Goal: Information Seeking & Learning: Learn about a topic

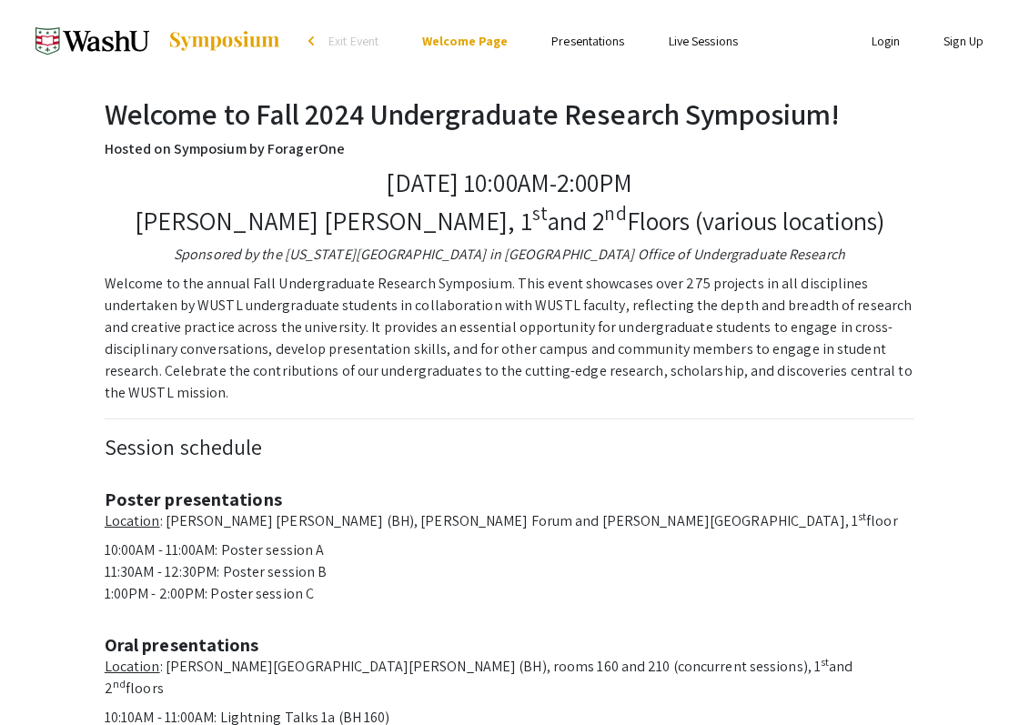
click at [572, 48] on link "Presentations" at bounding box center [587, 41] width 73 height 16
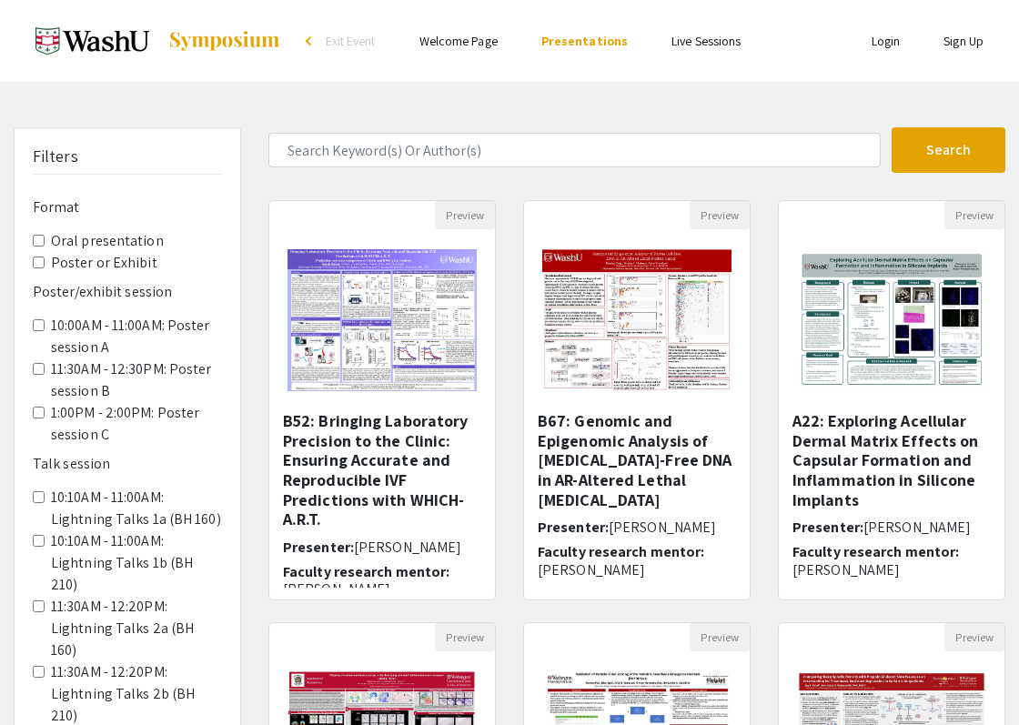
click at [35, 242] on presentation "Oral presentation" at bounding box center [39, 241] width 12 height 12
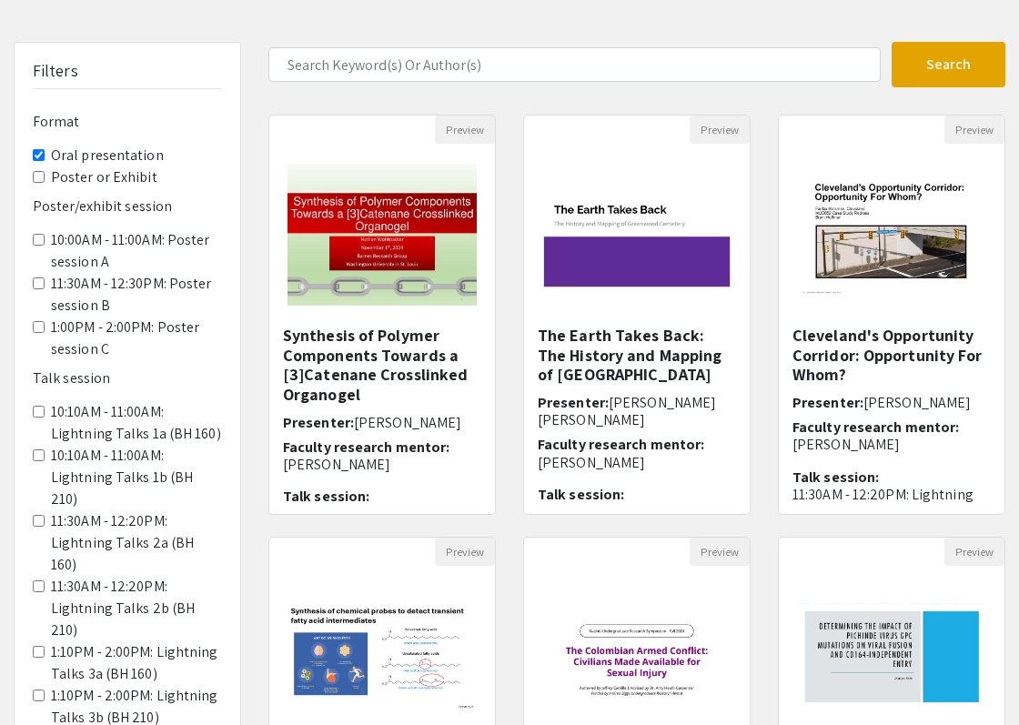
scroll to position [91, 0]
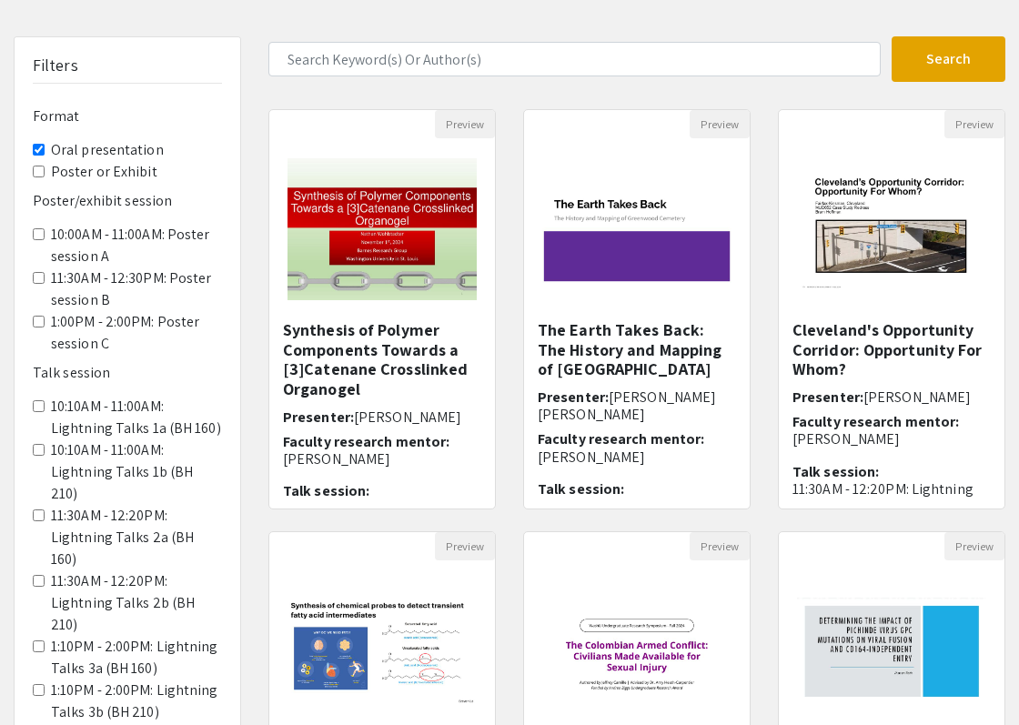
click at [35, 146] on presentation "Oral presentation" at bounding box center [39, 150] width 12 height 12
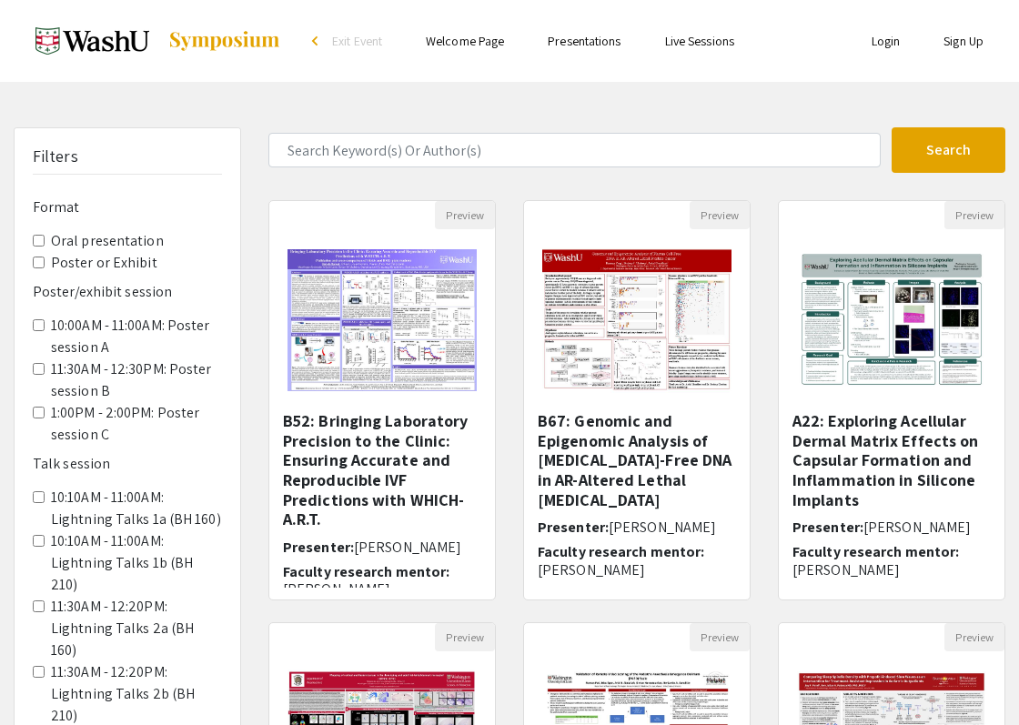
click at [35, 238] on presentation "Oral presentation" at bounding box center [39, 241] width 12 height 12
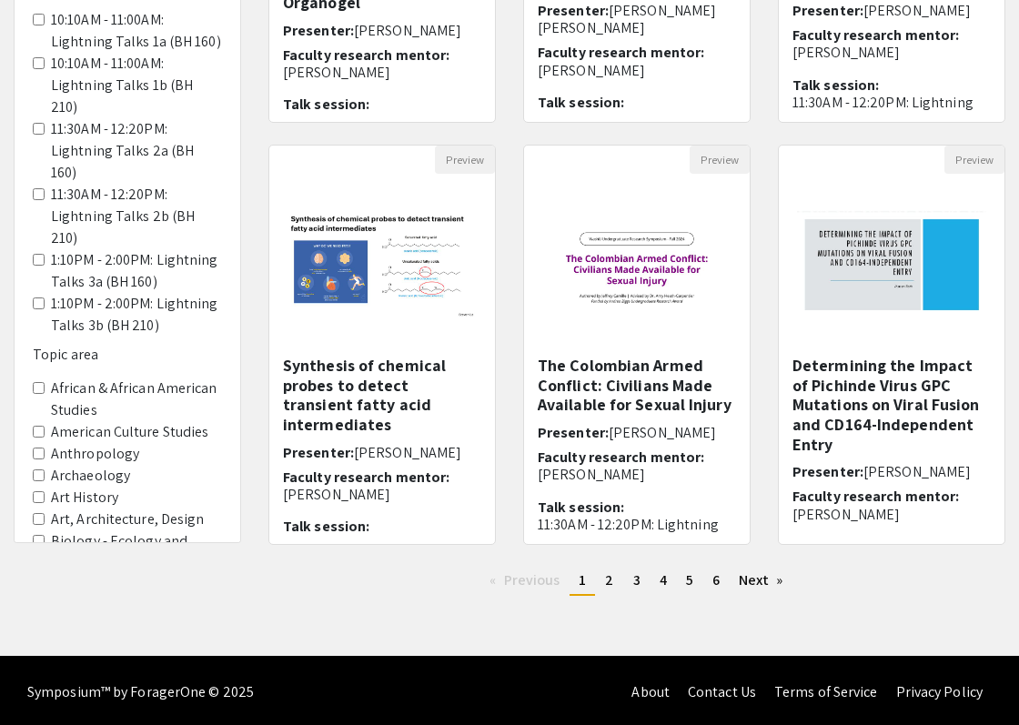
scroll to position [480, 0]
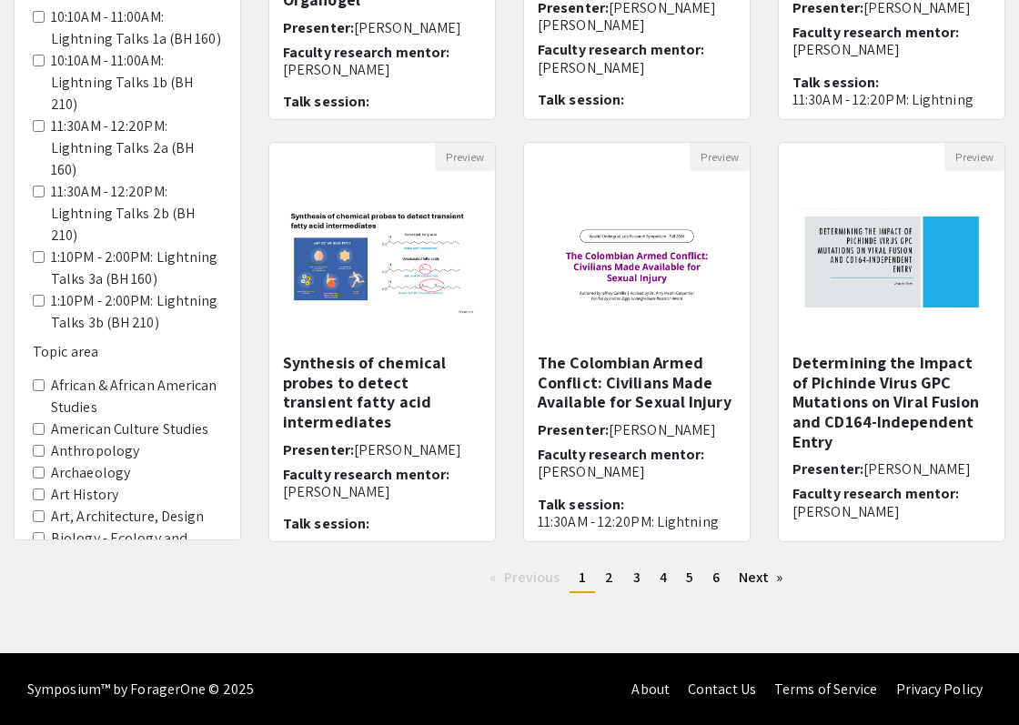
drag, startPoint x: 384, startPoint y: 378, endPoint x: 260, endPoint y: 321, distance: 136.0
click at [260, 321] on div "Preview Synthesis of chemical probes to detect transient fatty acid intermediat…" at bounding box center [382, 353] width 255 height 422
click at [340, 380] on h5 "Synthesis of chemical probes to detect transient fatty acid intermediates" at bounding box center [382, 392] width 198 height 78
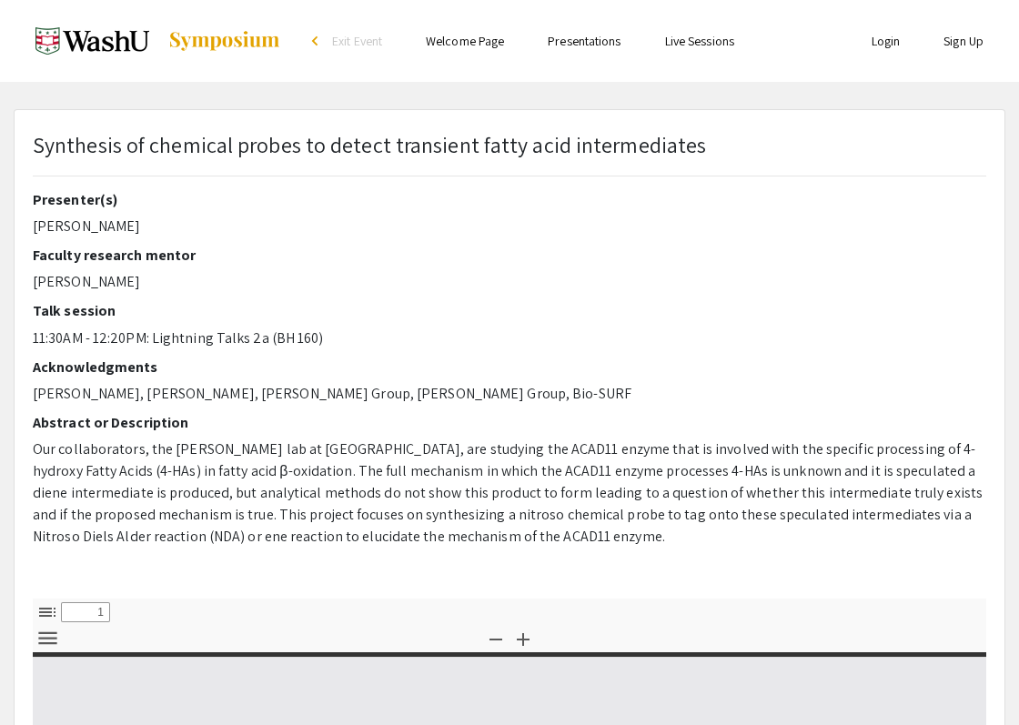
select select "custom"
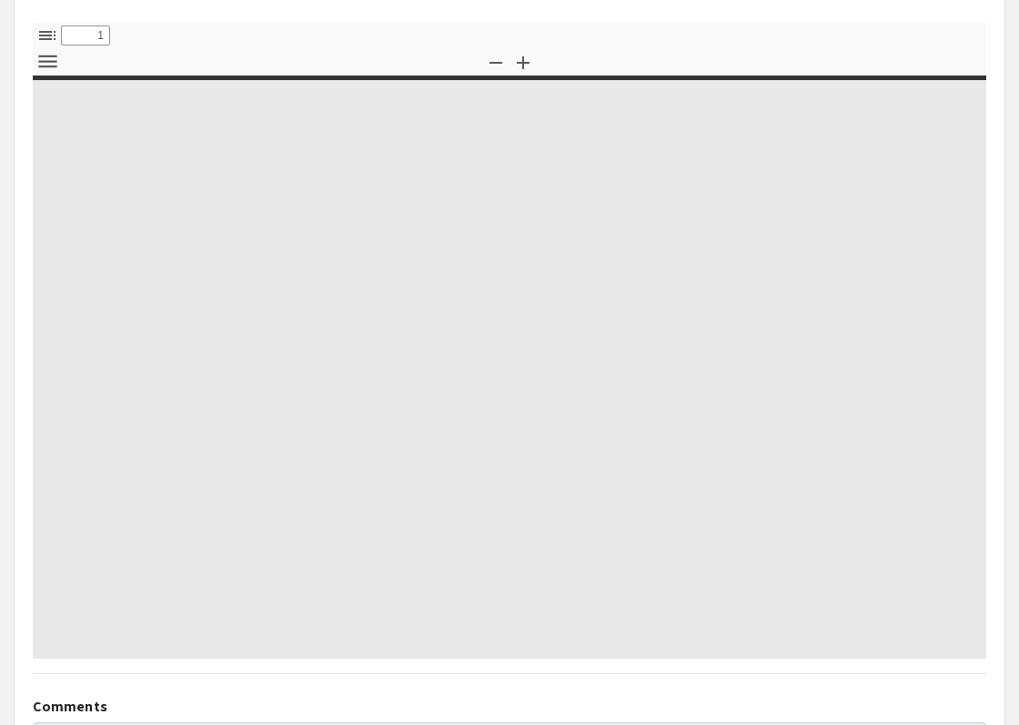
type input "0"
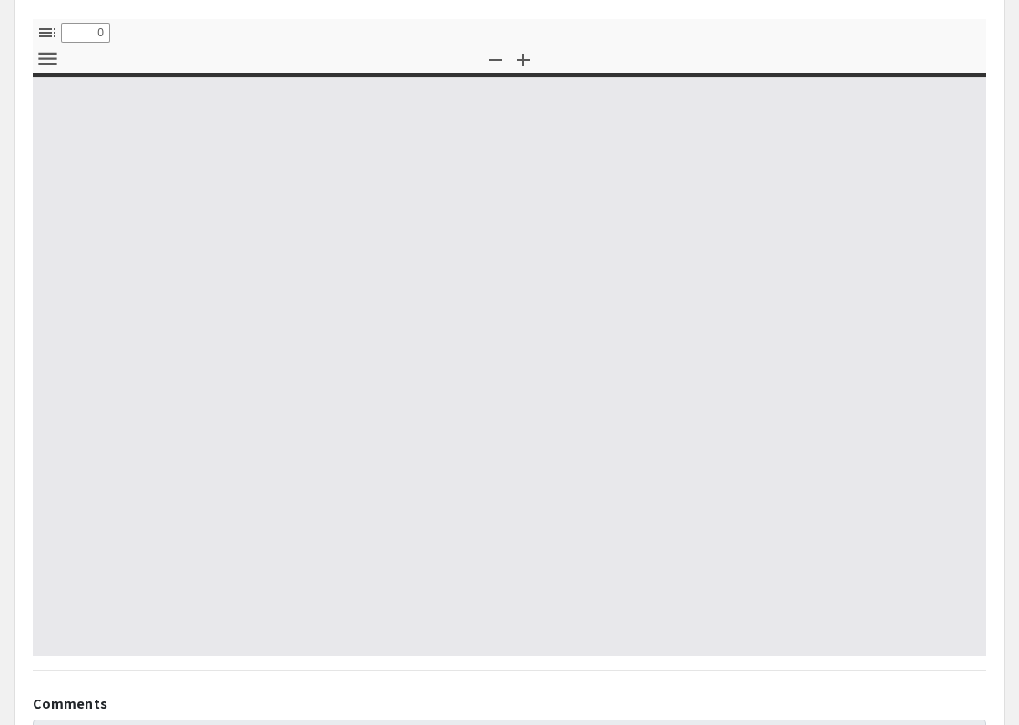
select select "custom"
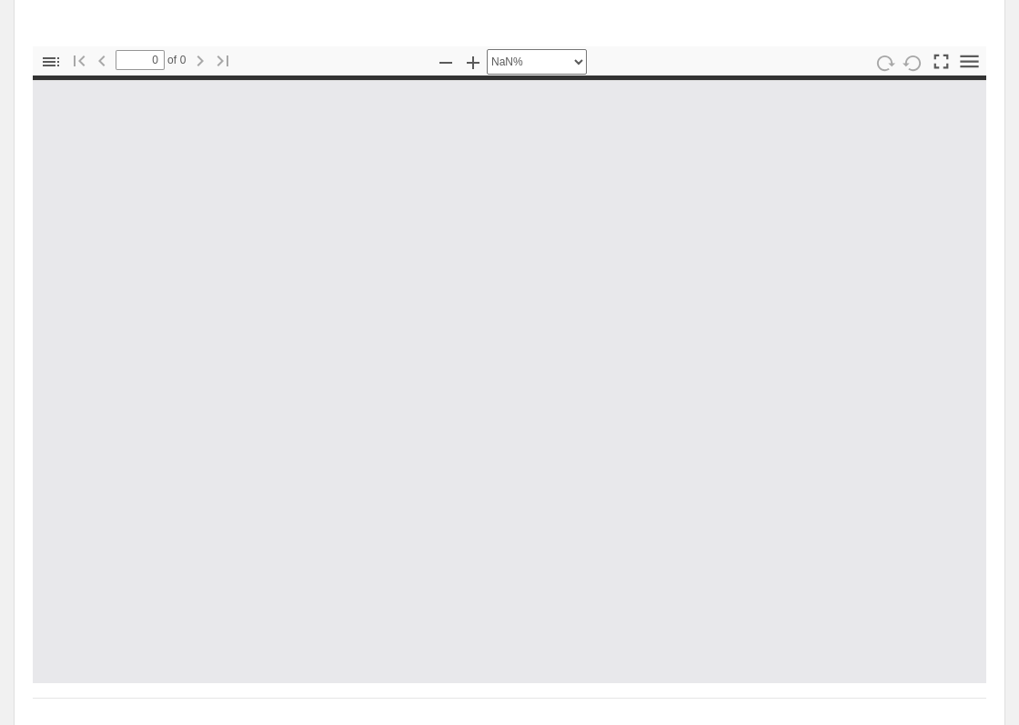
type input "1"
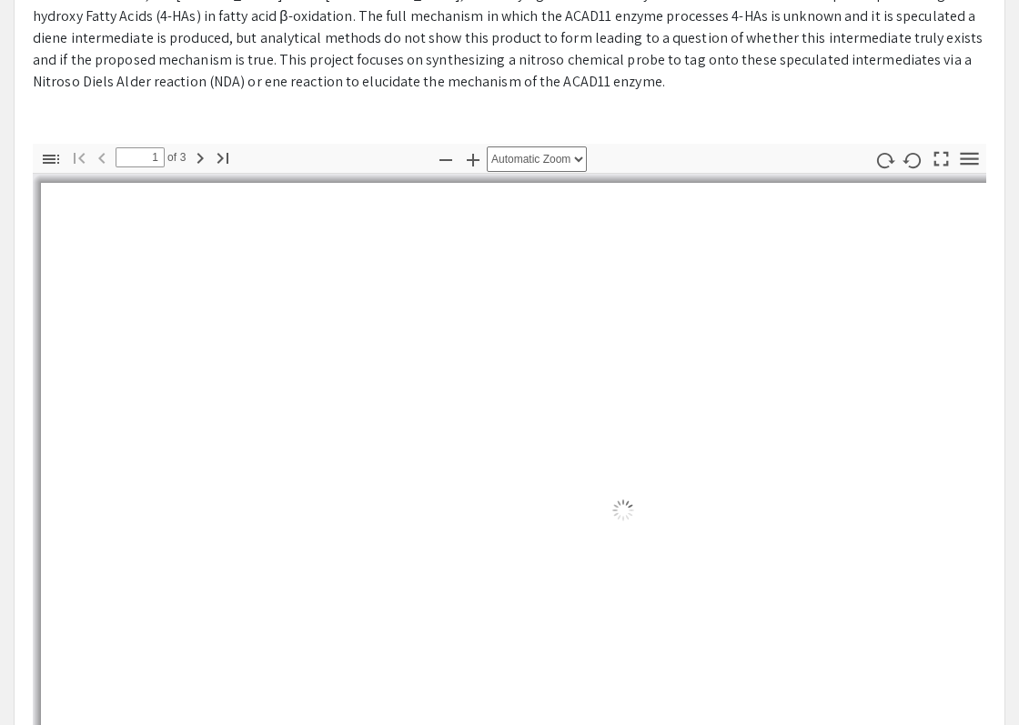
select select "auto"
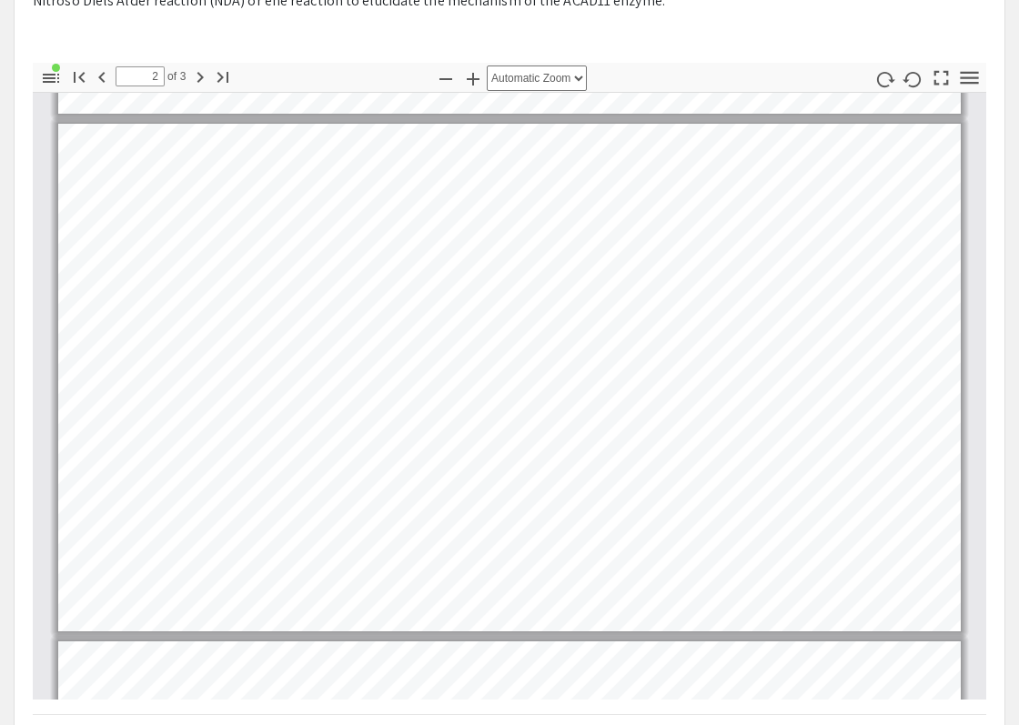
scroll to position [48, 0]
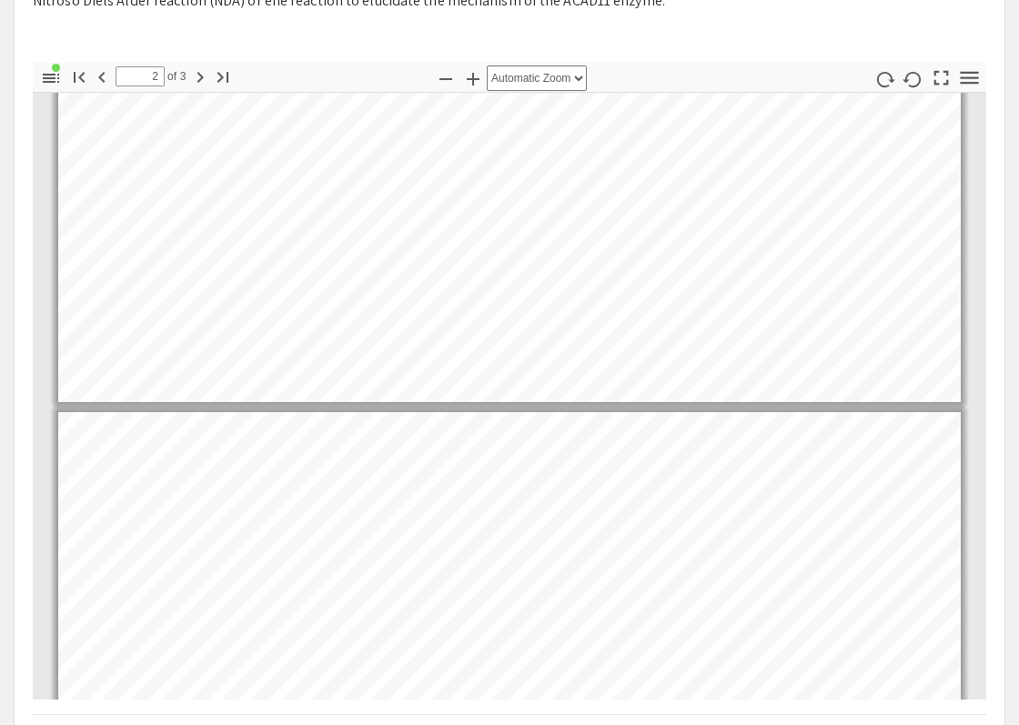
type input "1"
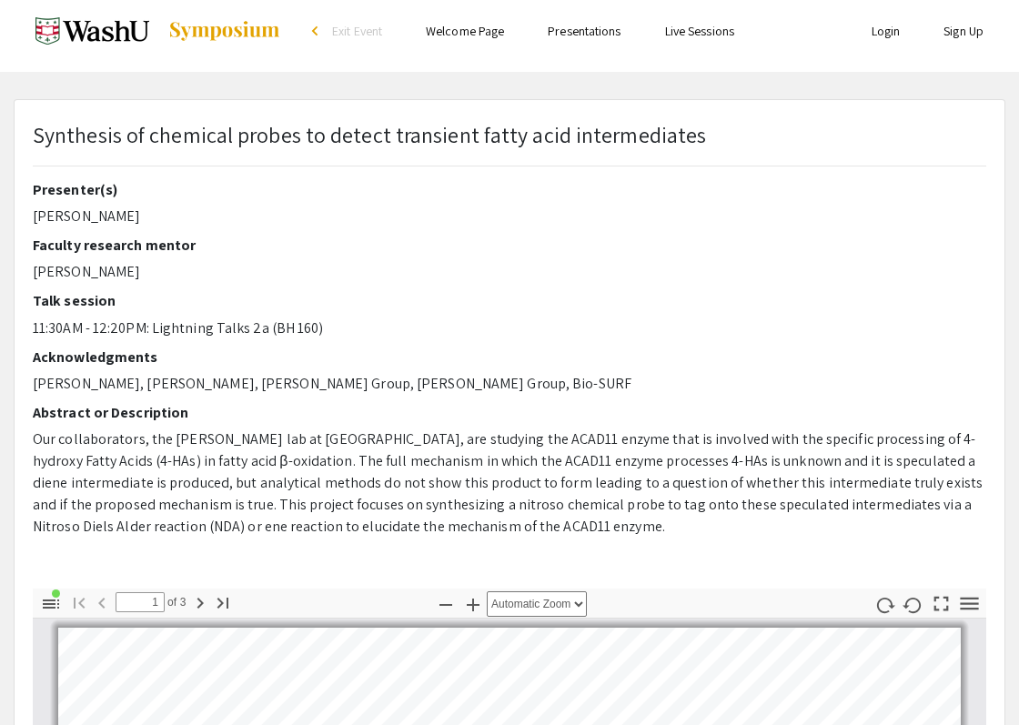
scroll to position [0, 0]
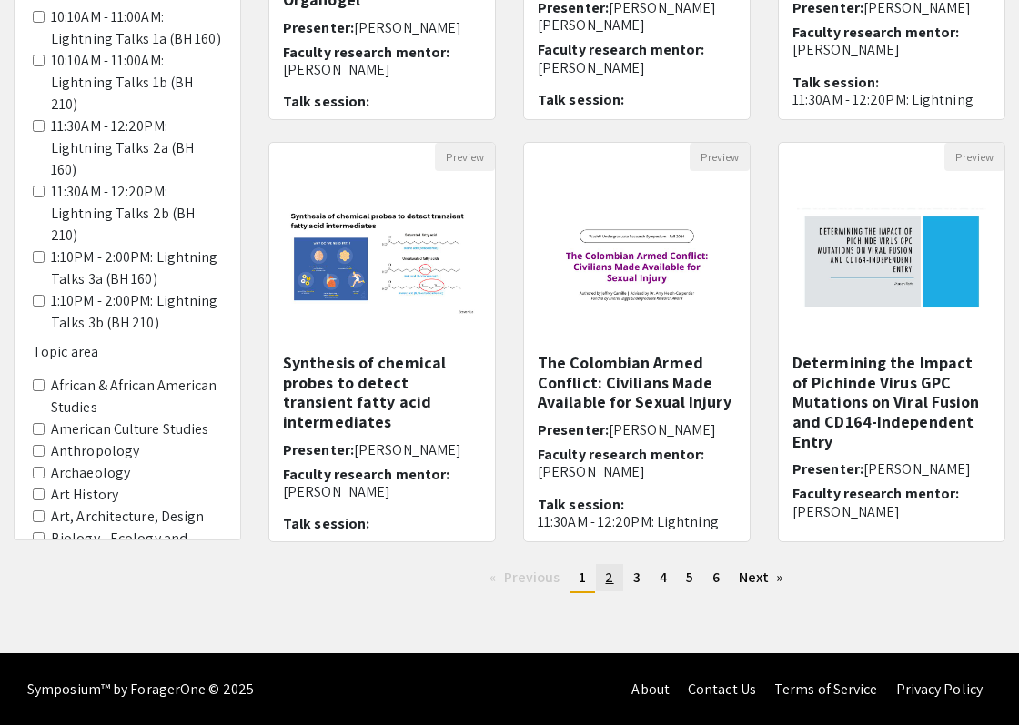
click at [613, 582] on link "page 2" at bounding box center [609, 577] width 26 height 27
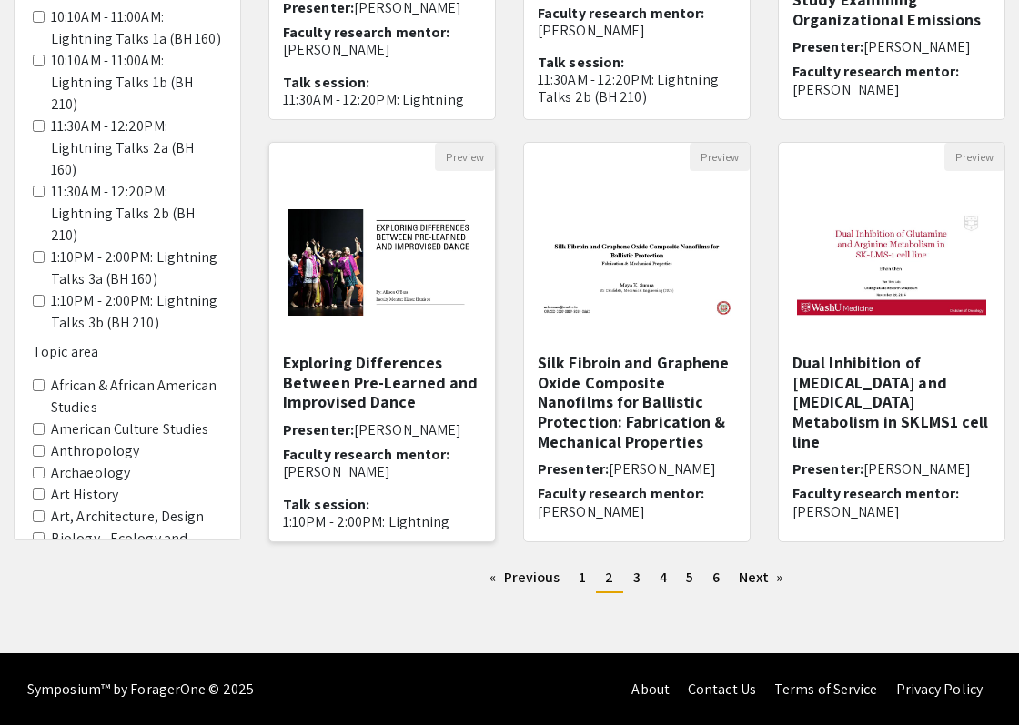
click at [392, 332] on img "Open Presentation <p>Exploring Differences Between Pre-Learned and Improvised D…" at bounding box center [382, 262] width 226 height 143
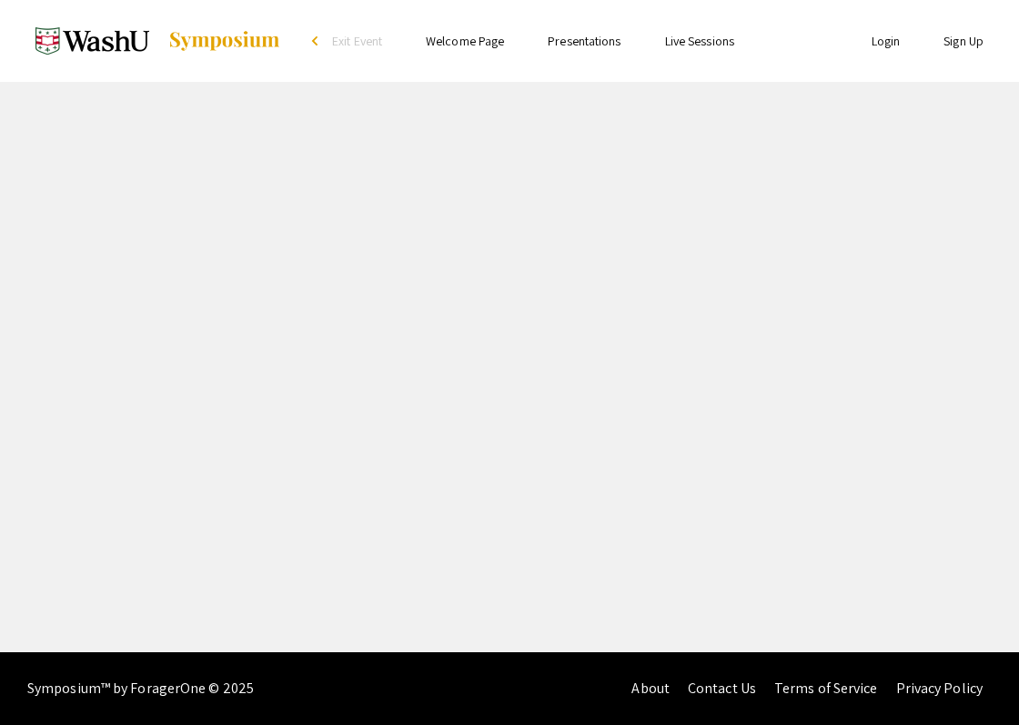
select select "custom"
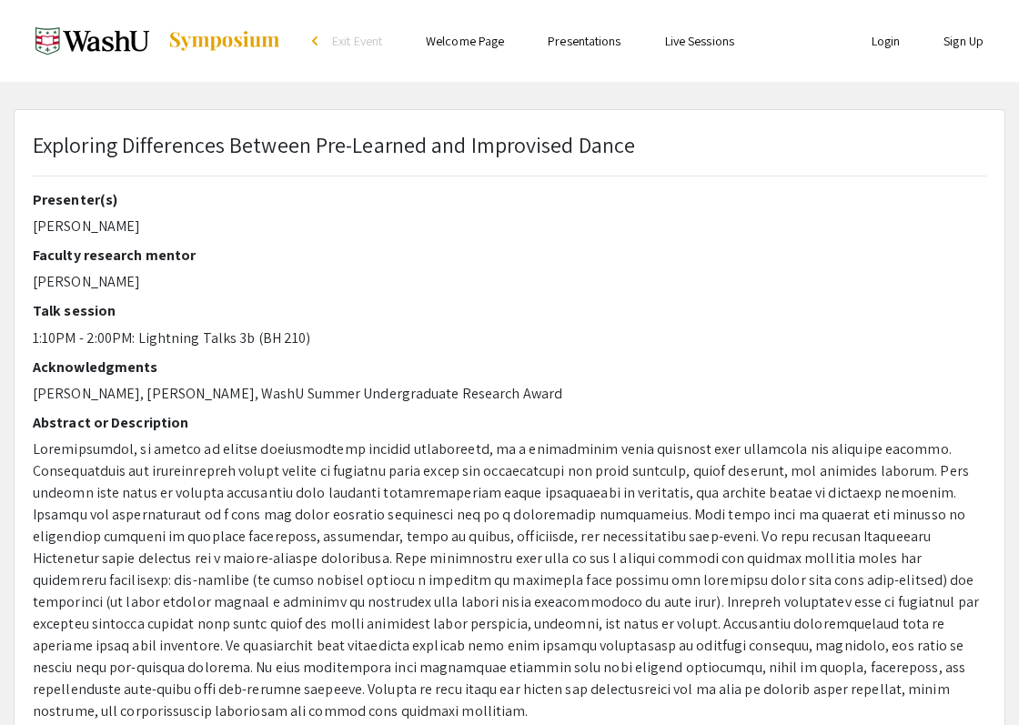
type input "0"
select select "custom"
type input "1"
select select "auto"
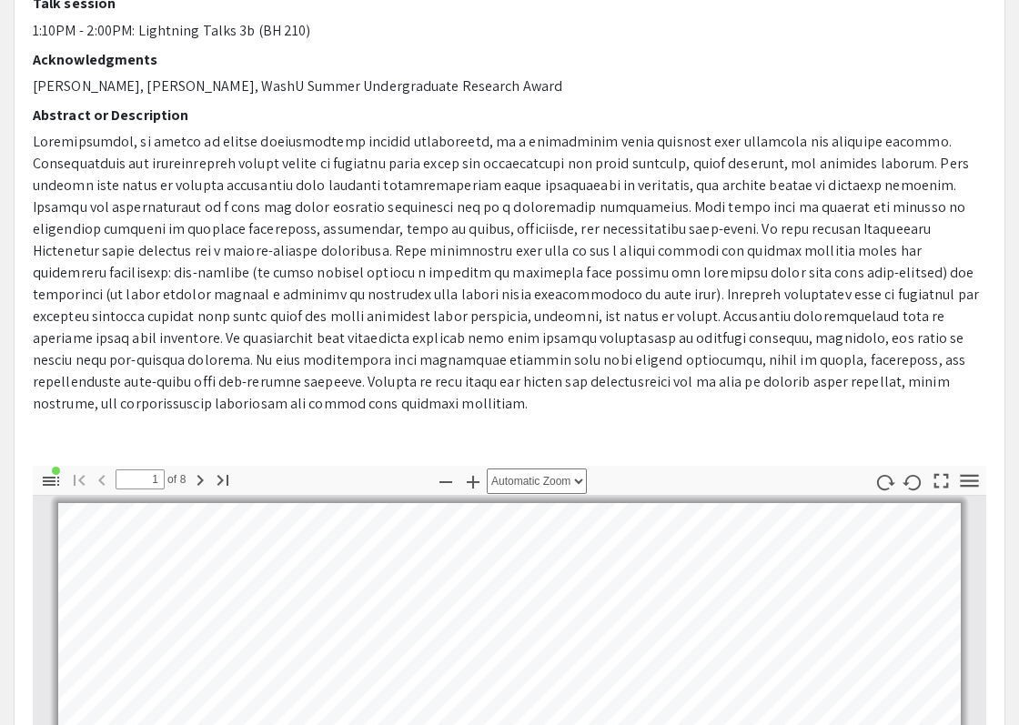
scroll to position [728, 0]
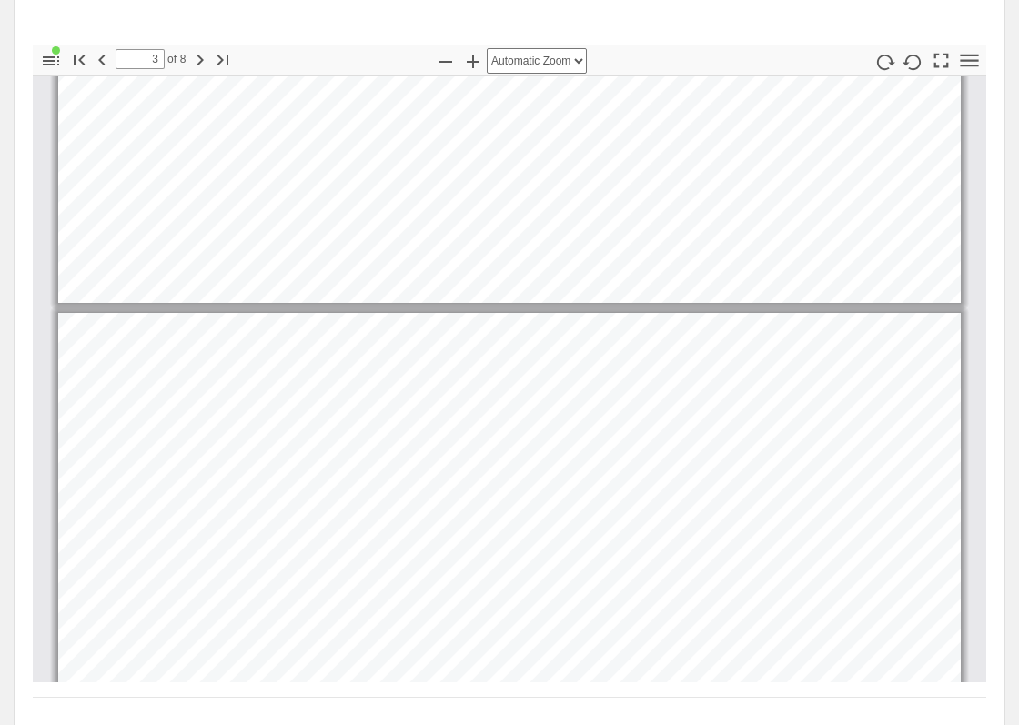
type input "2"
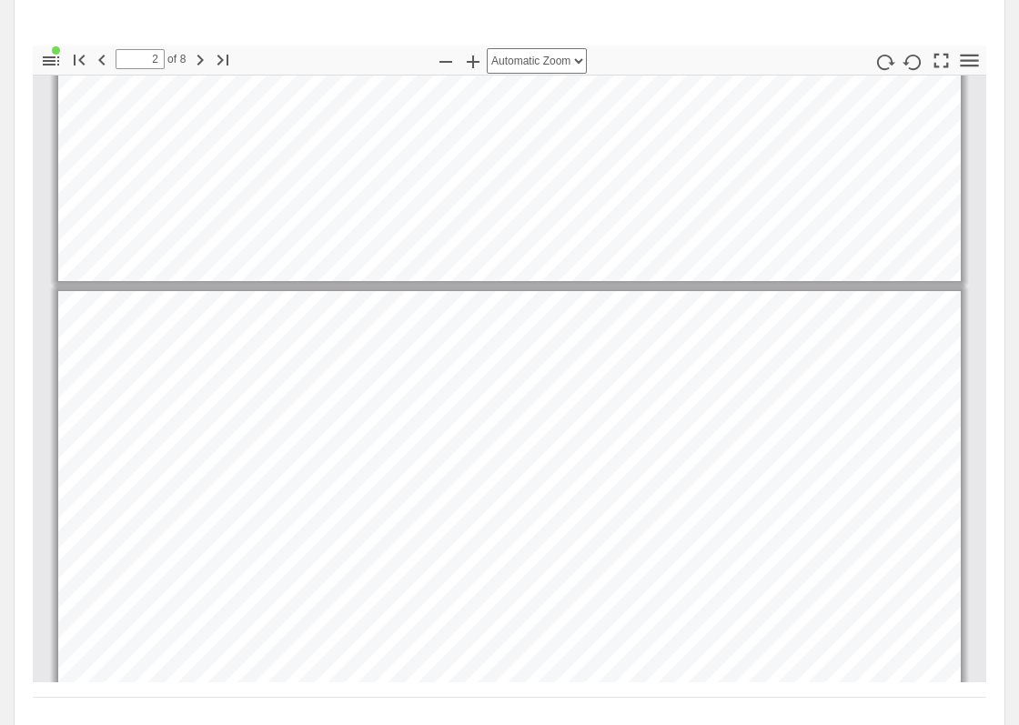
scroll to position [261, 0]
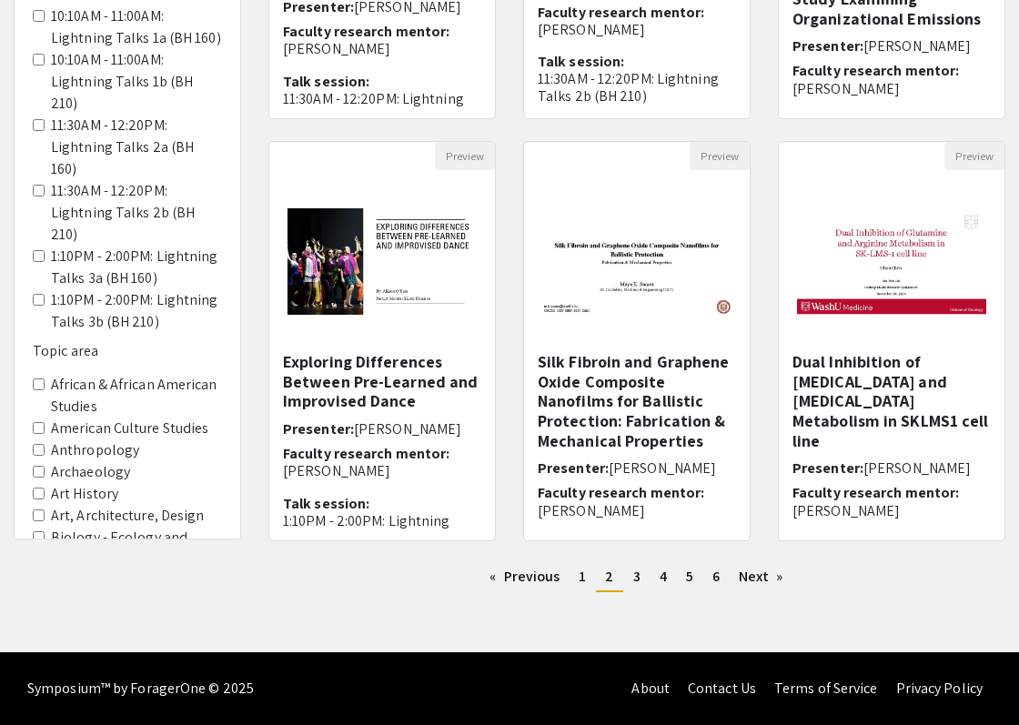
scroll to position [480, 0]
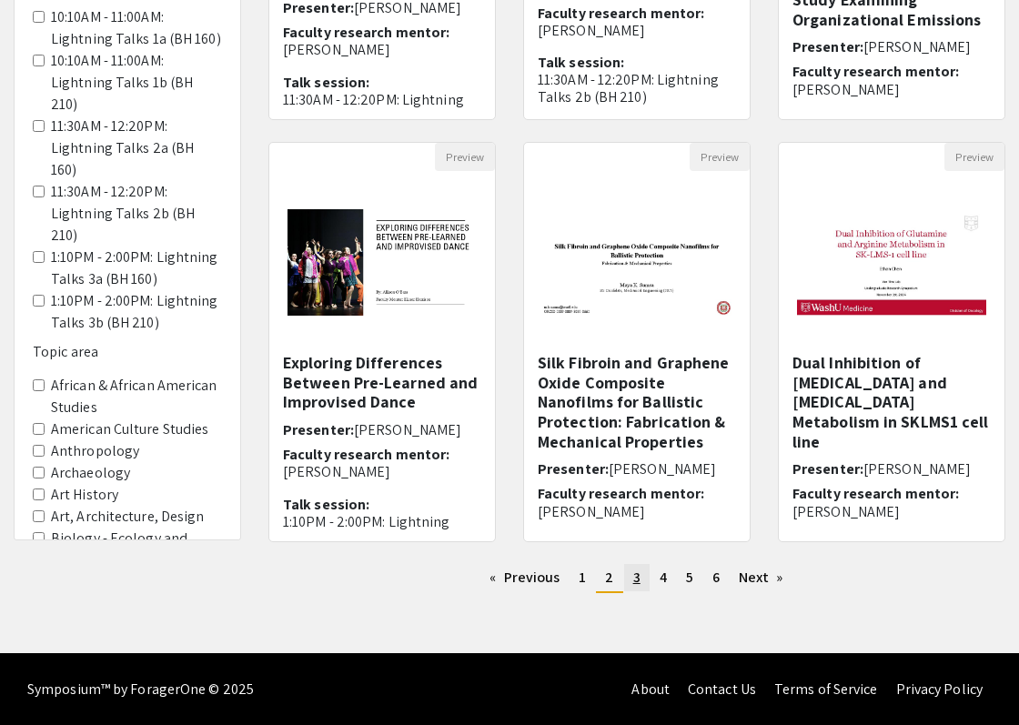
click at [633, 581] on span "3" at bounding box center [636, 577] width 7 height 19
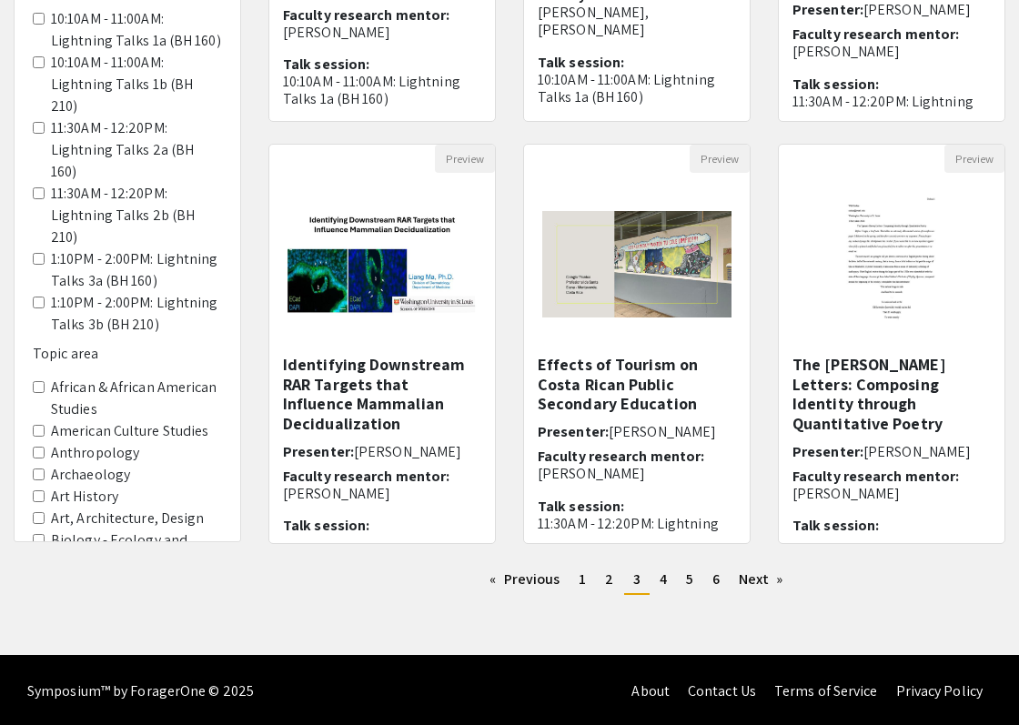
scroll to position [480, 0]
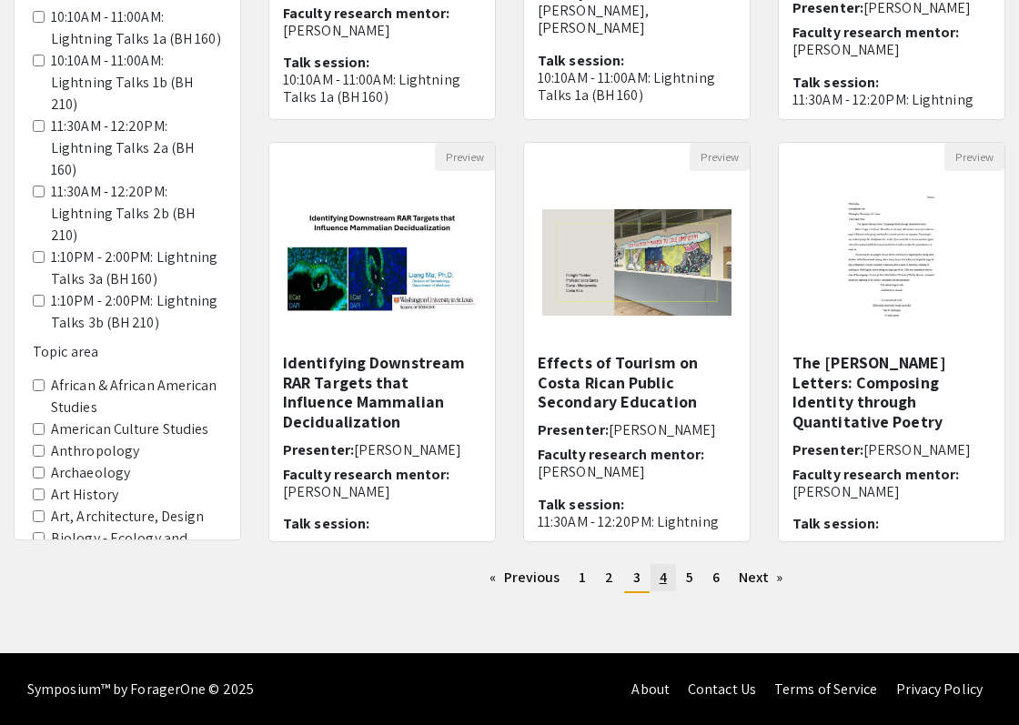
click at [660, 577] on span "4" at bounding box center [663, 577] width 7 height 19
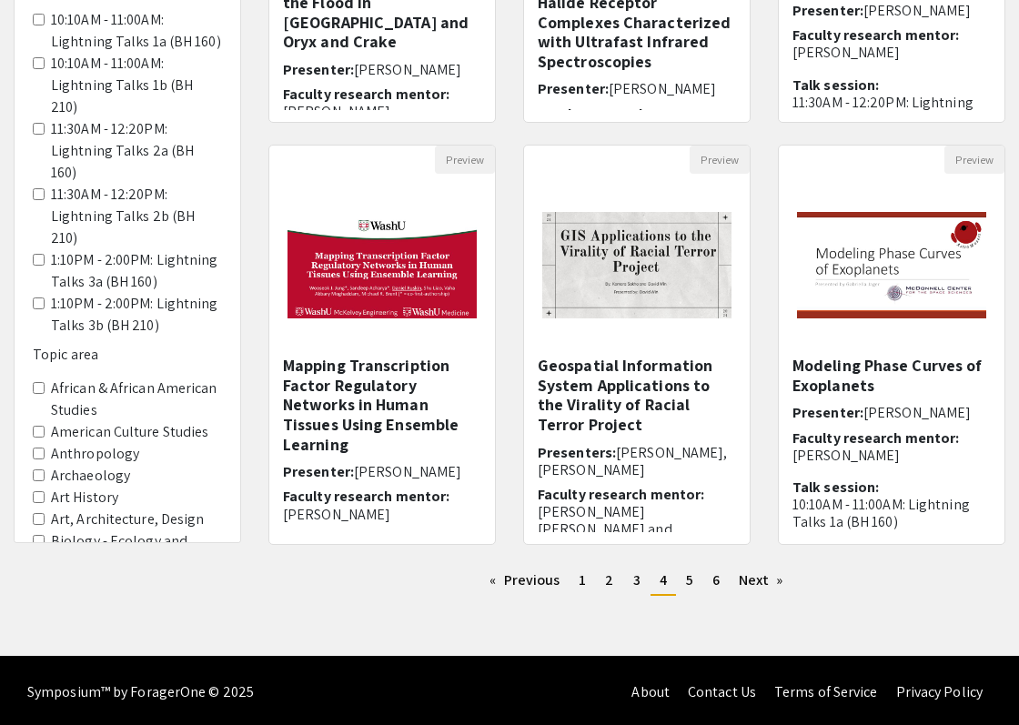
scroll to position [480, 0]
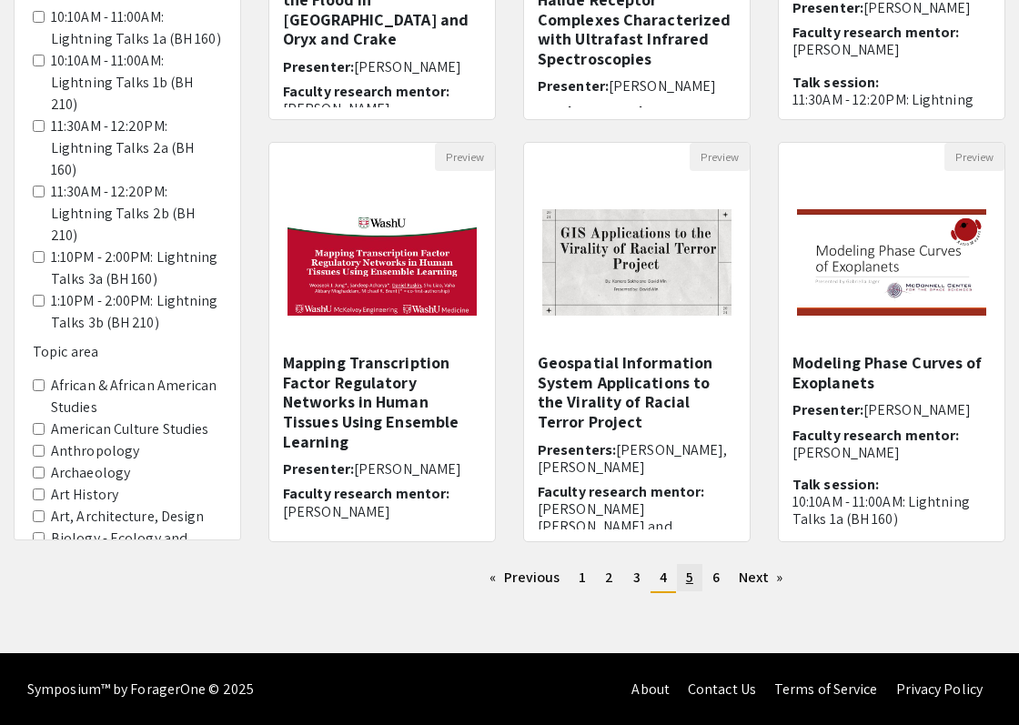
click at [681, 576] on link "page 5" at bounding box center [689, 577] width 25 height 27
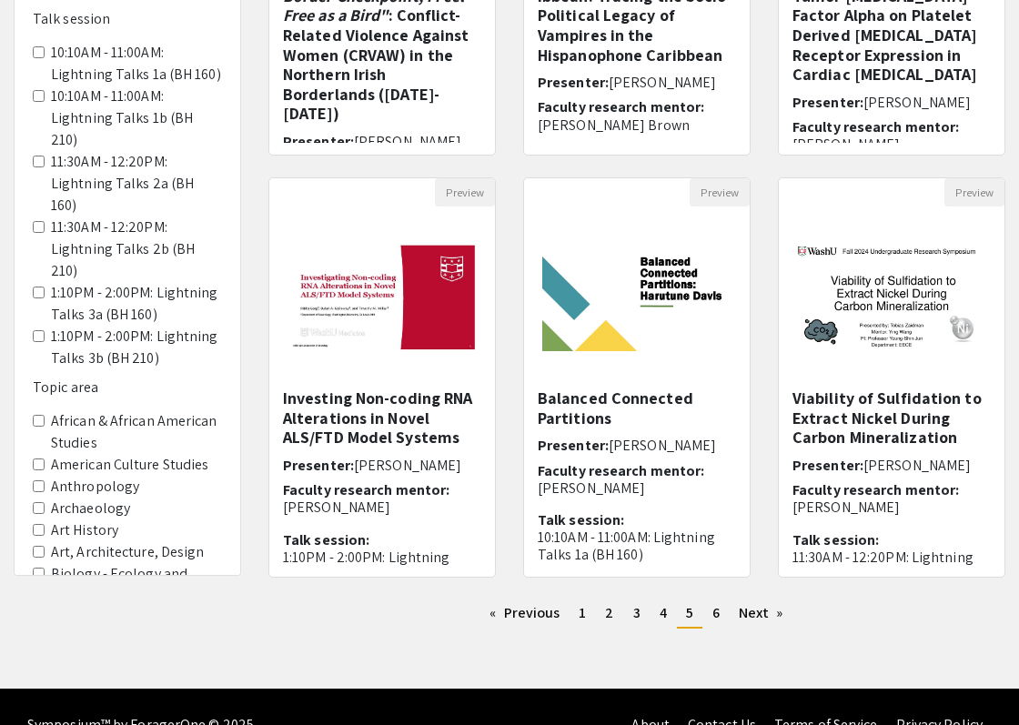
scroll to position [480, 0]
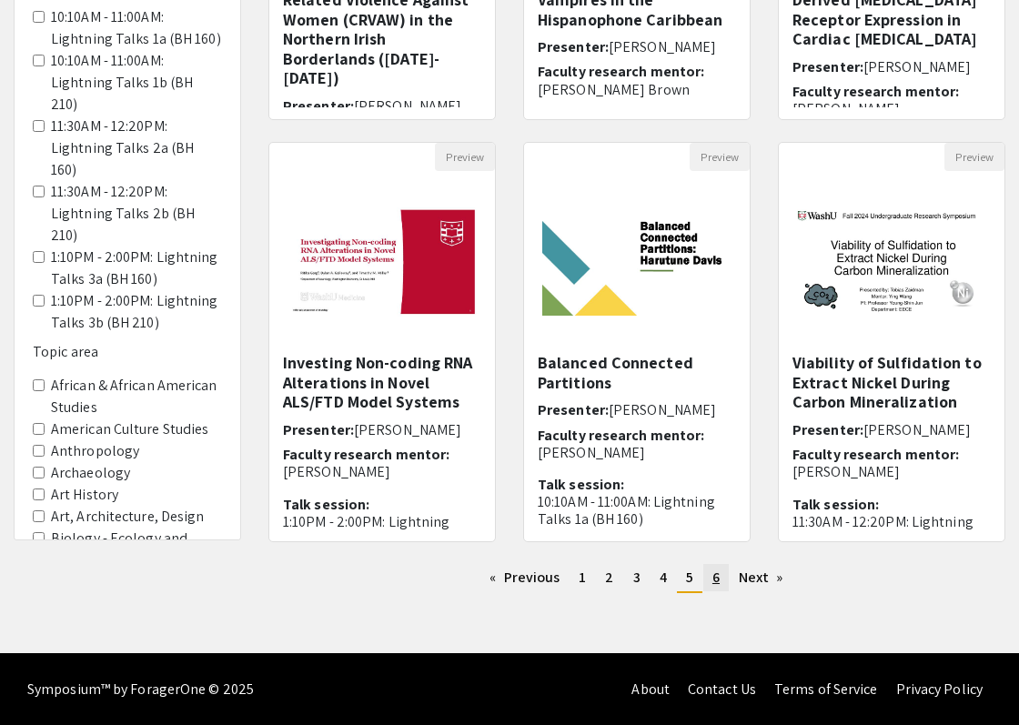
click at [707, 580] on link "page 6" at bounding box center [715, 577] width 25 height 27
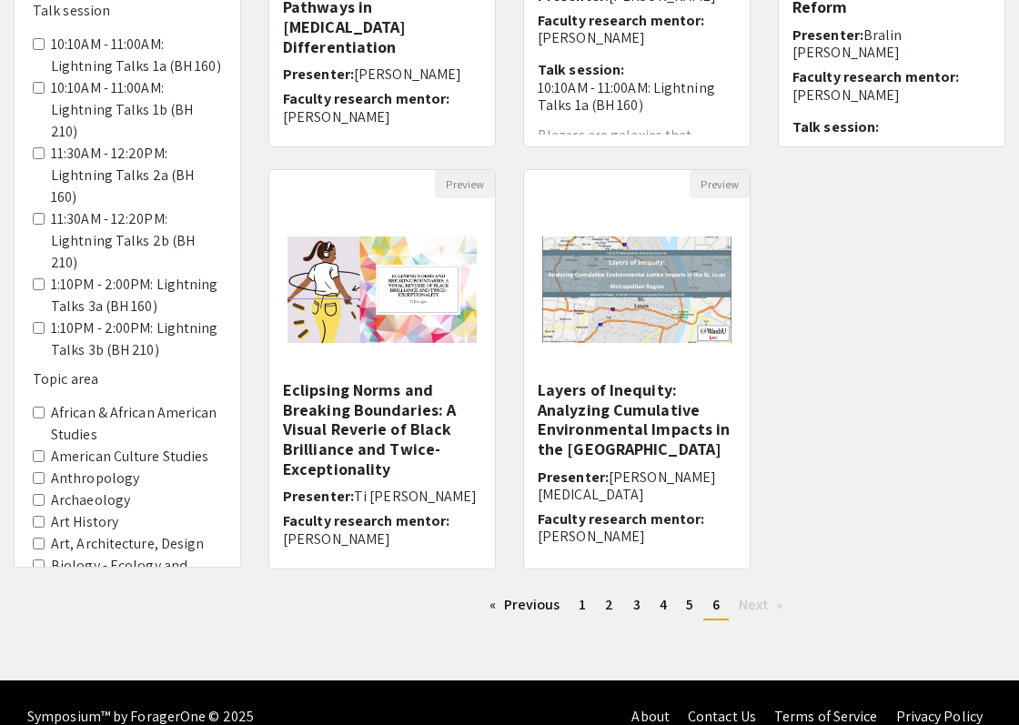
scroll to position [455, 0]
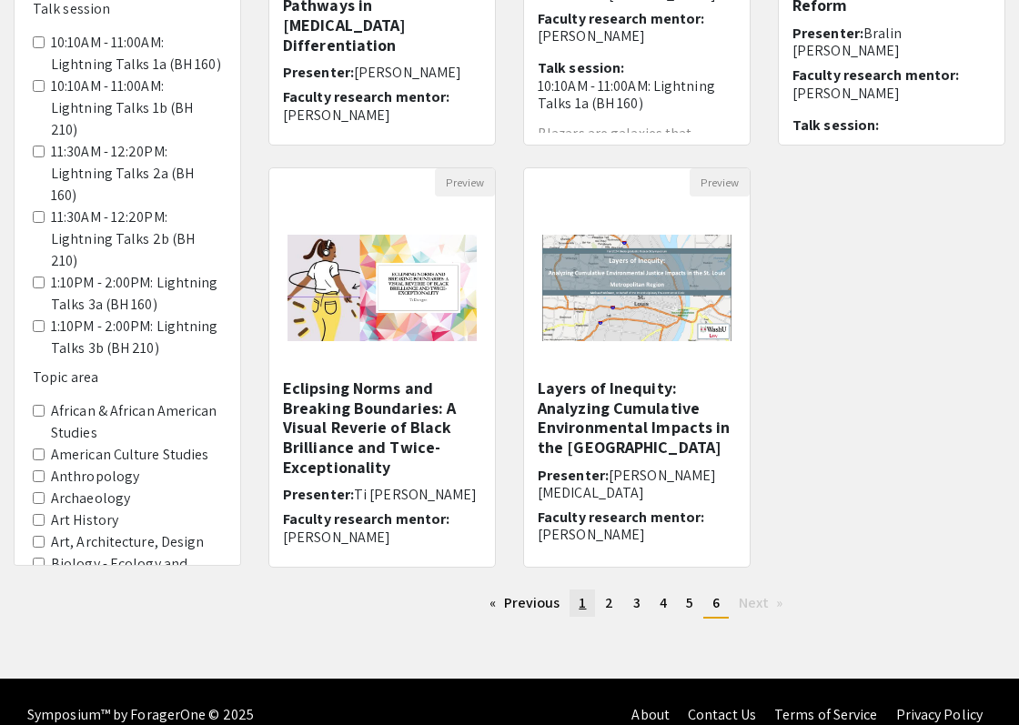
click at [574, 599] on link "page 1" at bounding box center [582, 603] width 25 height 27
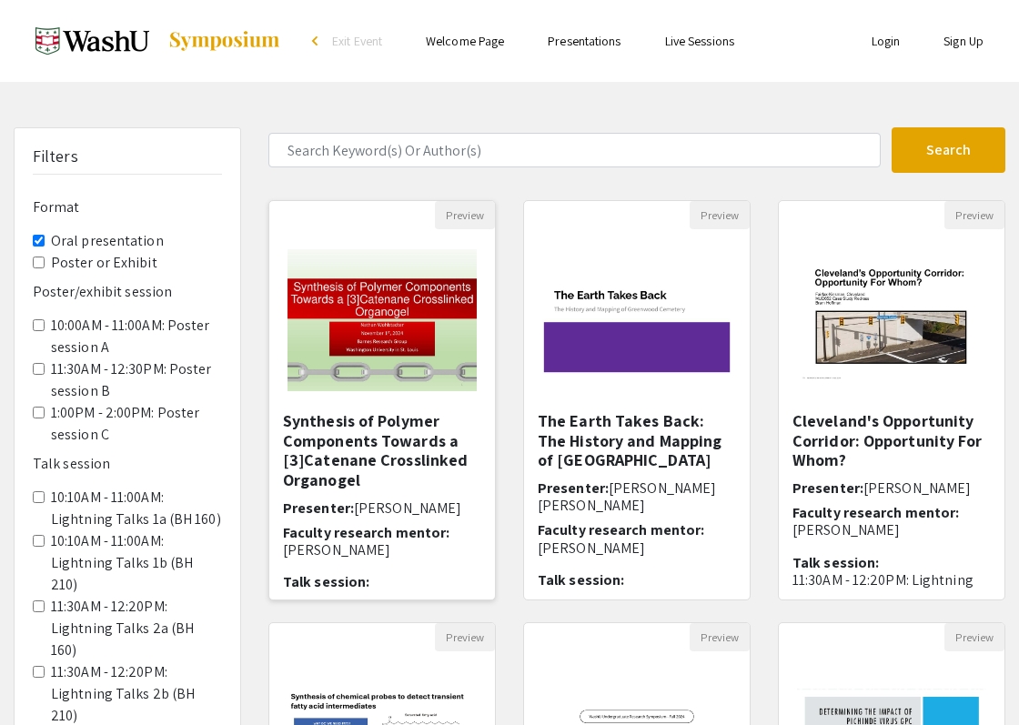
click at [395, 459] on h5 "Synthesis of Polymer Components Towards a [3]Catenane Crosslinked Organogel" at bounding box center [382, 450] width 198 height 78
select select "custom"
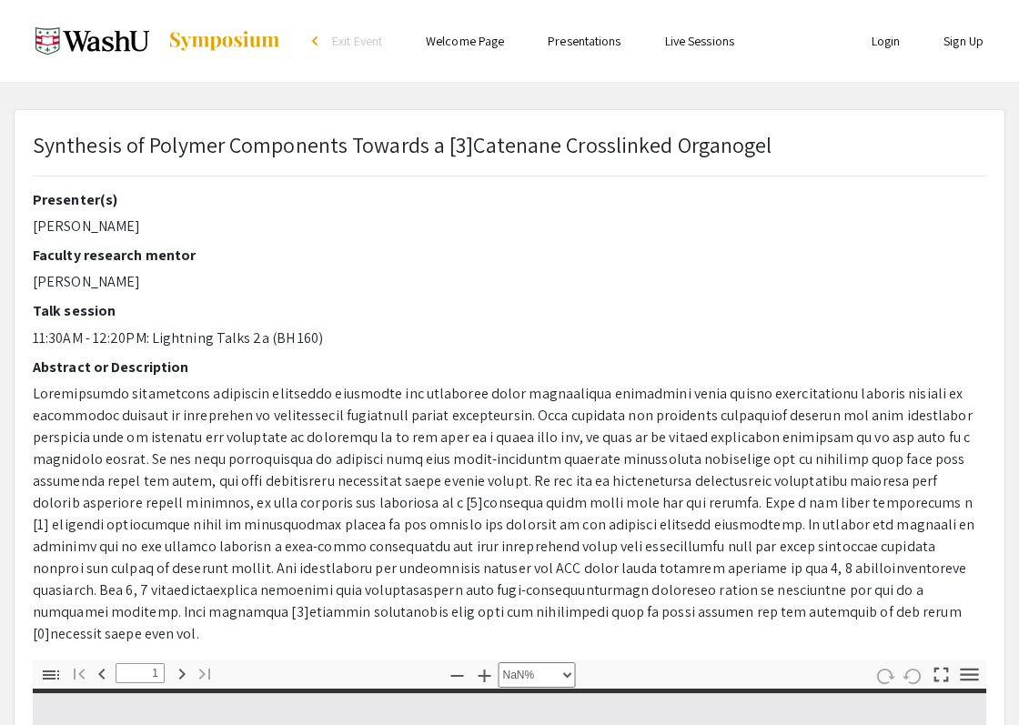
type input "0"
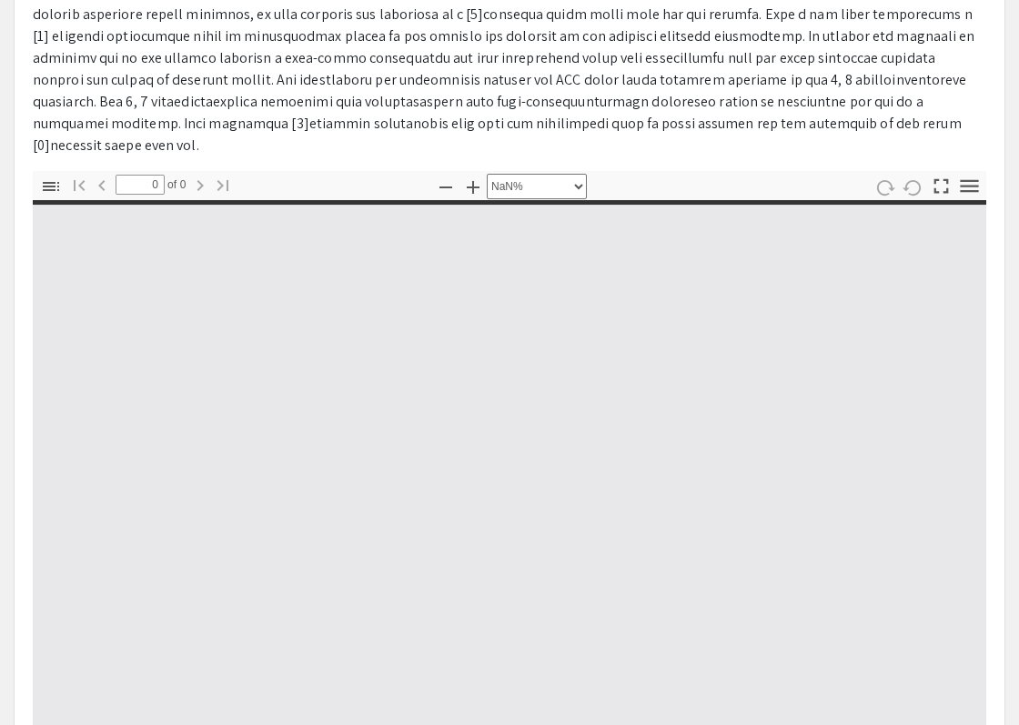
scroll to position [546, 0]
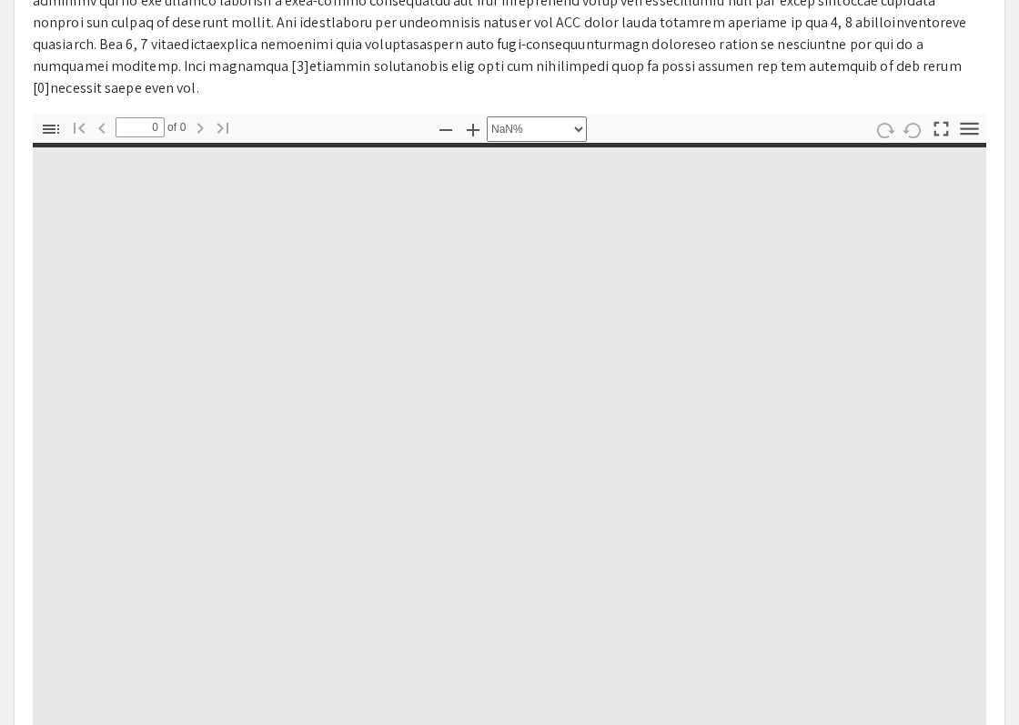
select select "auto"
type input "1"
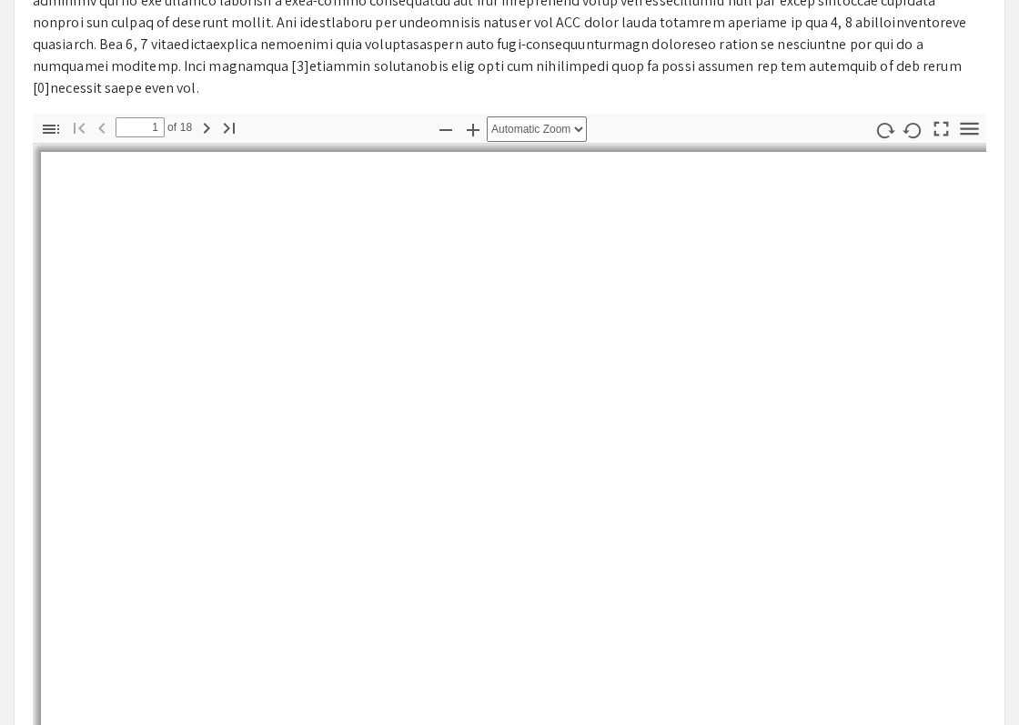
select select "auto"
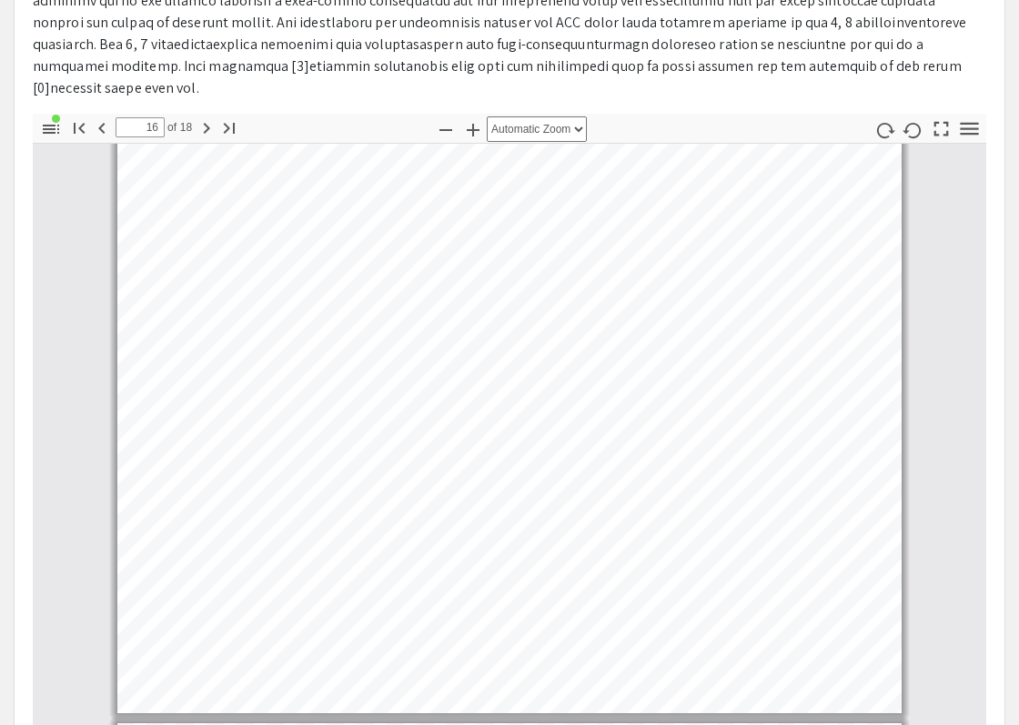
scroll to position [9011, 0]
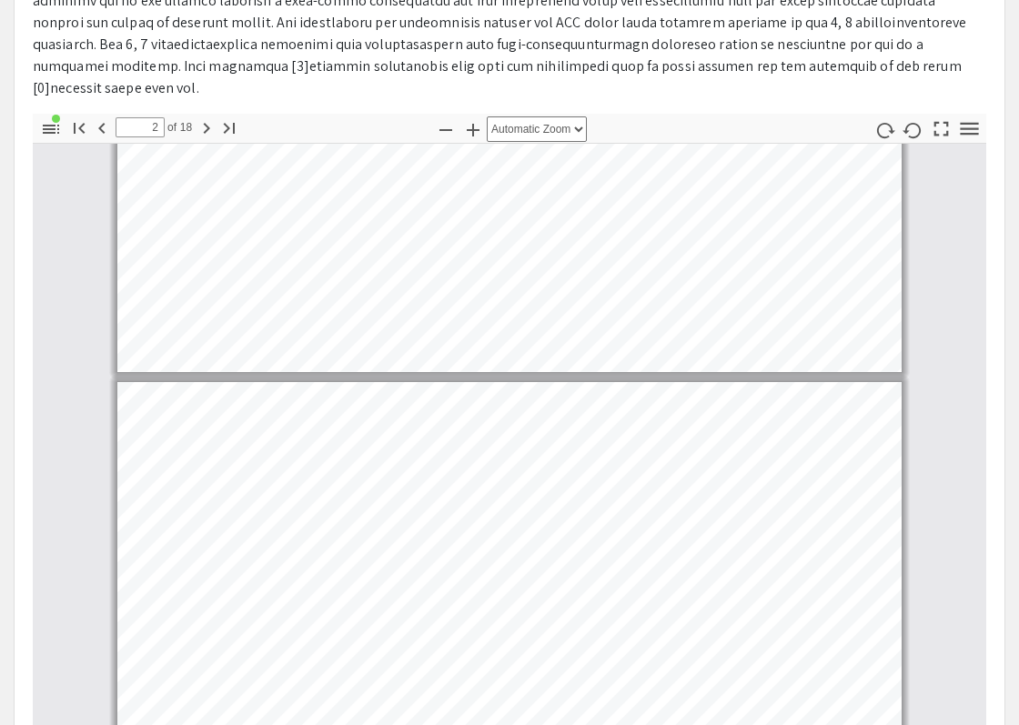
type input "1"
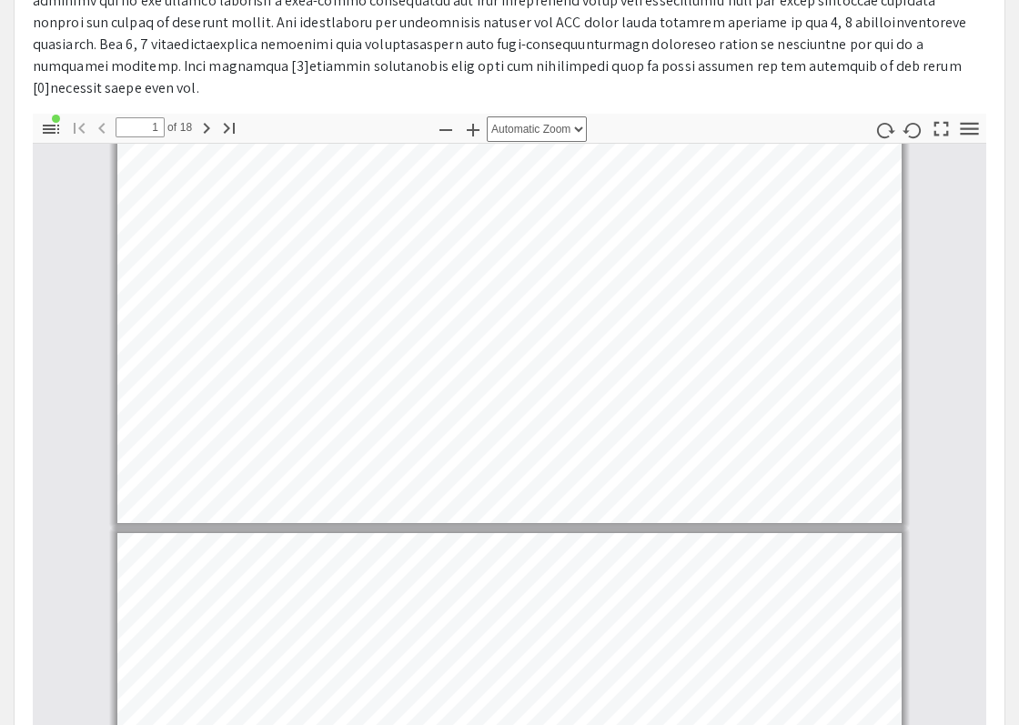
scroll to position [0, 0]
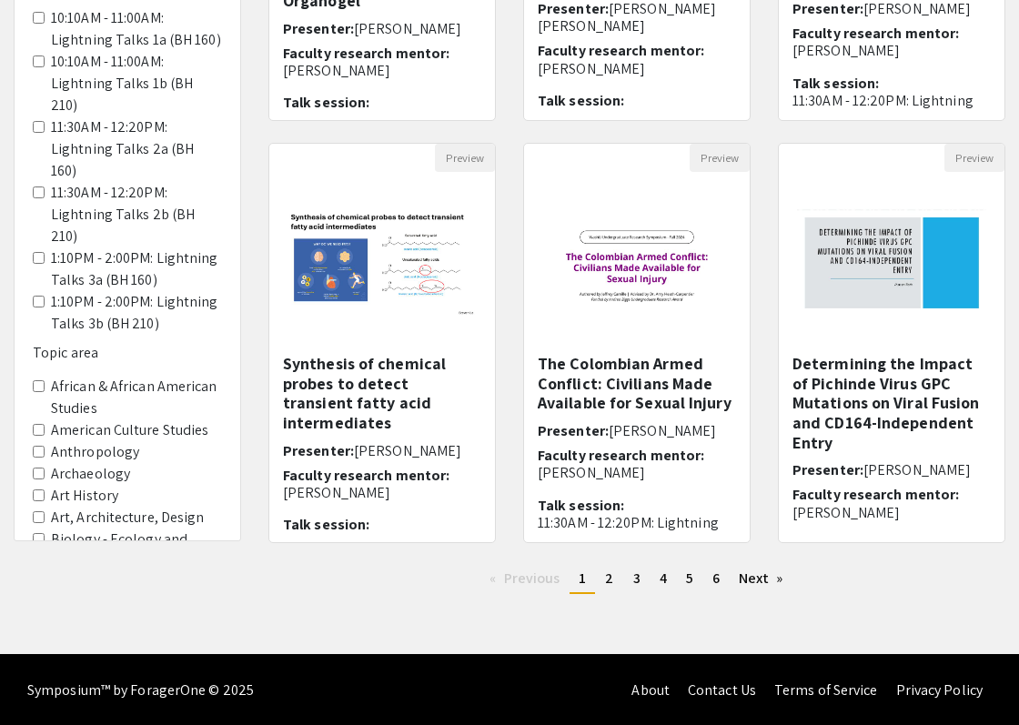
scroll to position [480, 0]
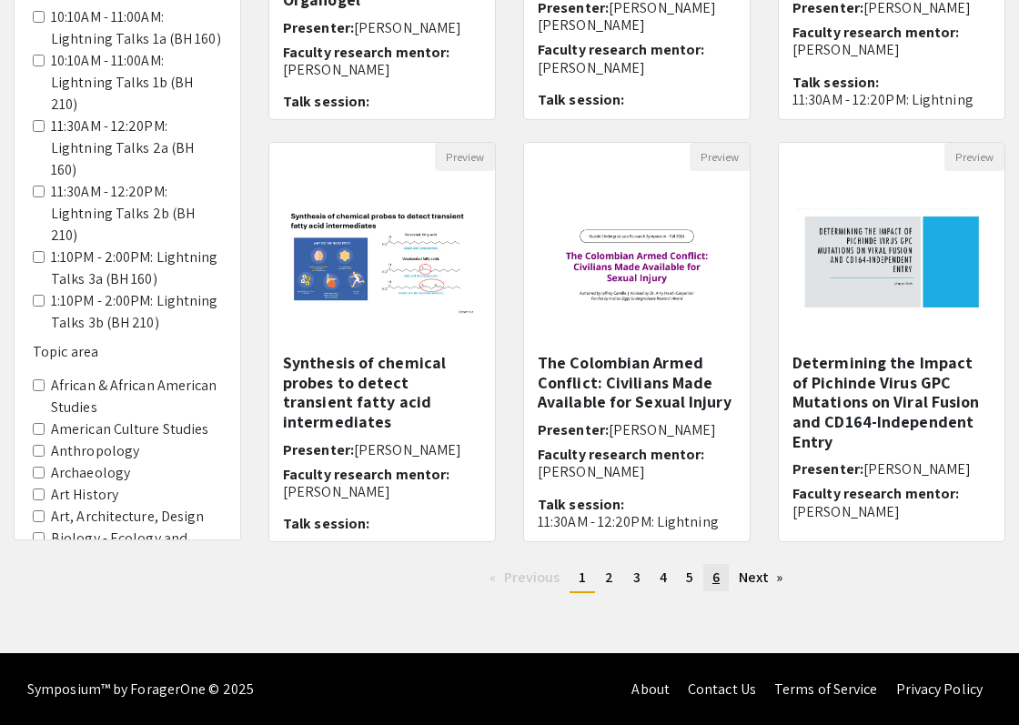
click at [703, 587] on link "page 6" at bounding box center [715, 577] width 25 height 27
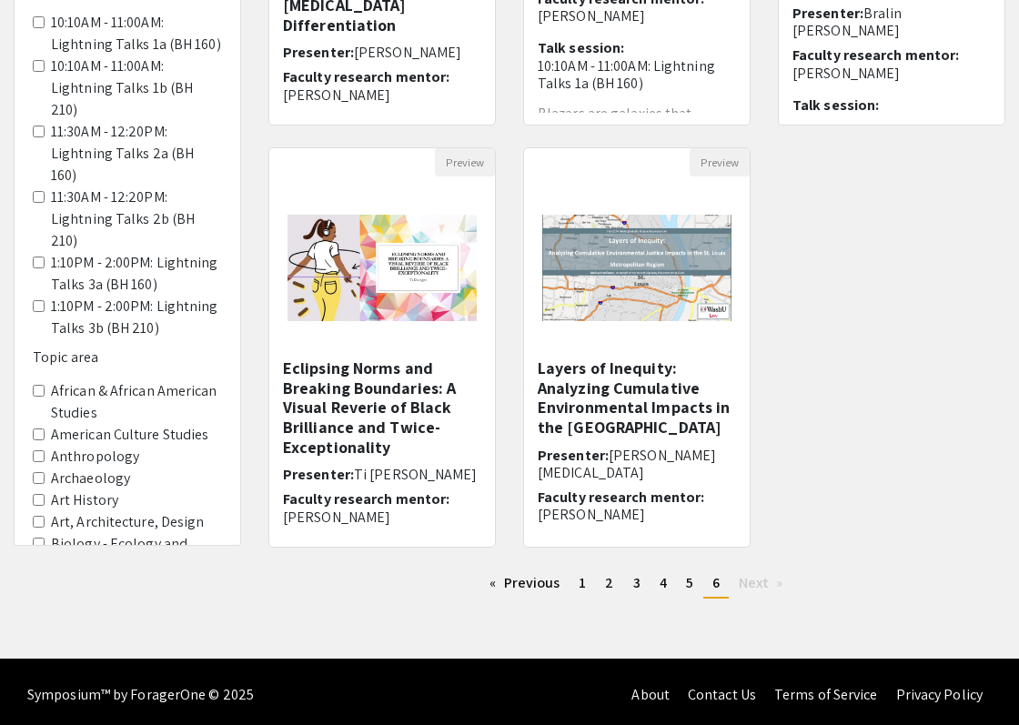
scroll to position [480, 0]
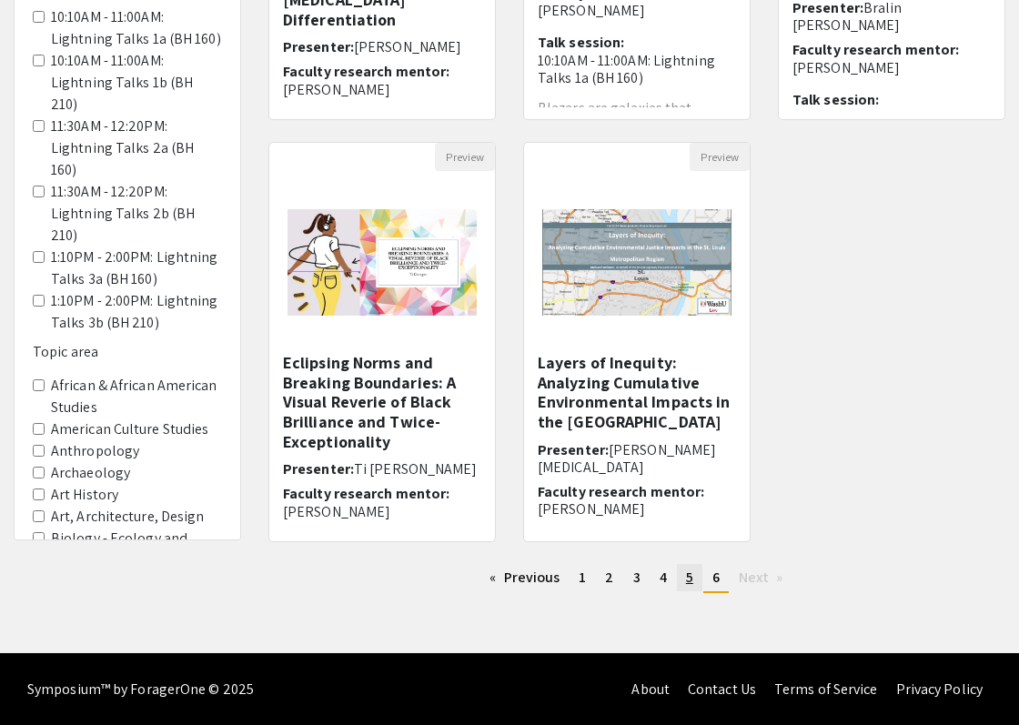
click at [688, 584] on span "5" at bounding box center [689, 577] width 7 height 19
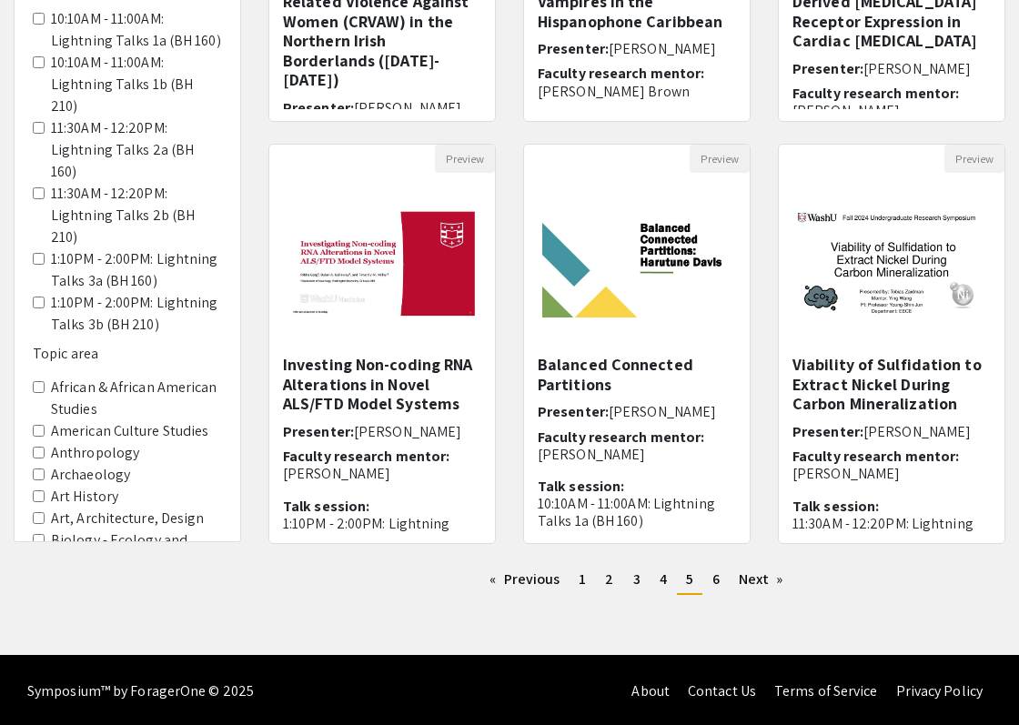
scroll to position [480, 0]
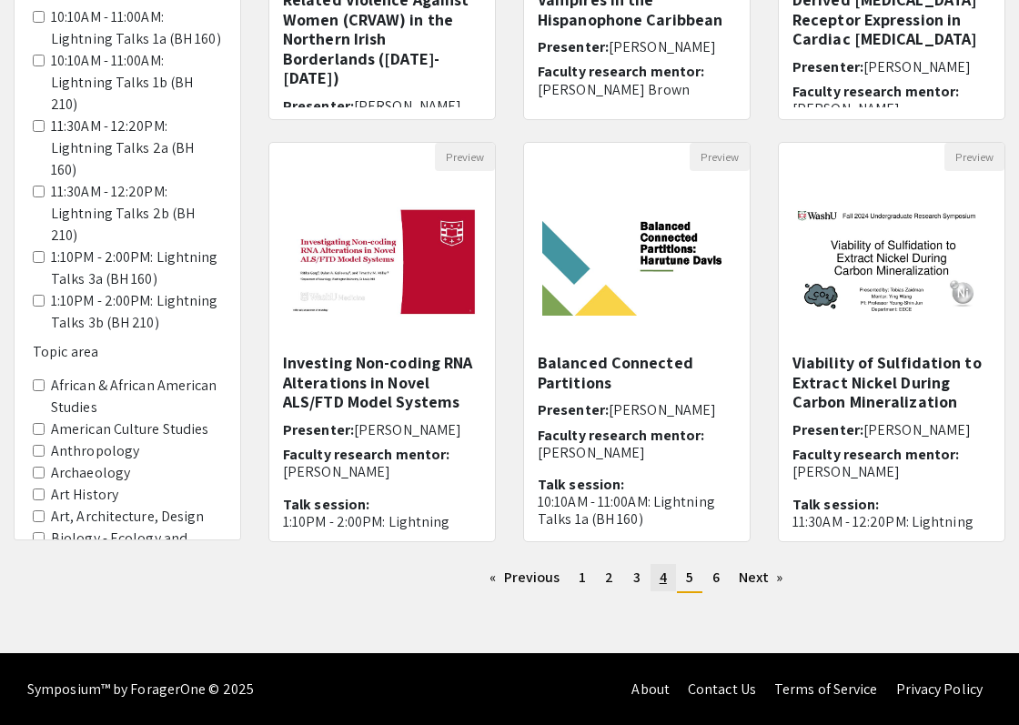
click at [666, 581] on span "4" at bounding box center [663, 577] width 7 height 19
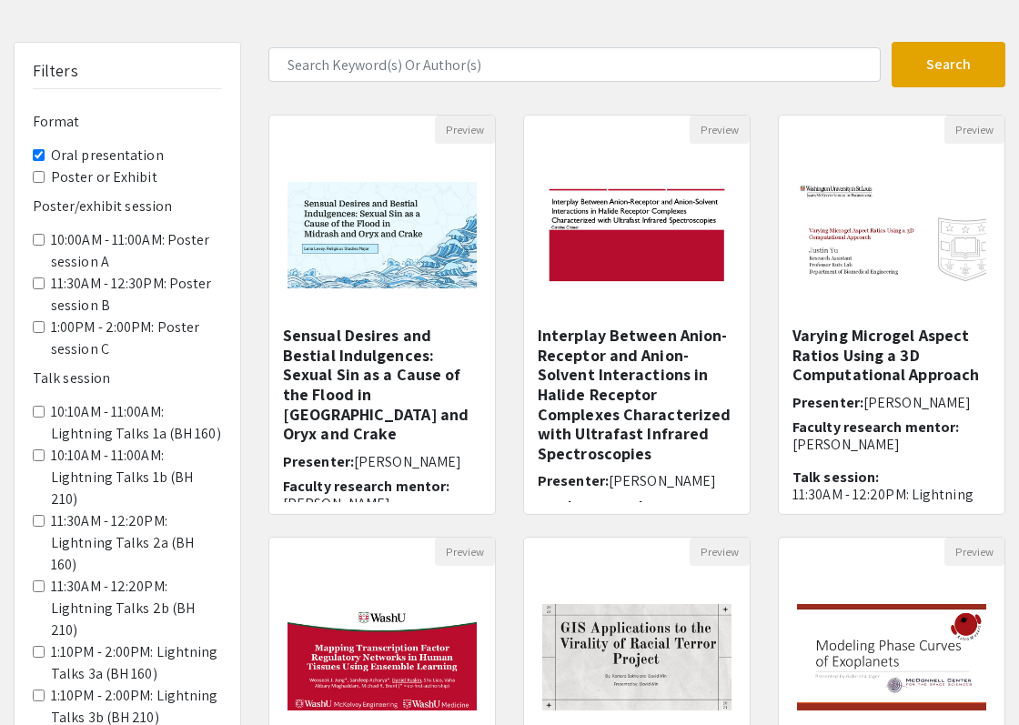
scroll to position [480, 0]
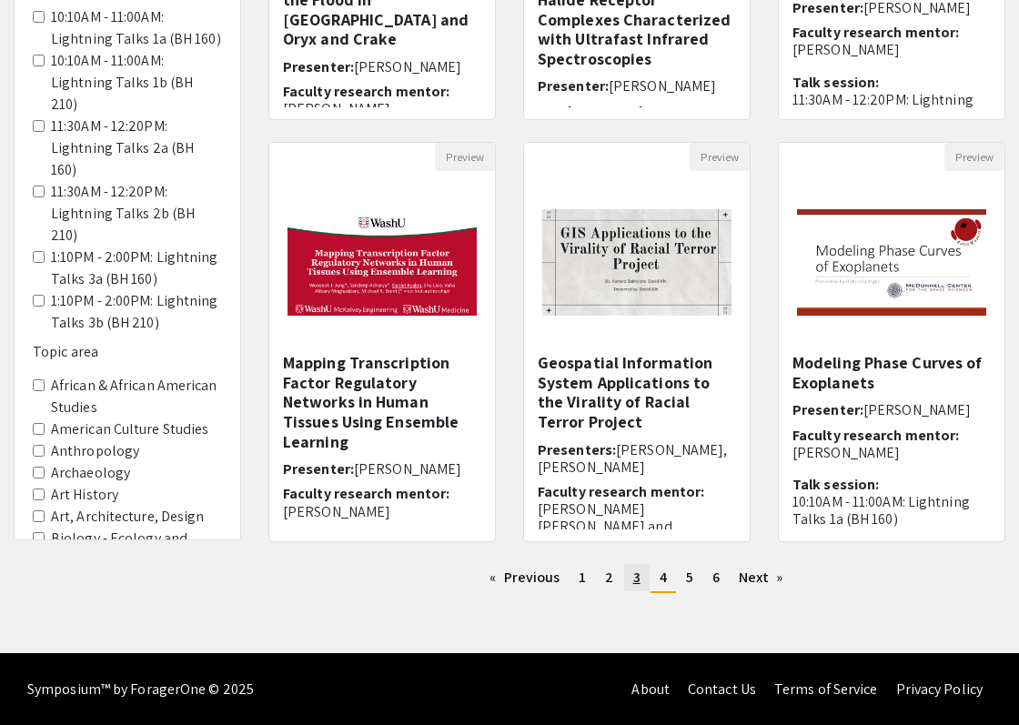
click at [628, 581] on link "page 3" at bounding box center [636, 577] width 25 height 27
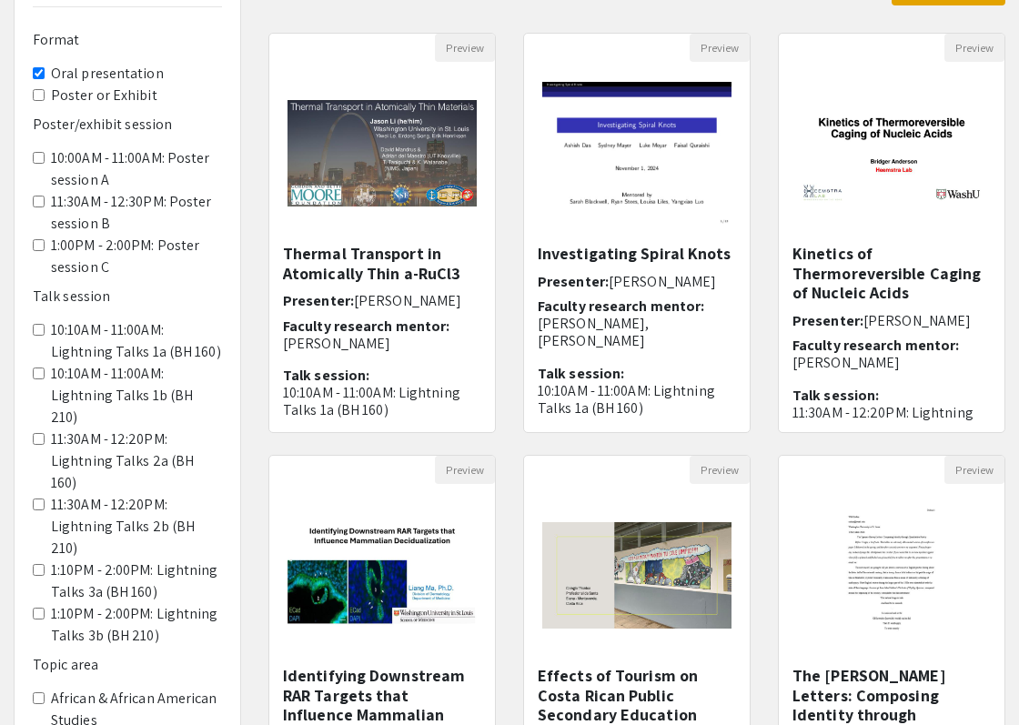
scroll to position [480, 0]
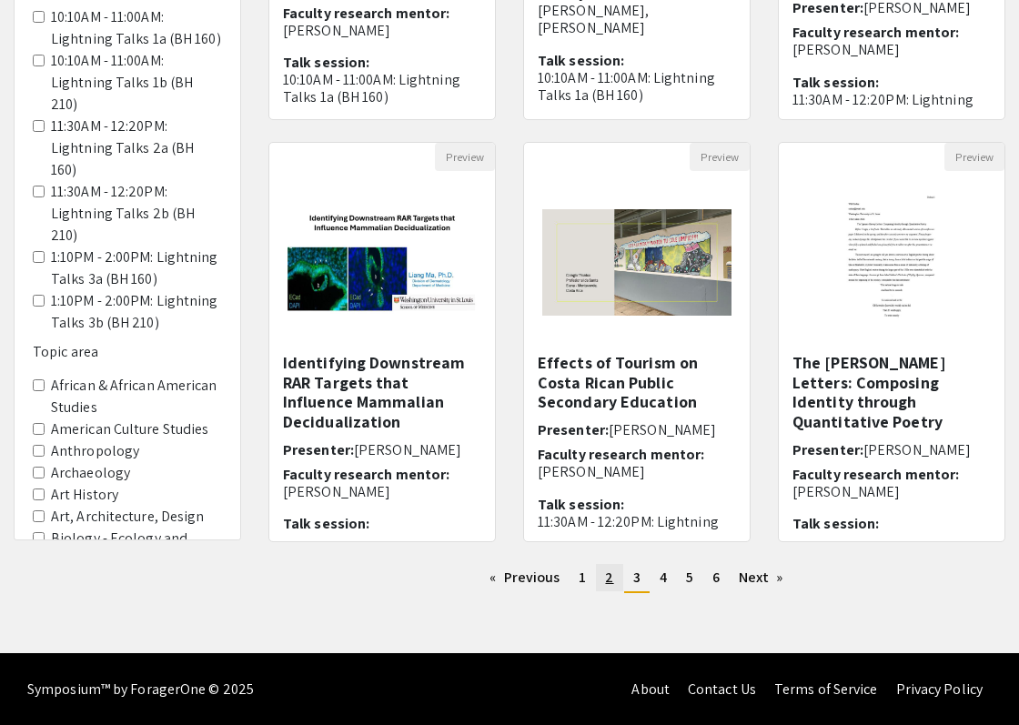
click at [607, 570] on span "2" at bounding box center [609, 577] width 8 height 19
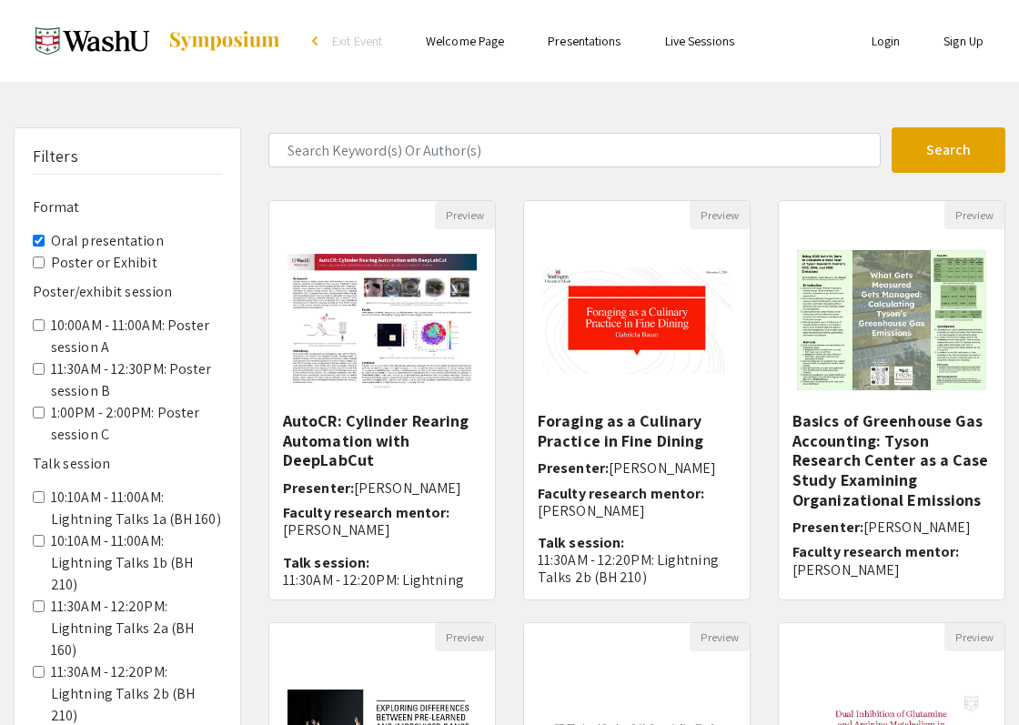
click at [315, 52] on div "arrow_back_ios" at bounding box center [317, 42] width 11 height 22
click at [44, 237] on presentation "Oral presentation" at bounding box center [39, 241] width 12 height 12
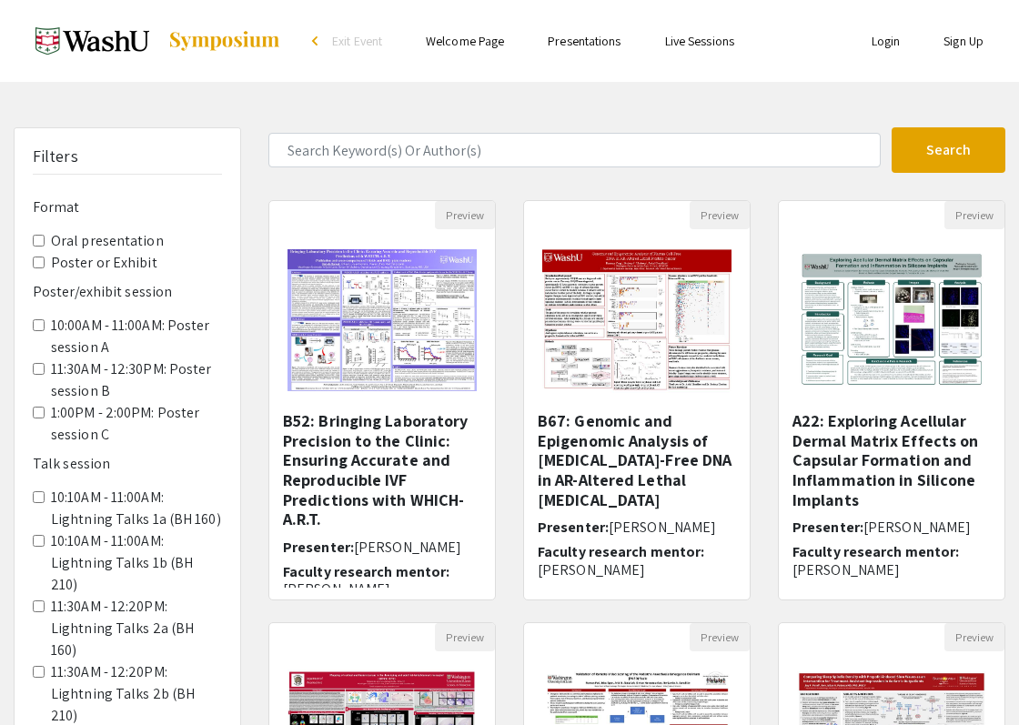
click at [38, 259] on Exhibit "Poster or Exhibit" at bounding box center [39, 263] width 12 height 12
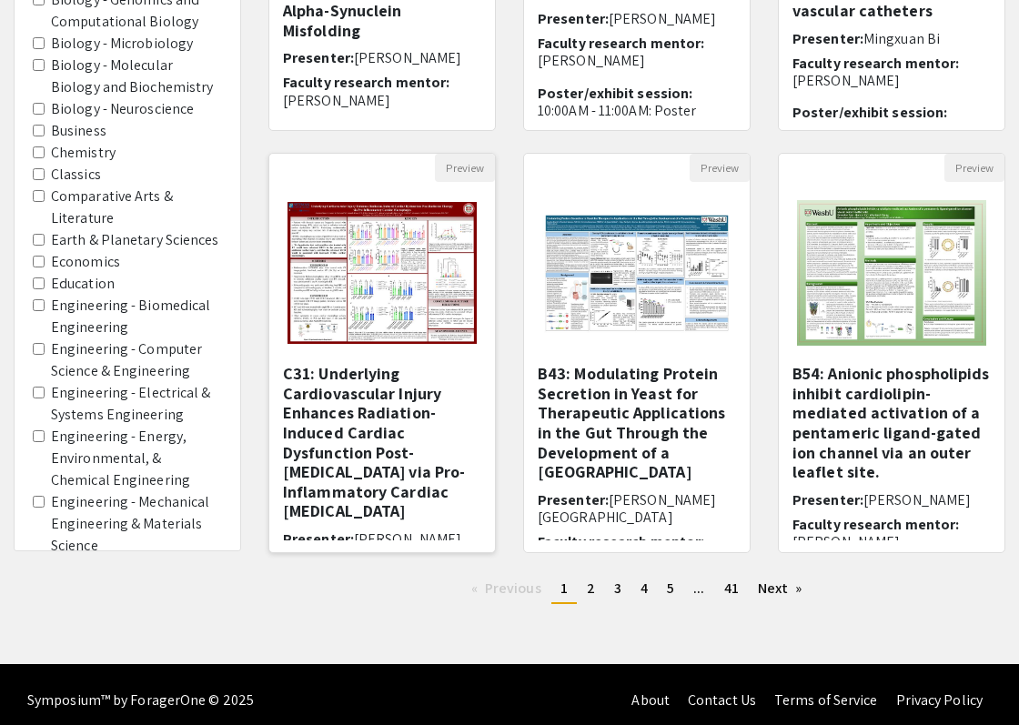
scroll to position [480, 0]
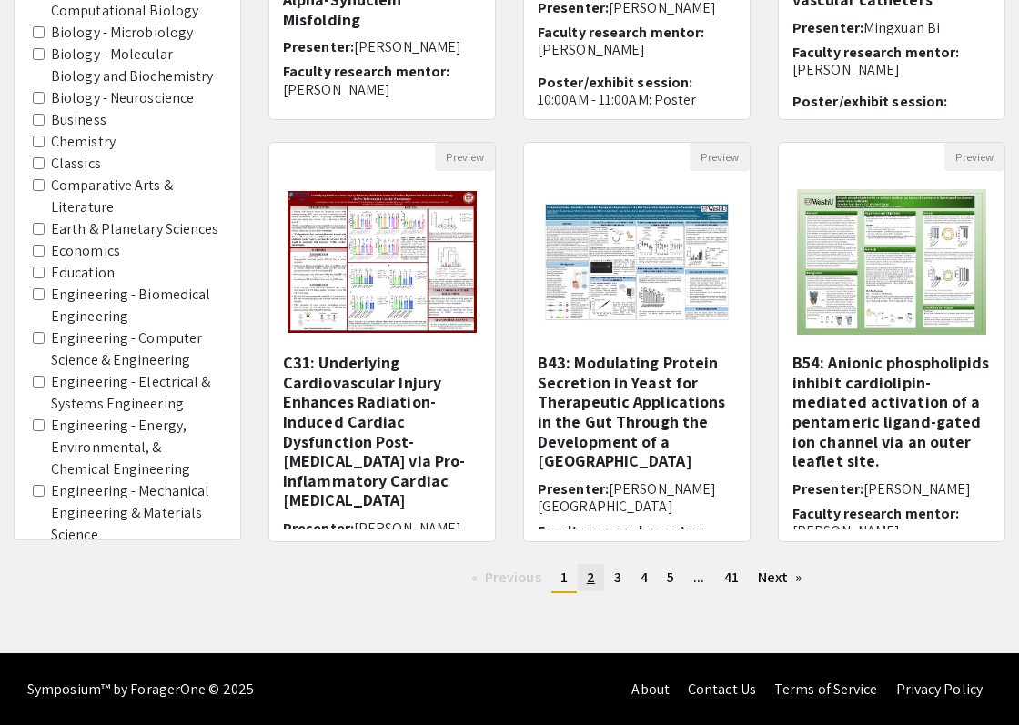
click at [579, 580] on link "page 2" at bounding box center [591, 577] width 26 height 27
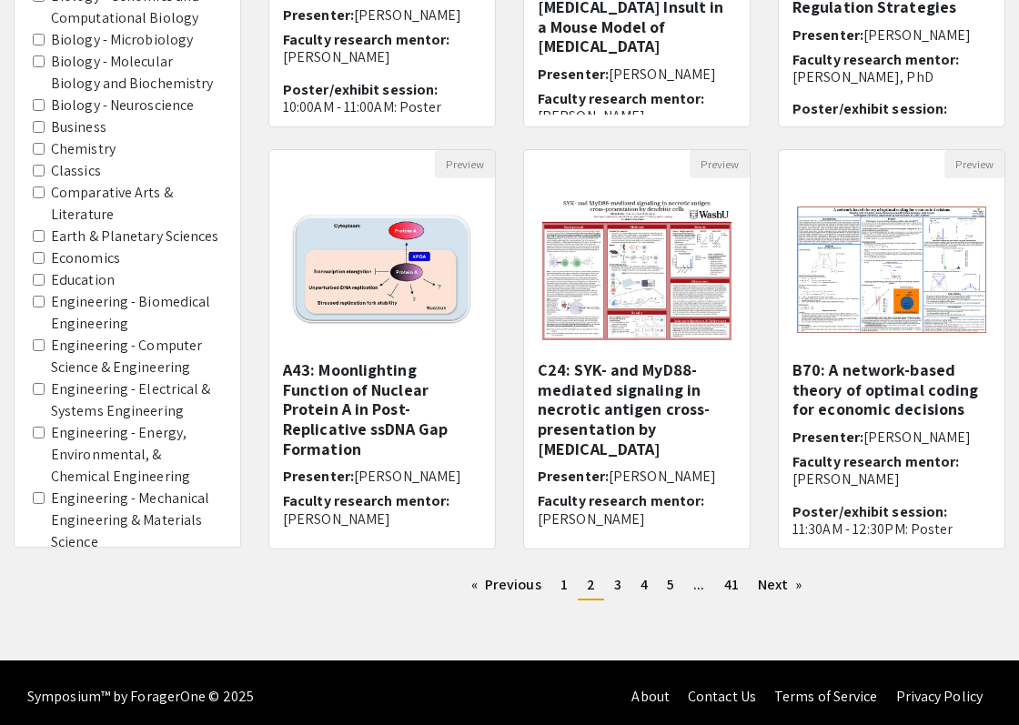
scroll to position [480, 0]
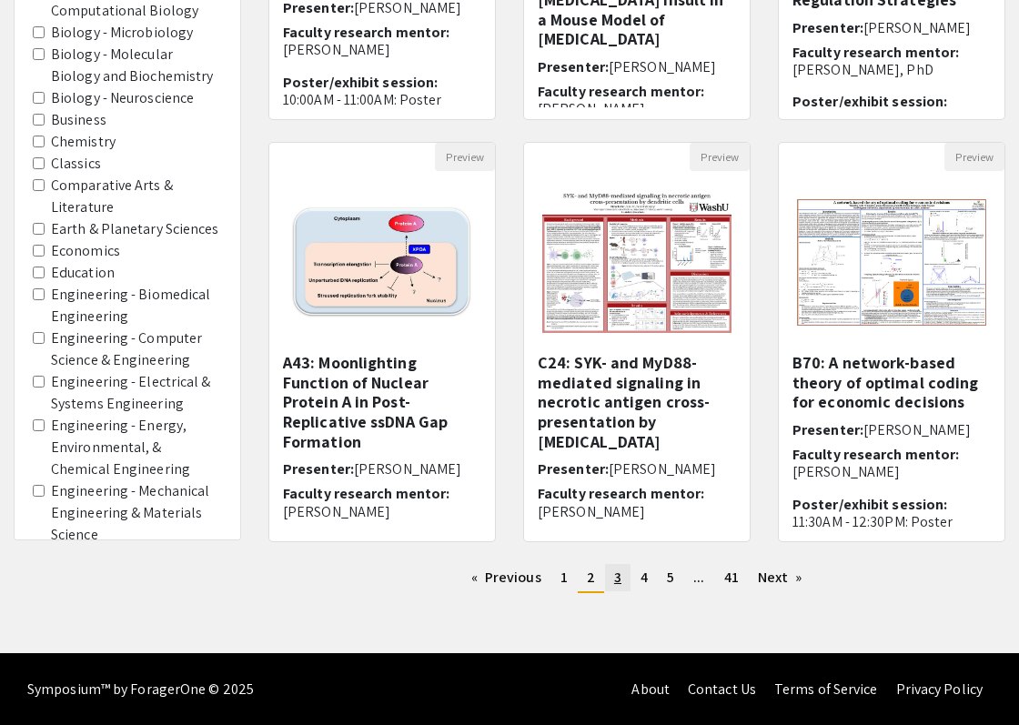
click at [615, 587] on span "3" at bounding box center [617, 577] width 7 height 19
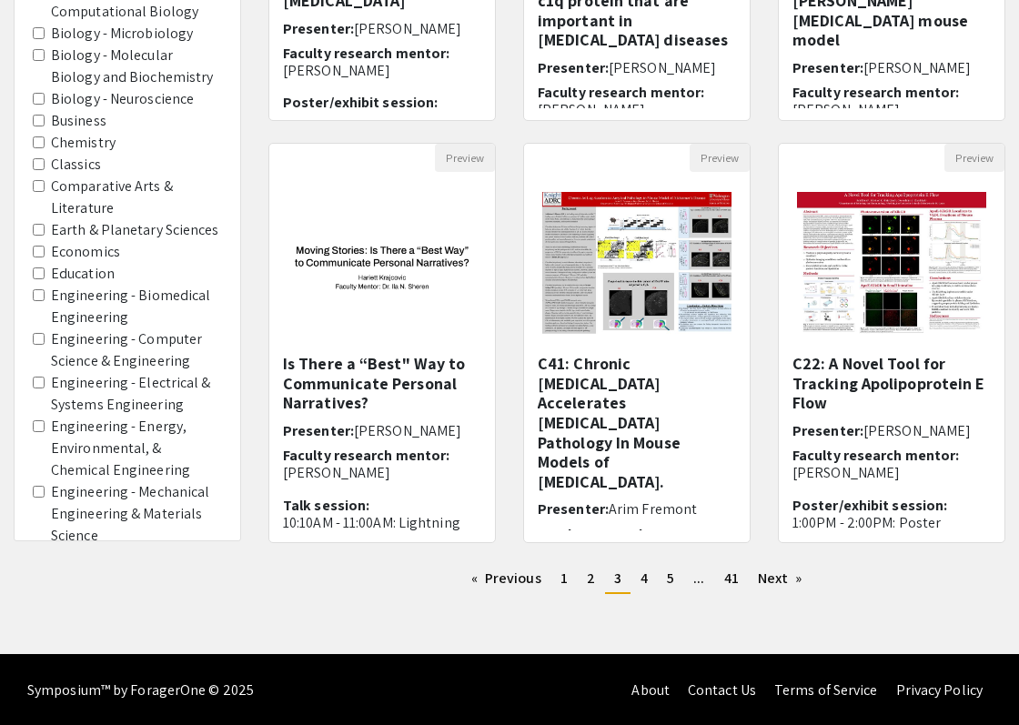
scroll to position [480, 0]
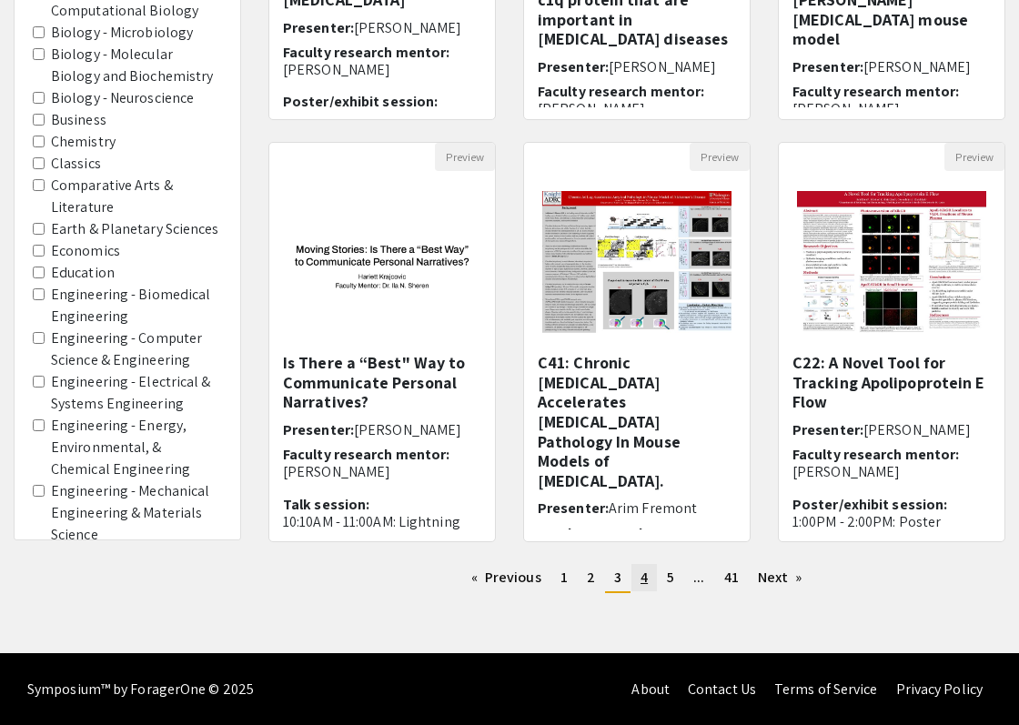
click at [644, 574] on span "4" at bounding box center [643, 577] width 7 height 19
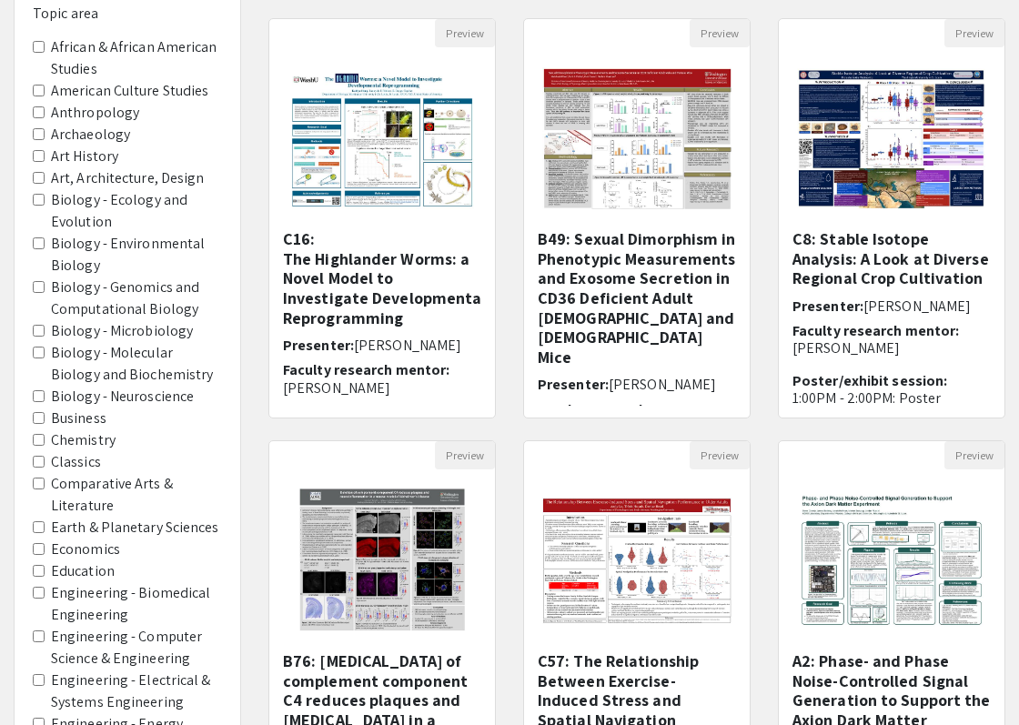
scroll to position [480, 0]
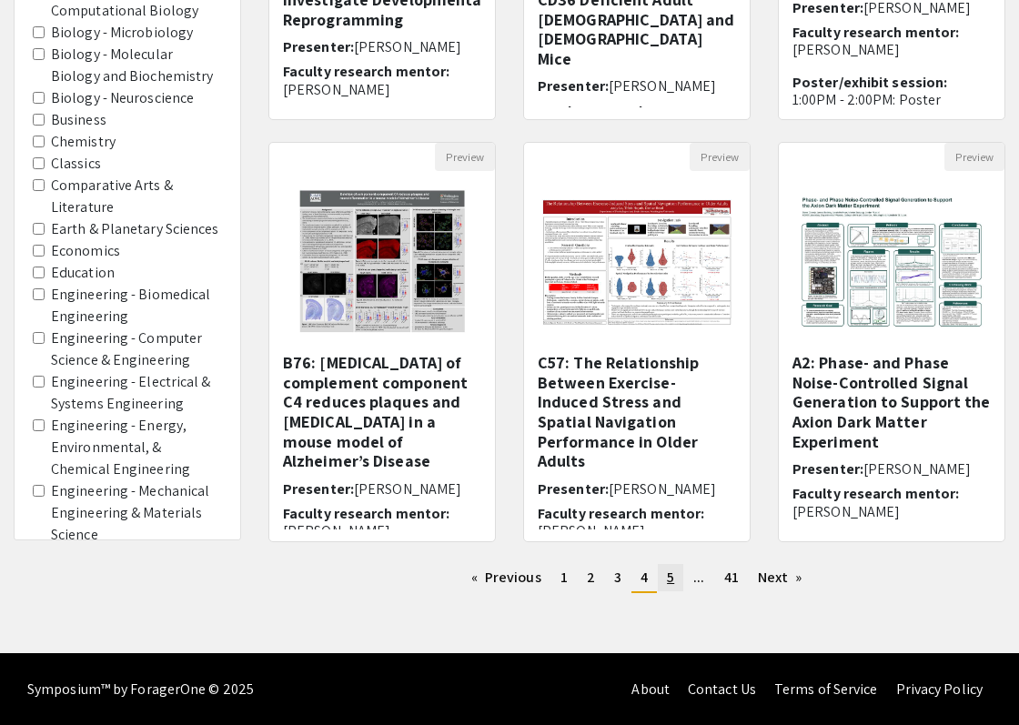
click at [677, 581] on link "page 5" at bounding box center [670, 577] width 25 height 27
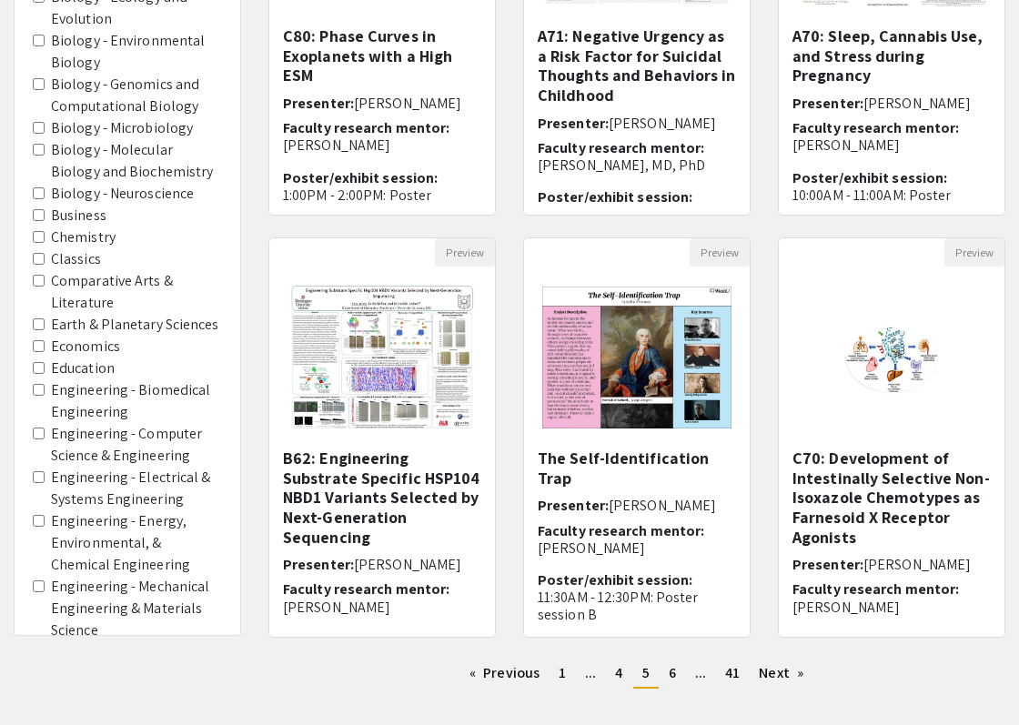
scroll to position [455, 0]
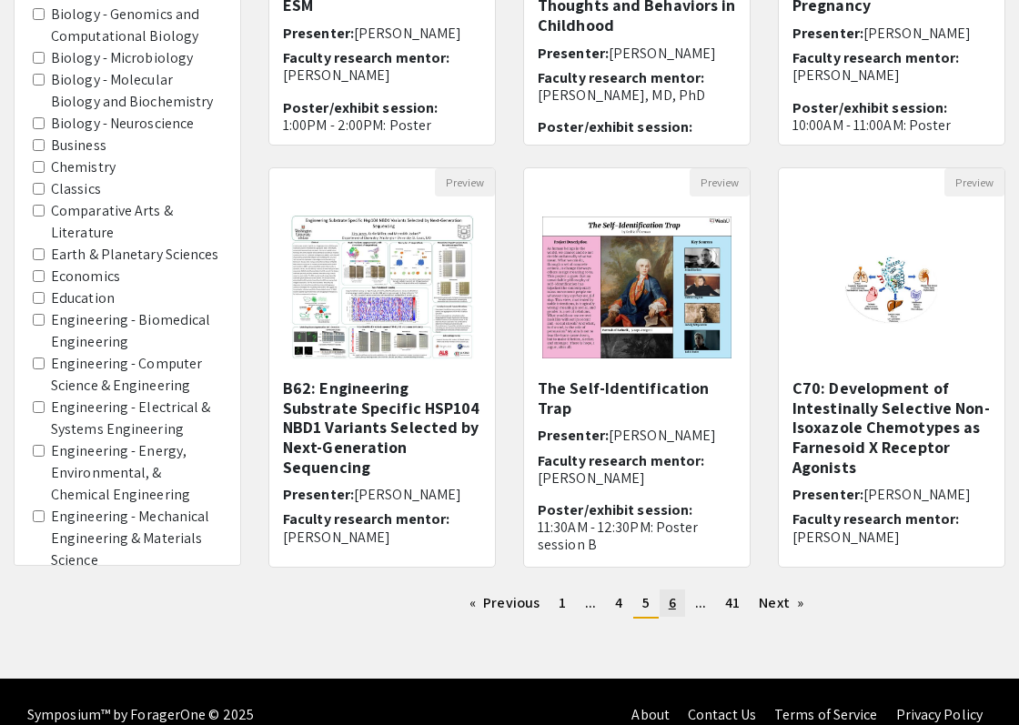
click at [672, 595] on span "6" at bounding box center [672, 602] width 7 height 19
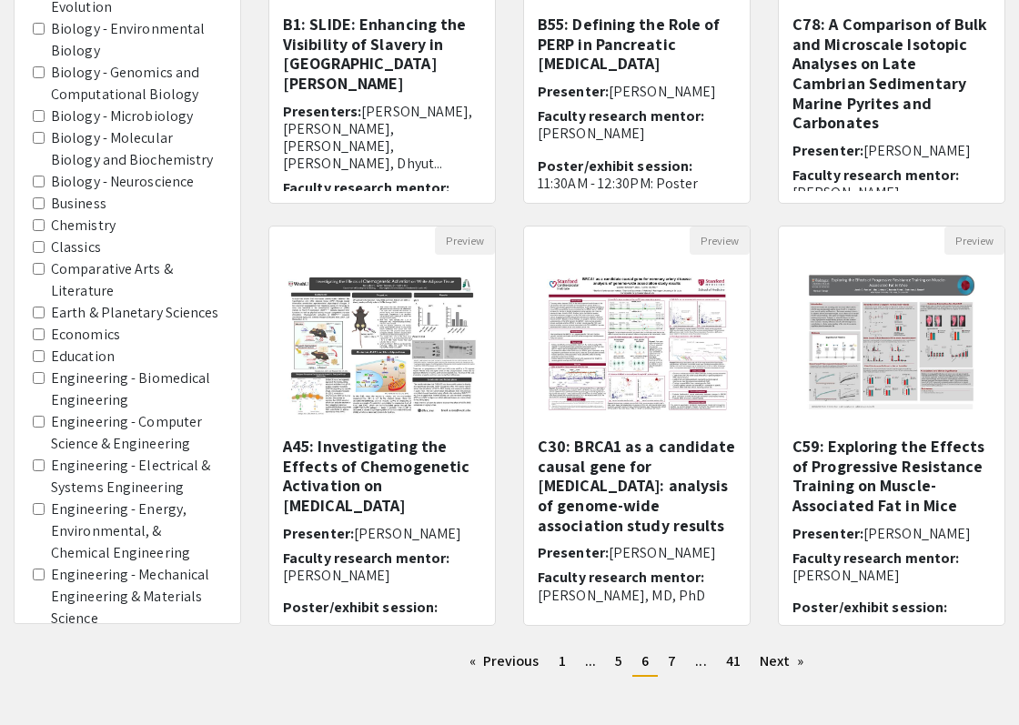
scroll to position [480, 0]
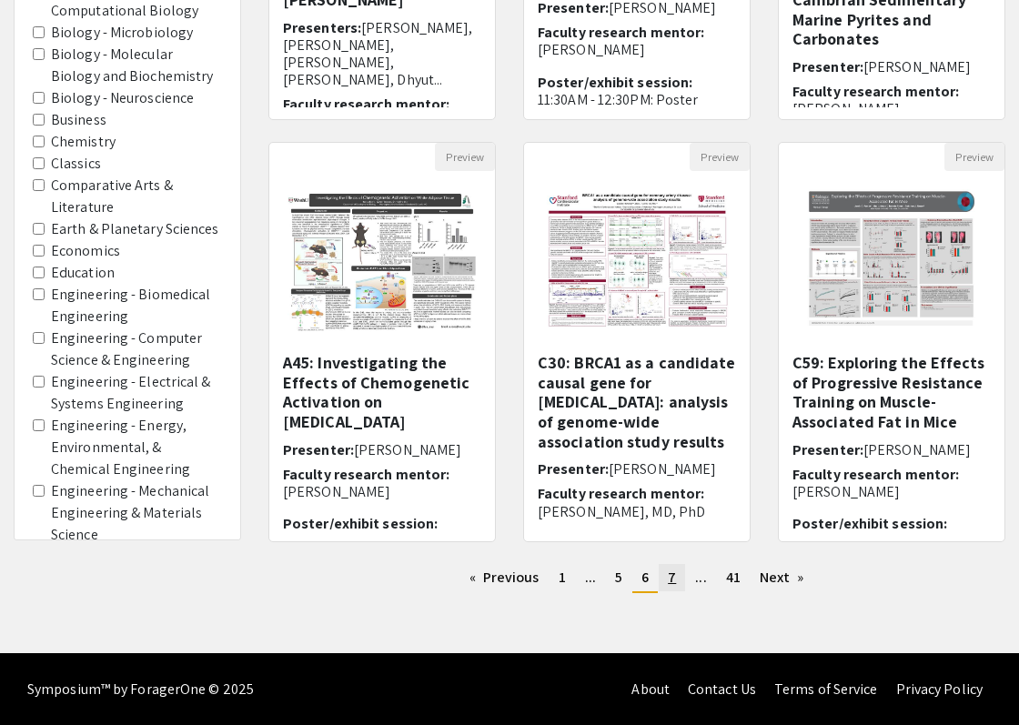
click at [668, 579] on link "page 7" at bounding box center [672, 577] width 26 height 27
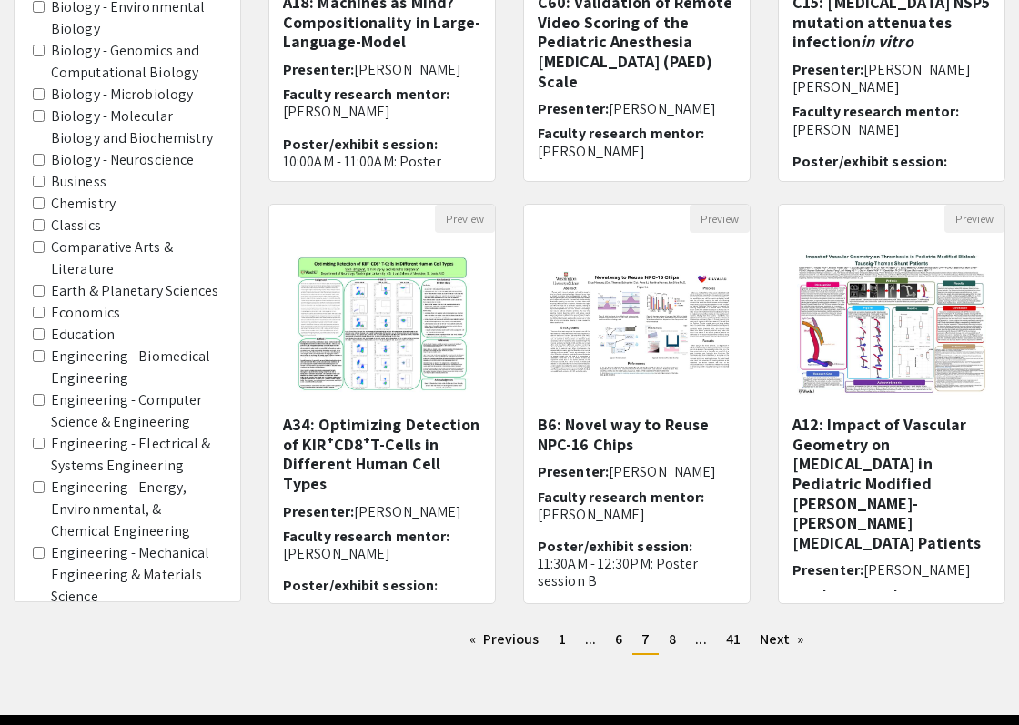
scroll to position [480, 0]
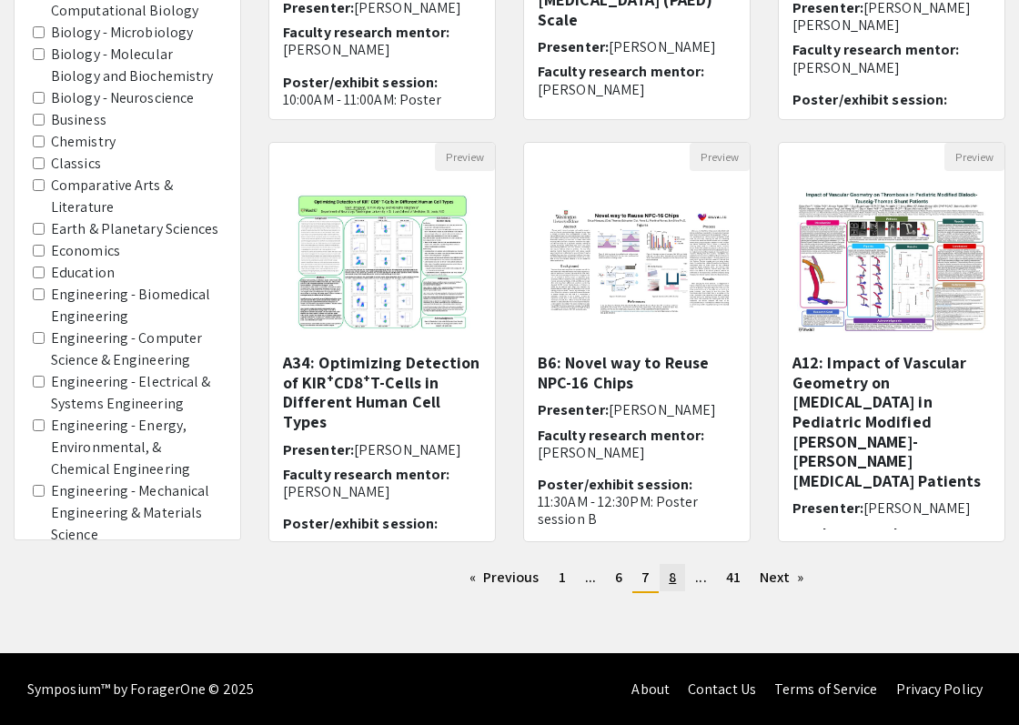
click at [672, 575] on span "8" at bounding box center [672, 577] width 7 height 19
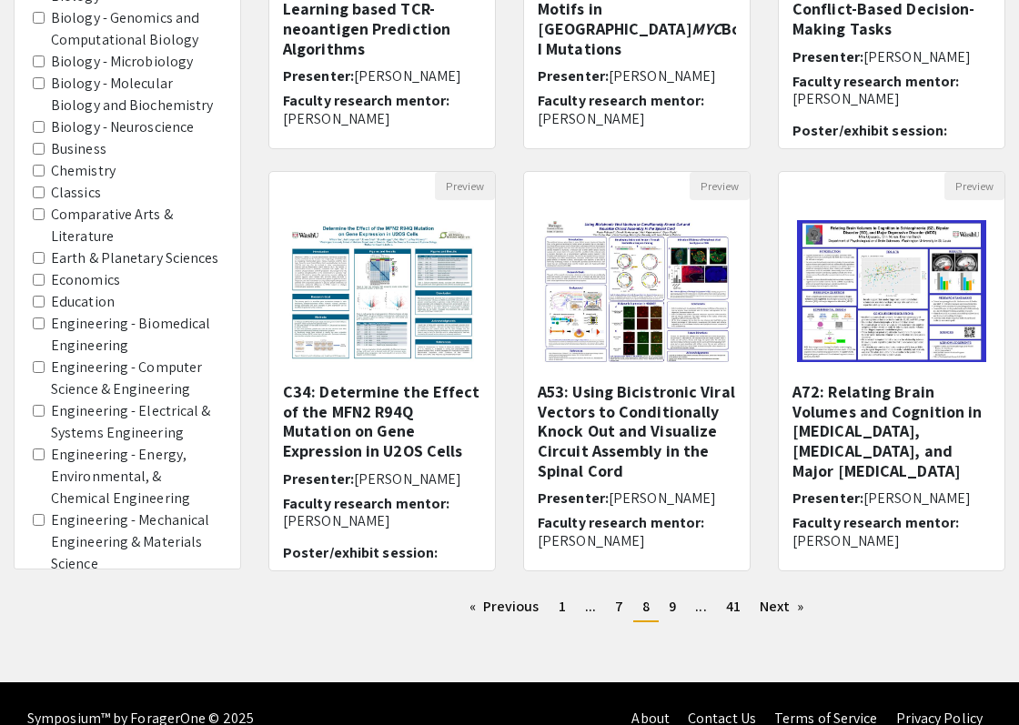
scroll to position [455, 0]
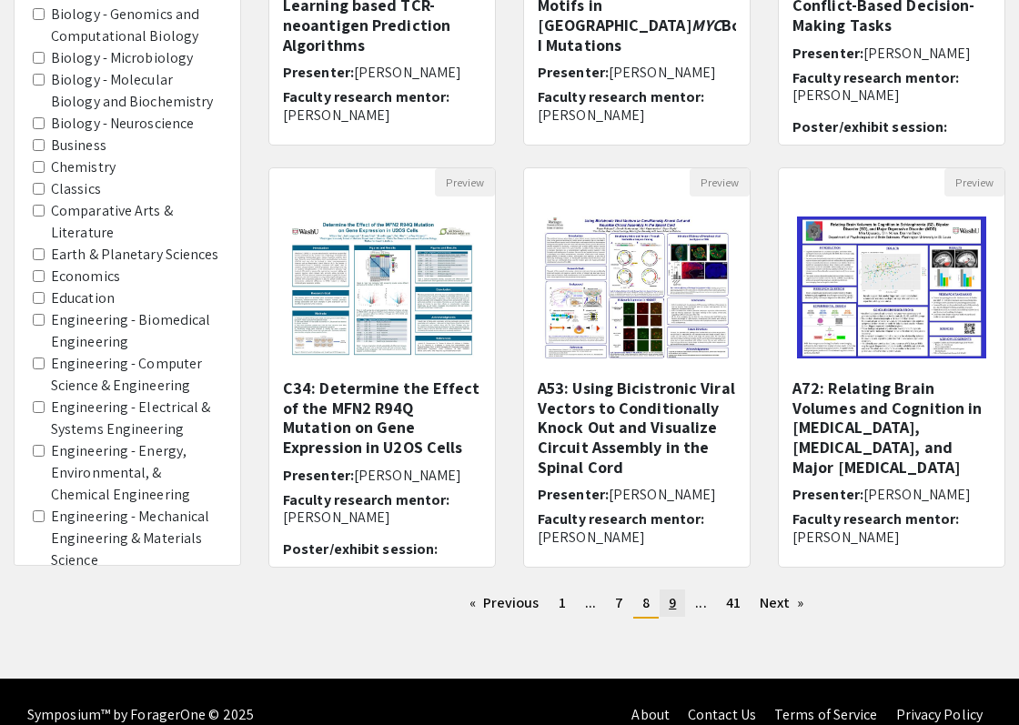
click at [669, 602] on span "9" at bounding box center [672, 602] width 7 height 19
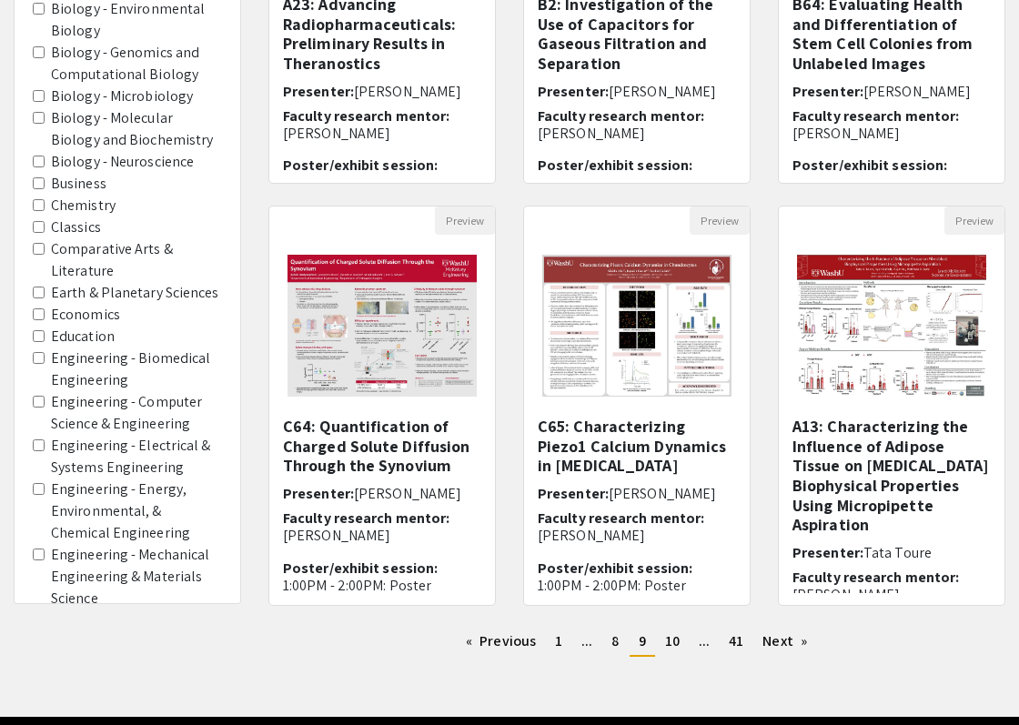
scroll to position [480, 0]
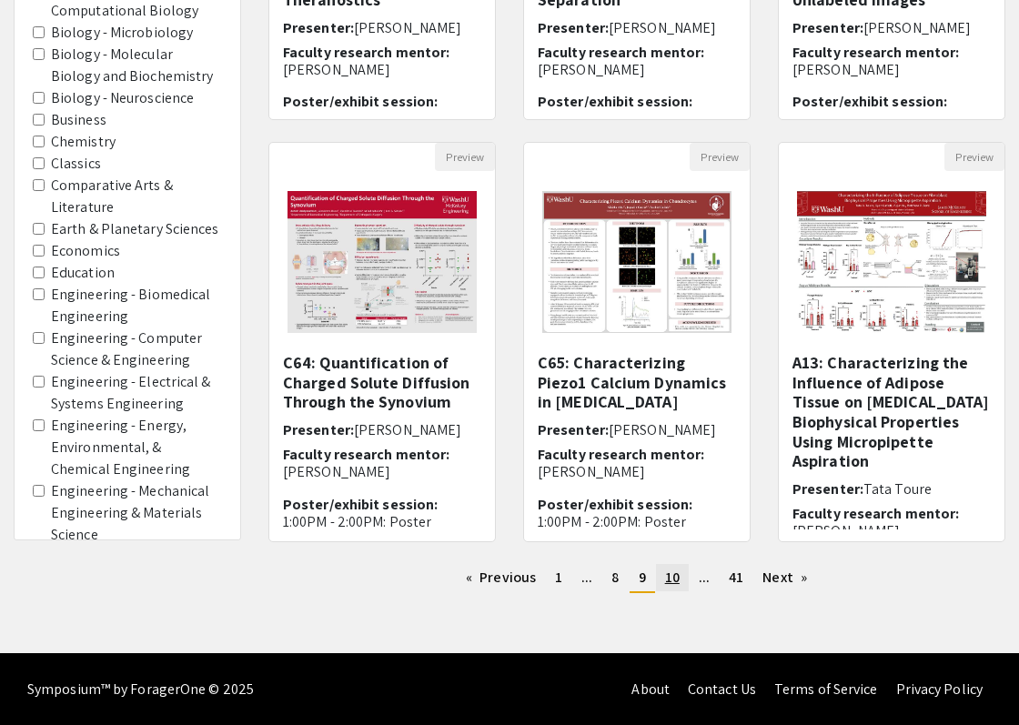
click at [668, 580] on span "10" at bounding box center [672, 577] width 15 height 19
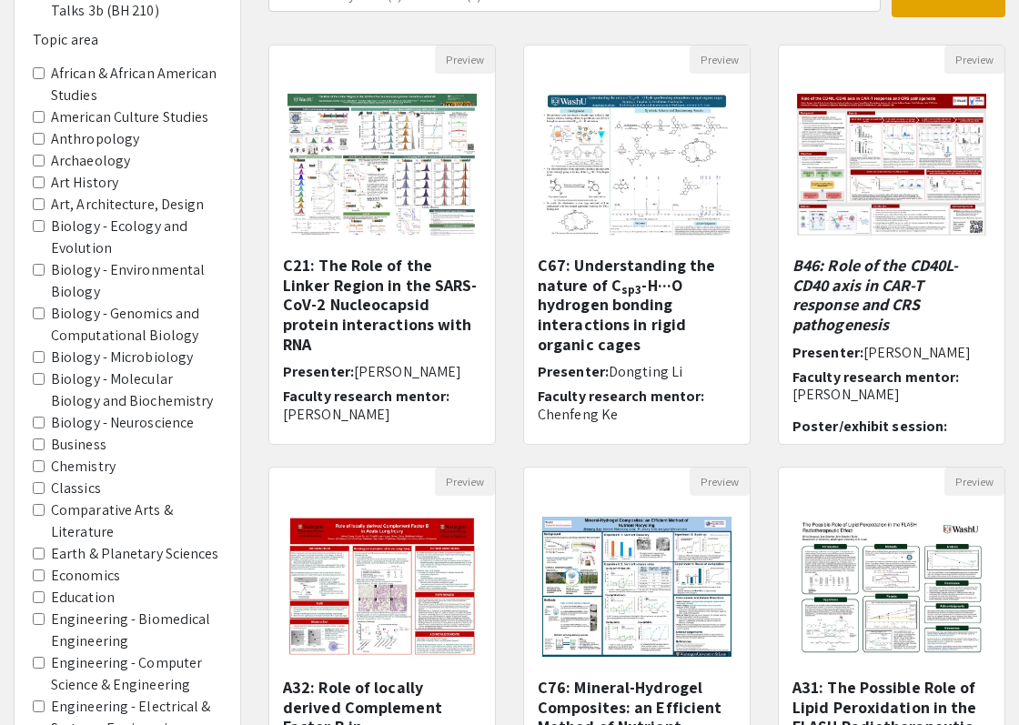
scroll to position [480, 0]
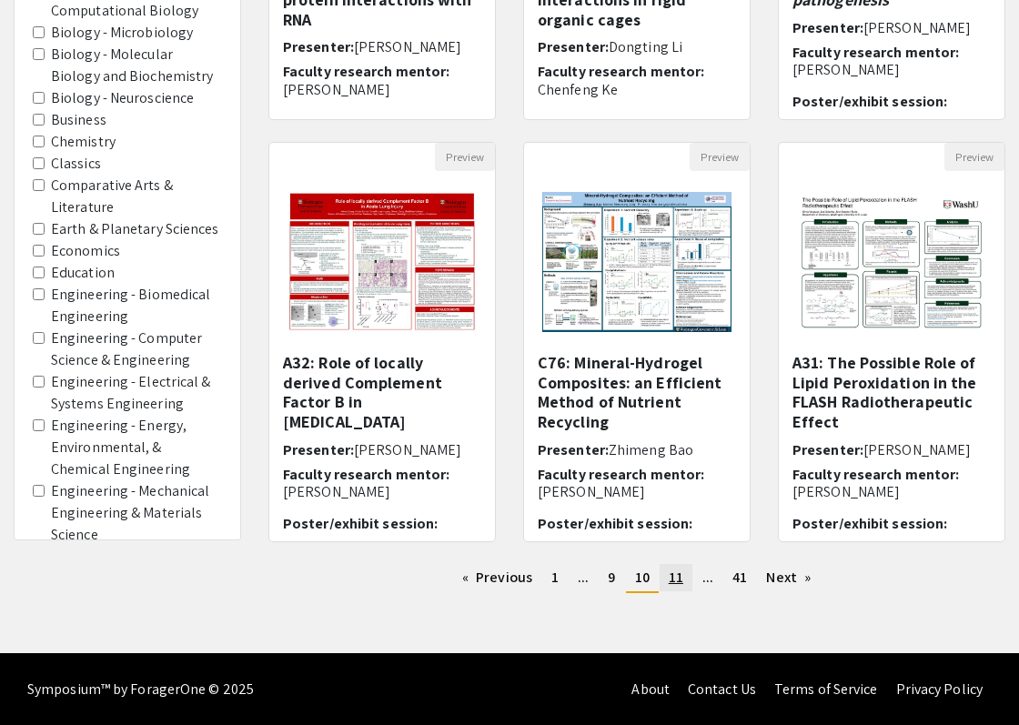
click at [664, 576] on link "page 11" at bounding box center [676, 577] width 33 height 27
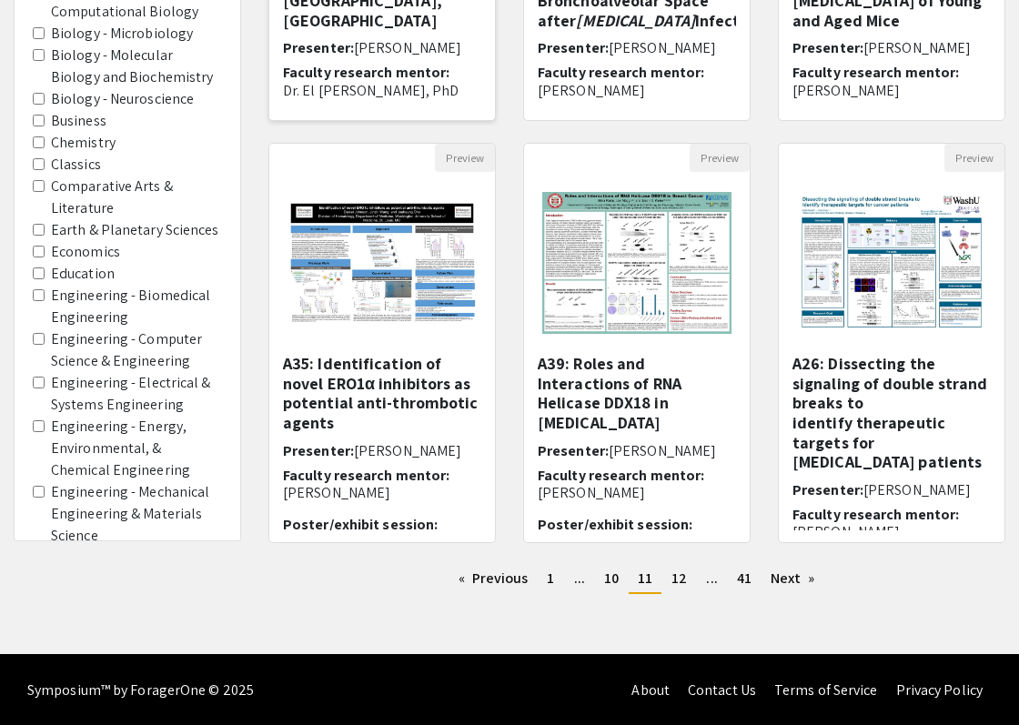
scroll to position [480, 0]
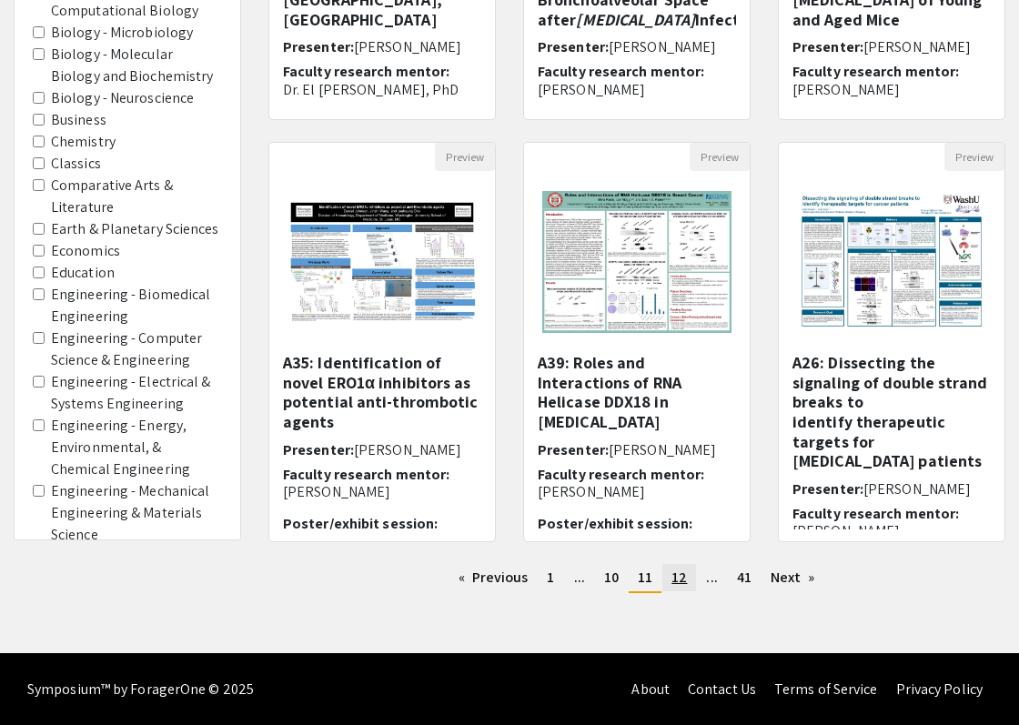
click at [665, 567] on link "page 12" at bounding box center [679, 577] width 34 height 27
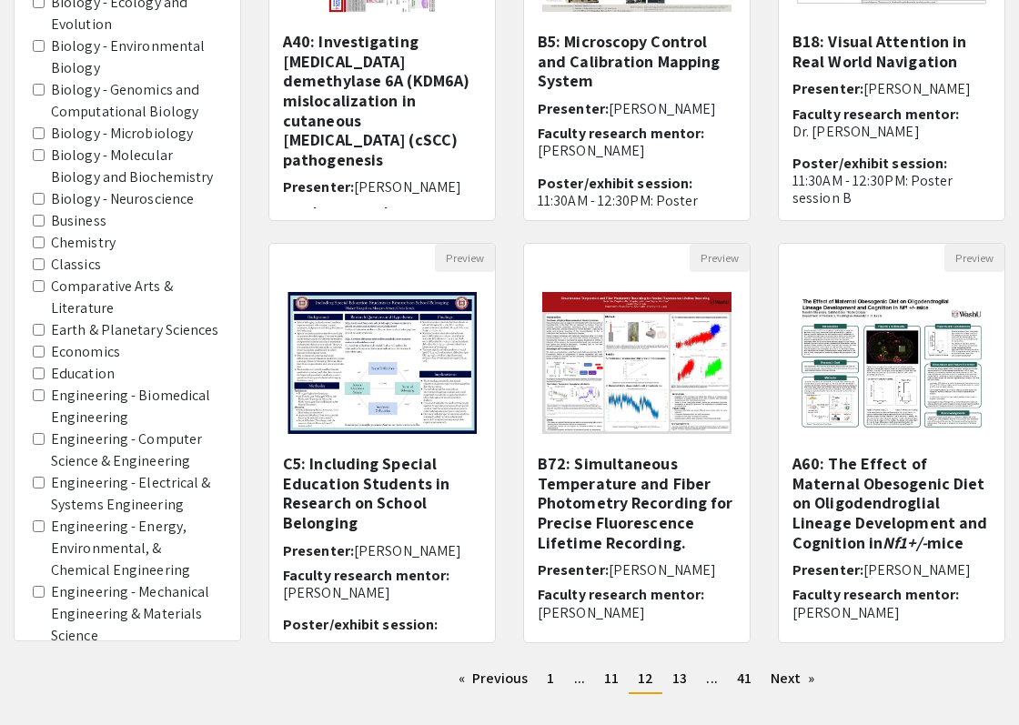
scroll to position [480, 0]
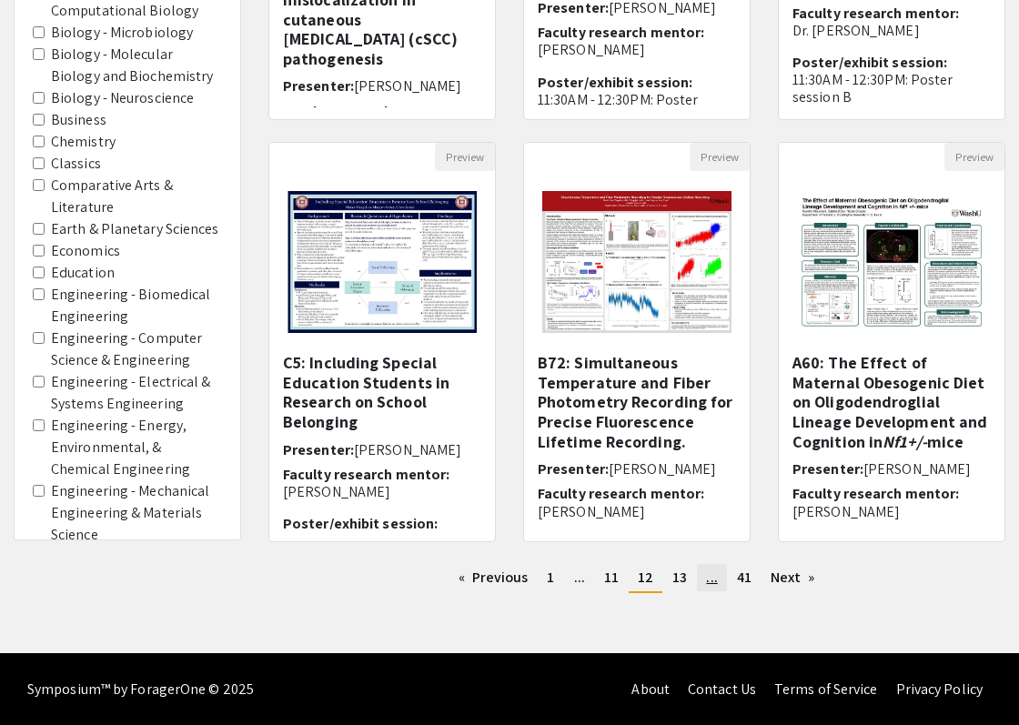
click at [704, 580] on link "page ..." at bounding box center [711, 577] width 29 height 27
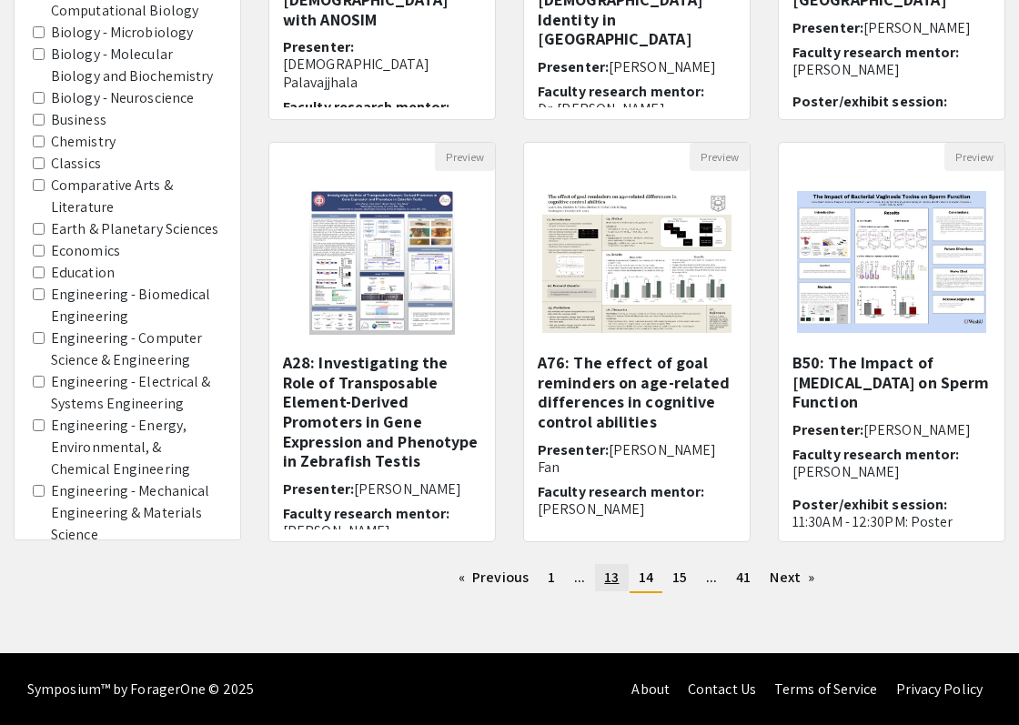
click at [619, 578] on span "13" at bounding box center [611, 577] width 15 height 19
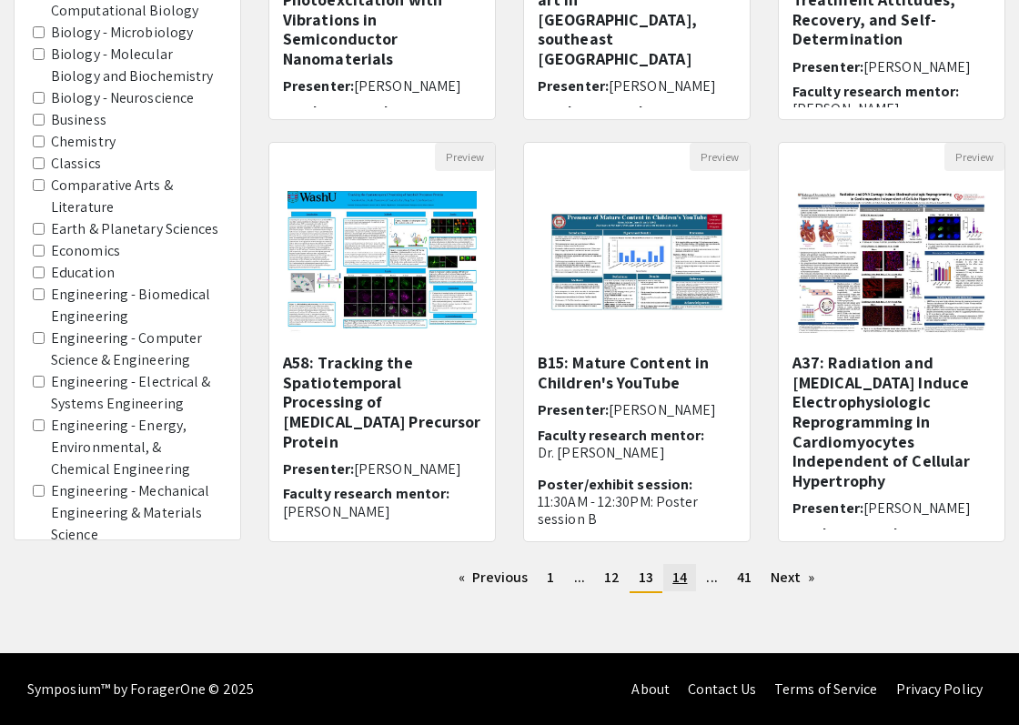
click at [688, 583] on link "page 14" at bounding box center [679, 577] width 33 height 27
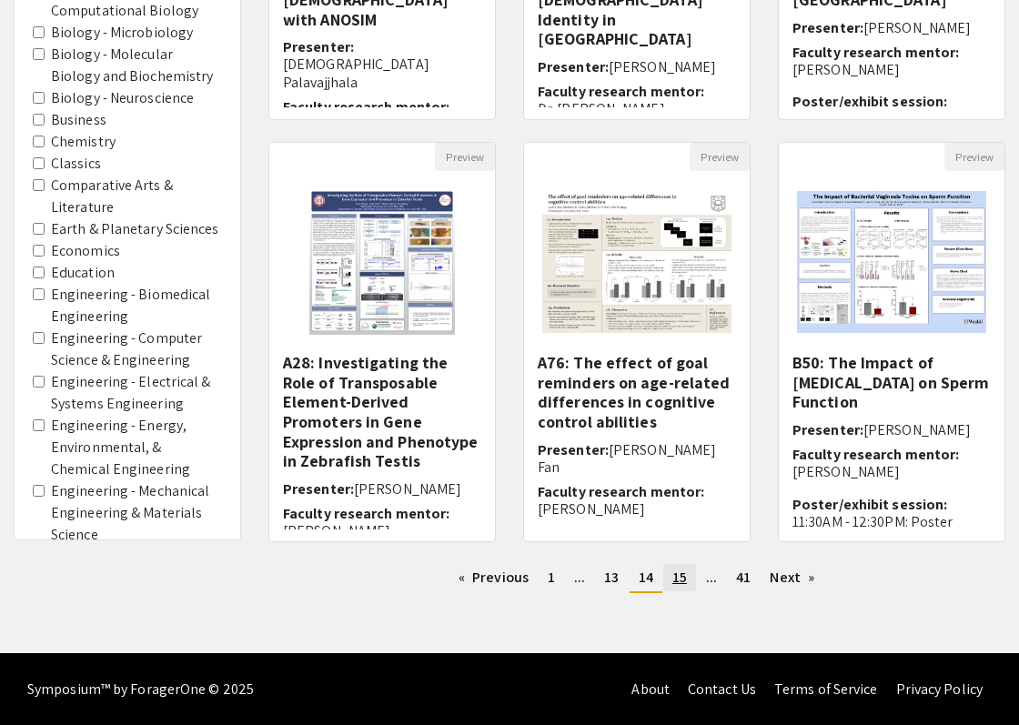
click at [670, 580] on link "page 15" at bounding box center [679, 577] width 33 height 27
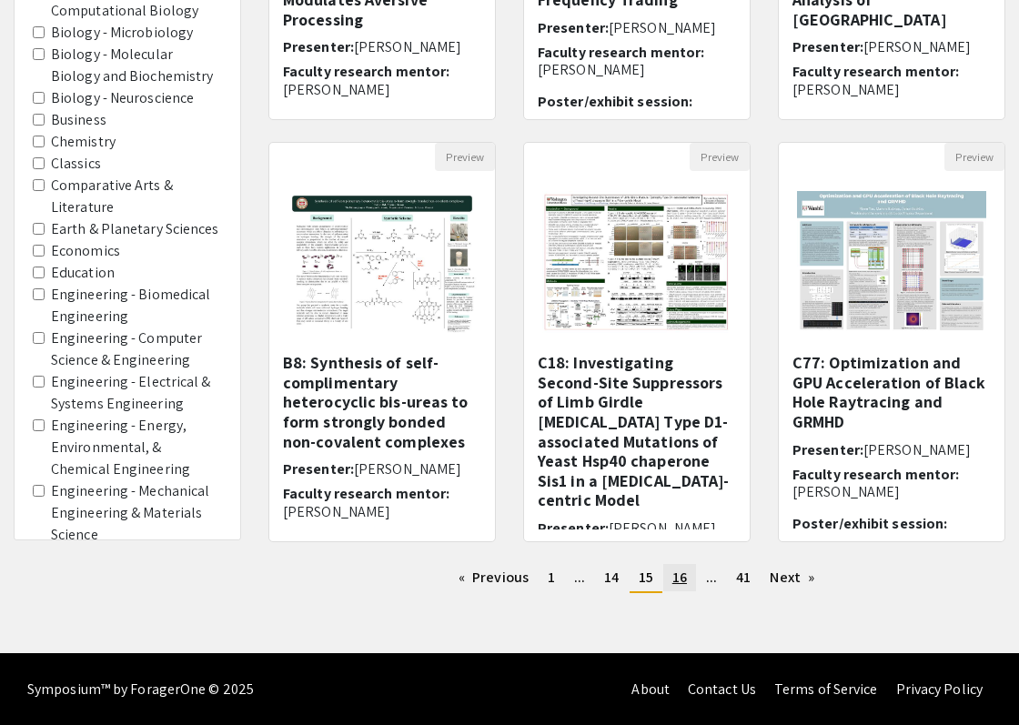
click at [682, 580] on span "16" at bounding box center [679, 577] width 15 height 19
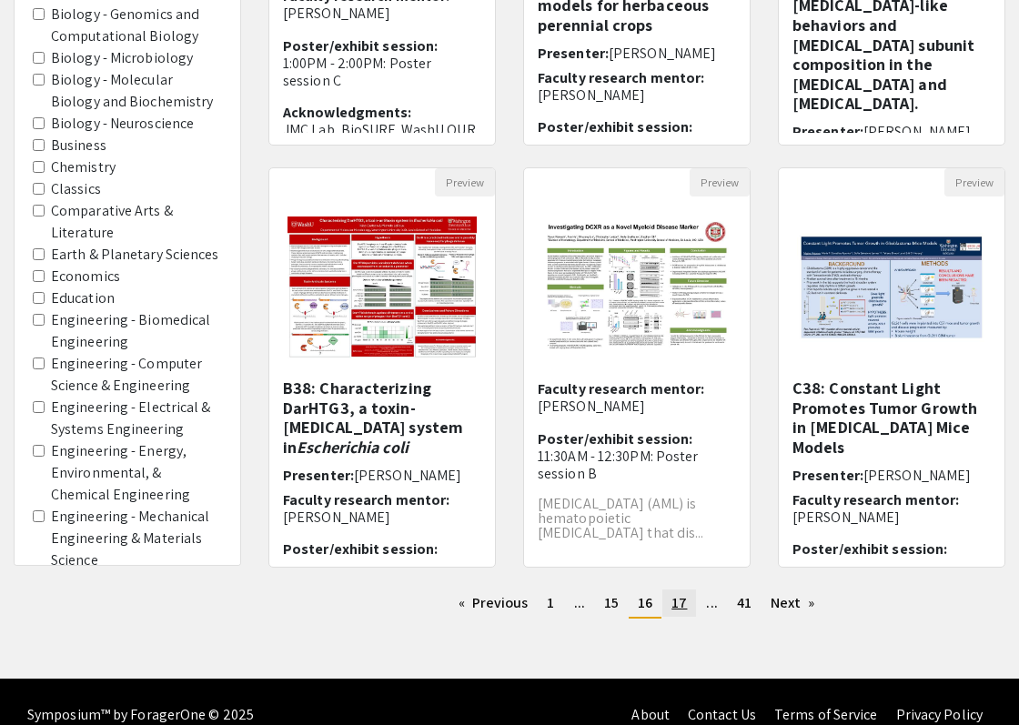
click at [679, 607] on span "17" at bounding box center [678, 602] width 15 height 19
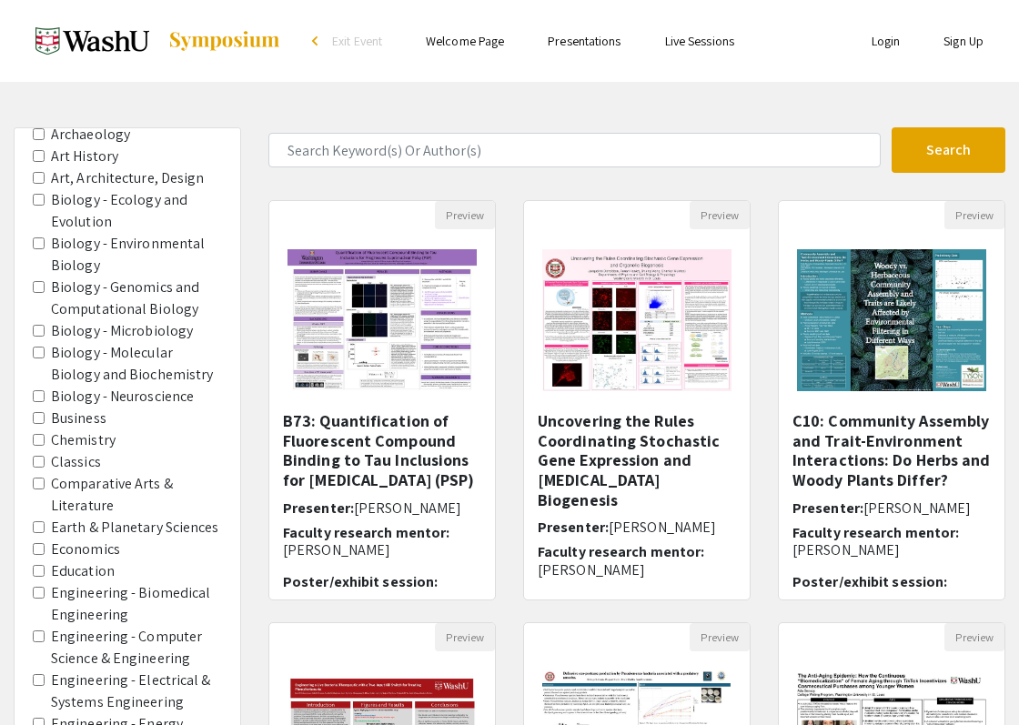
click at [70, 451] on label "Chemistry" at bounding box center [83, 440] width 65 height 22
click at [45, 446] on area-Chemistry "Chemistry" at bounding box center [39, 440] width 12 height 12
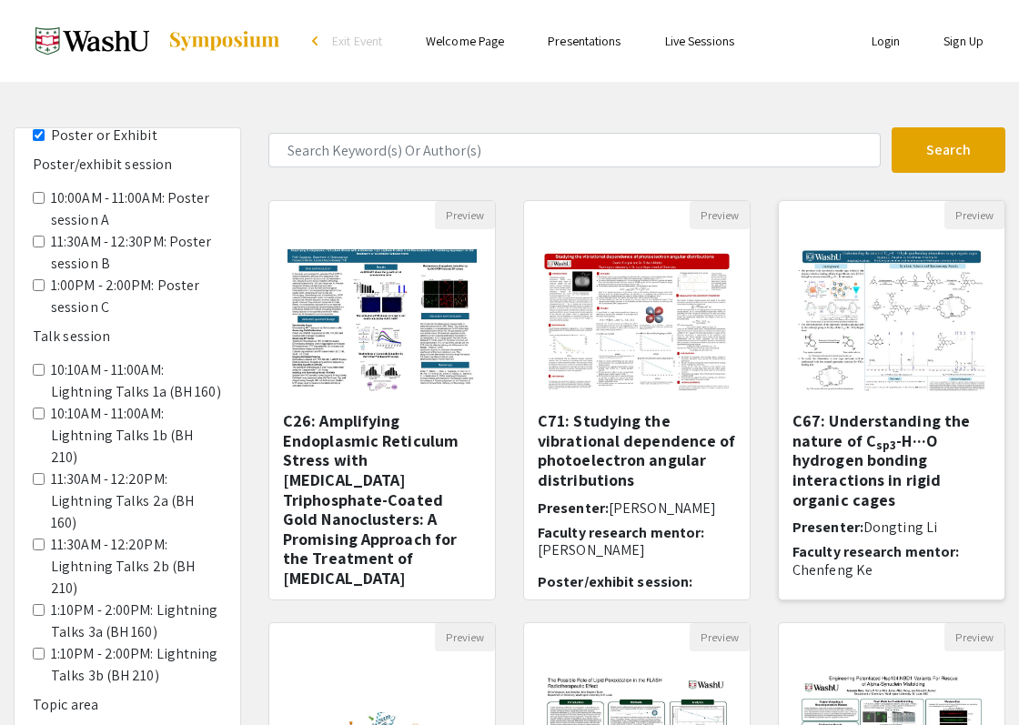
click at [880, 438] on sub "sp3" at bounding box center [886, 445] width 20 height 16
select select "custom"
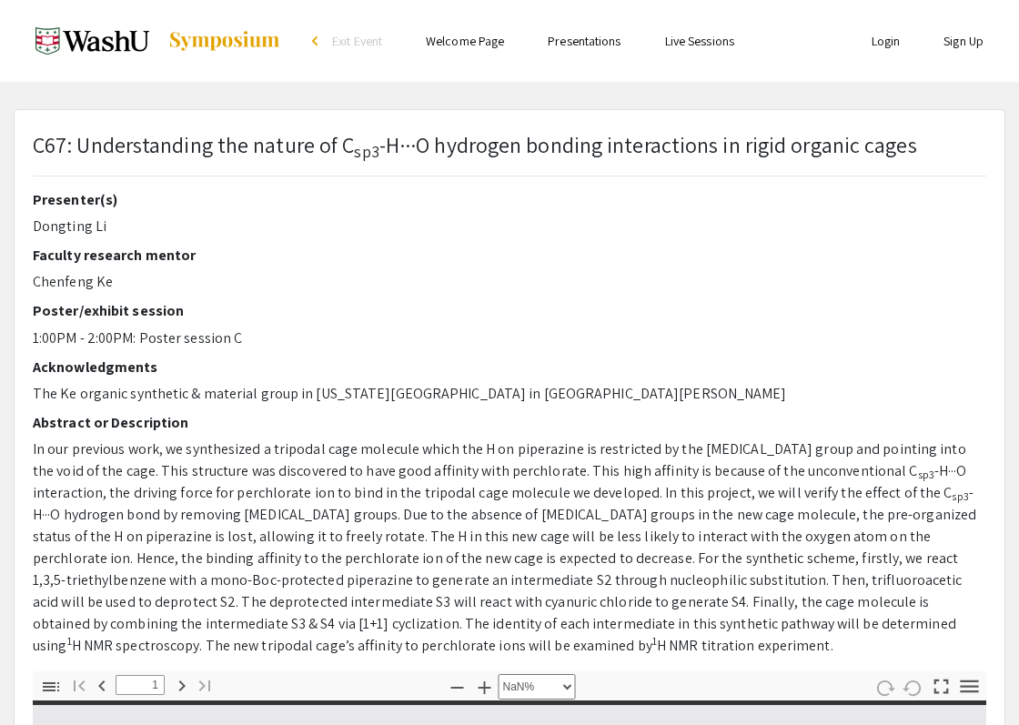
type input "0"
select select "custom"
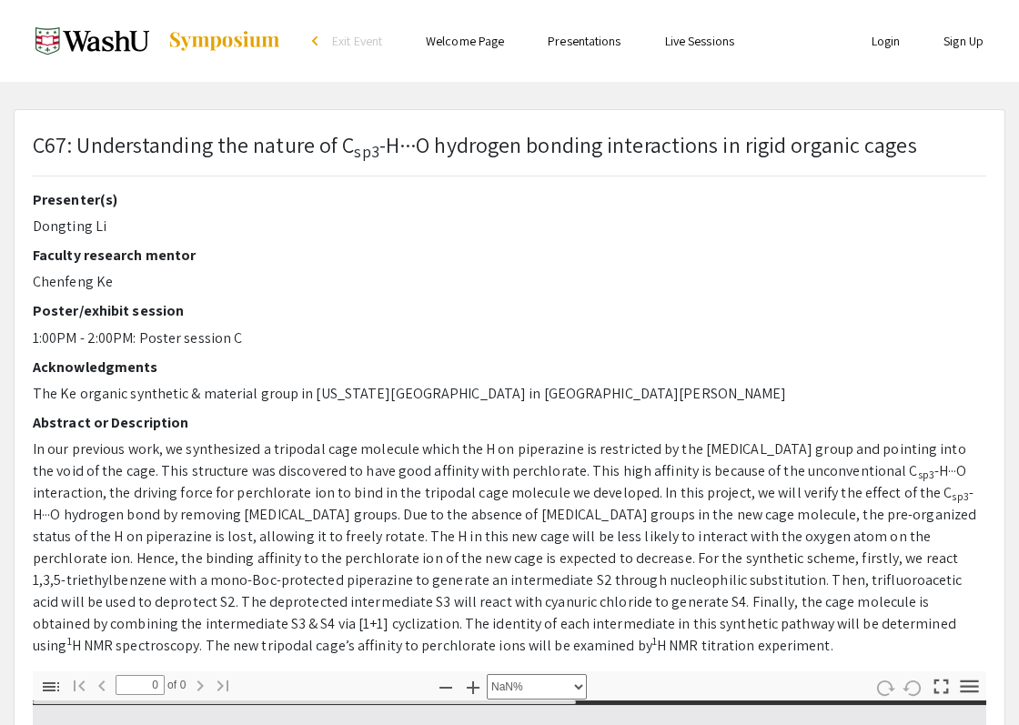
type input "1"
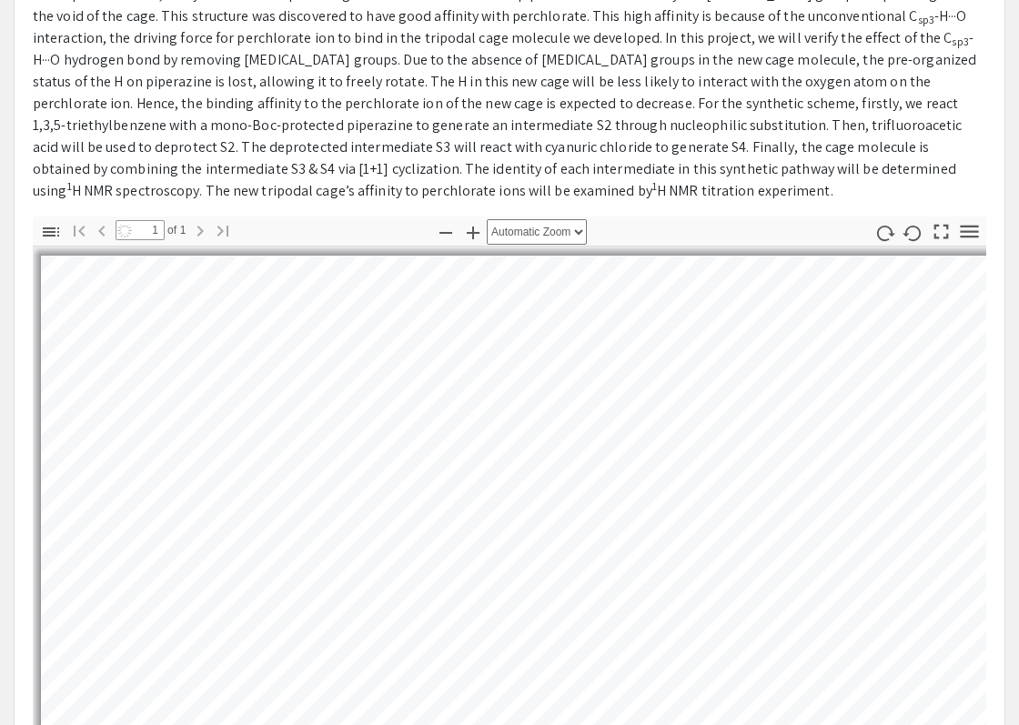
select select "auto"
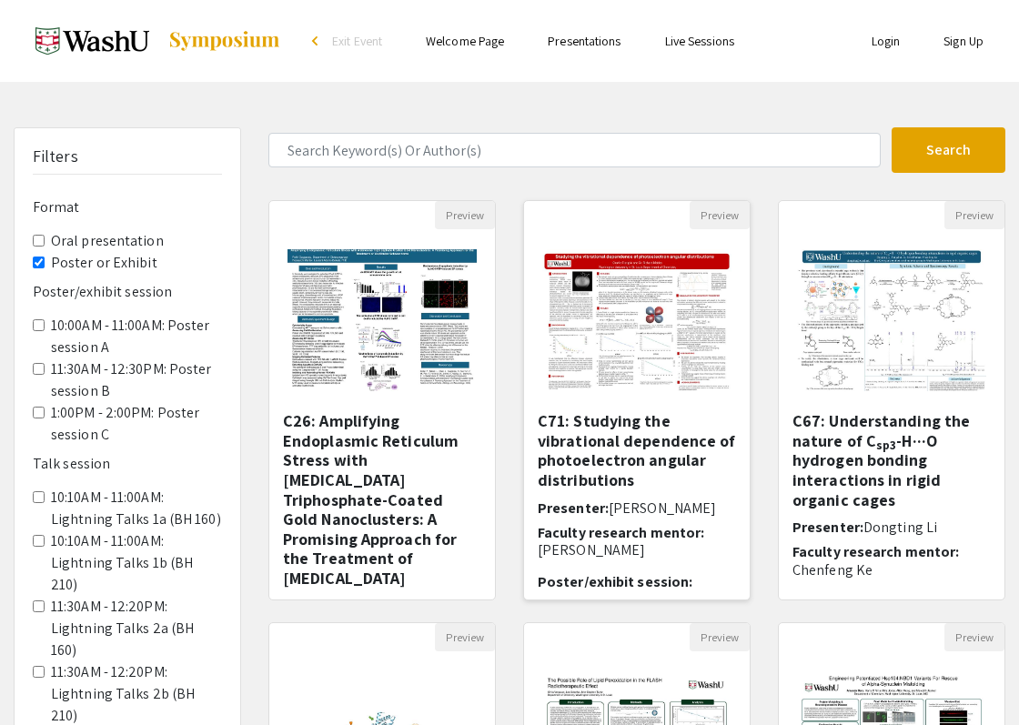
click at [583, 463] on h5 "C71: Studying the vibrational dependence of photoelectron angular distributions" at bounding box center [637, 450] width 198 height 78
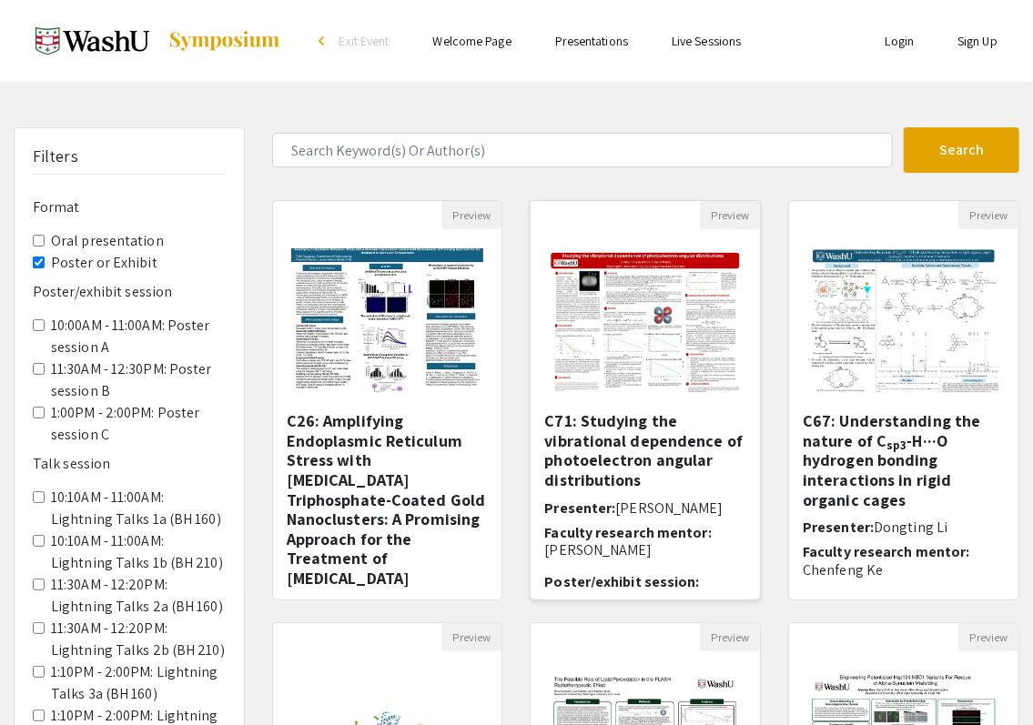
select select "custom"
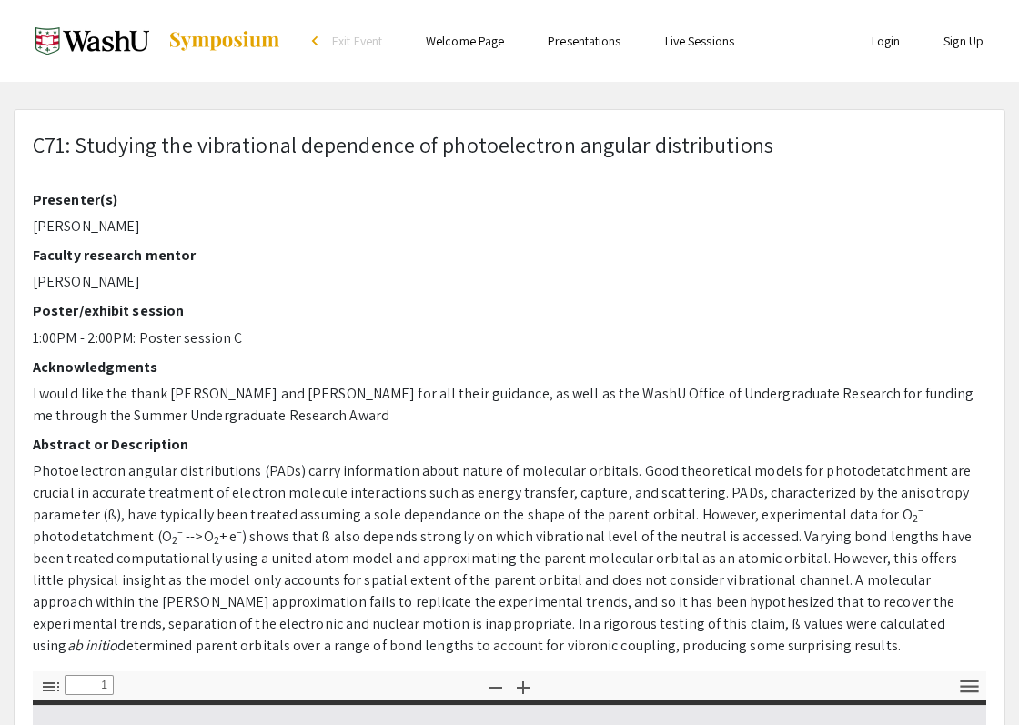
type input "0"
select select "custom"
type input "1"
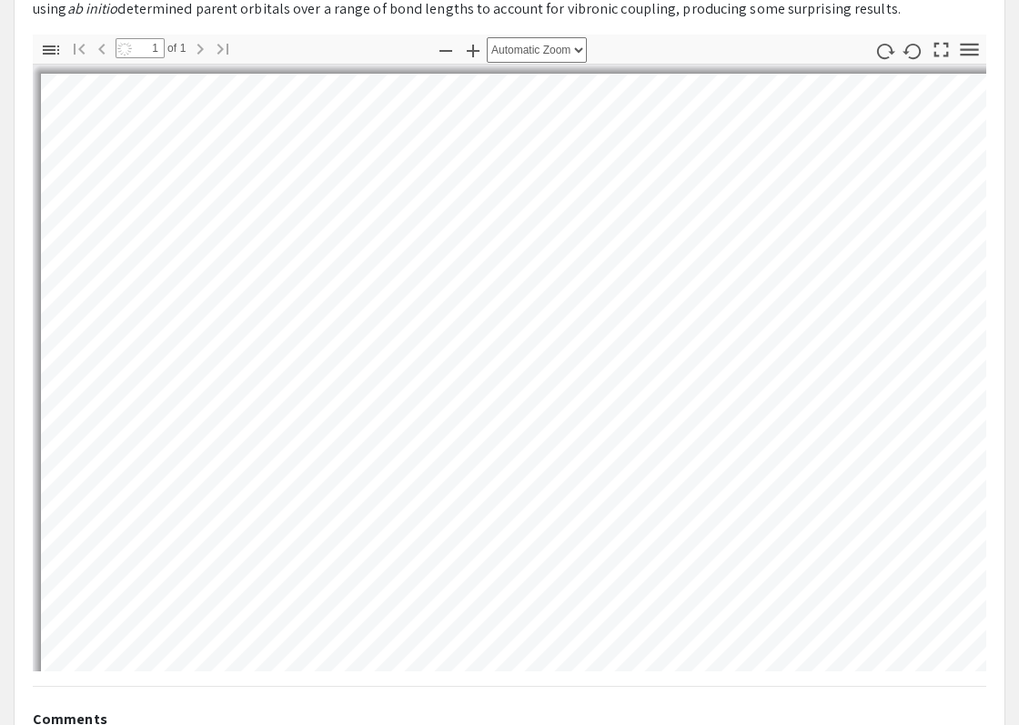
select select "auto"
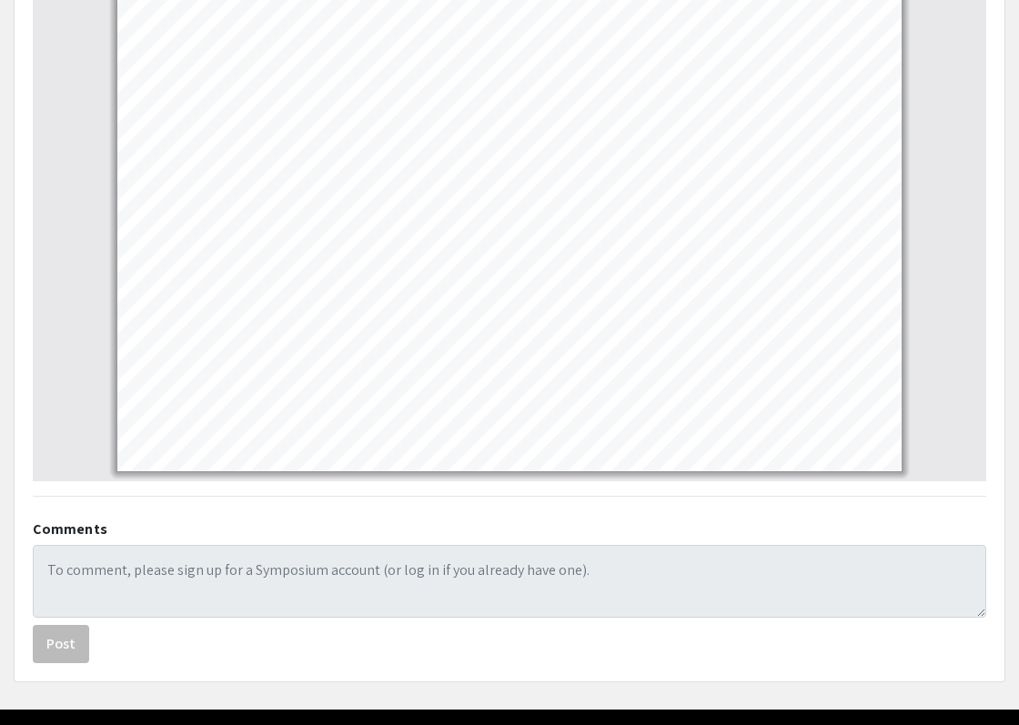
scroll to position [609, 0]
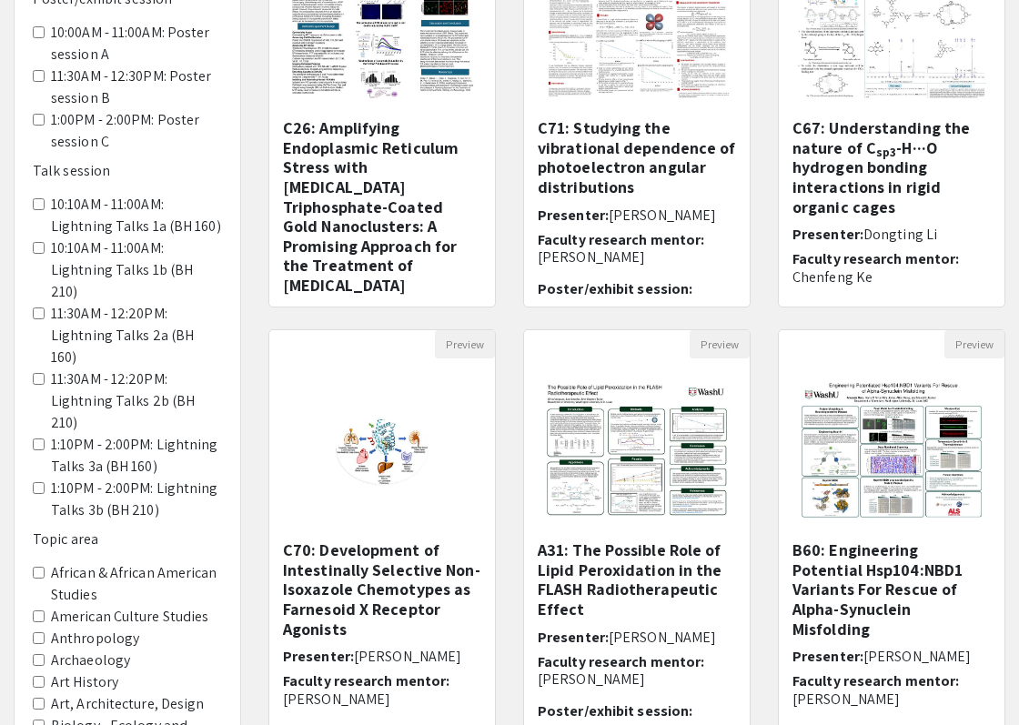
scroll to position [455, 0]
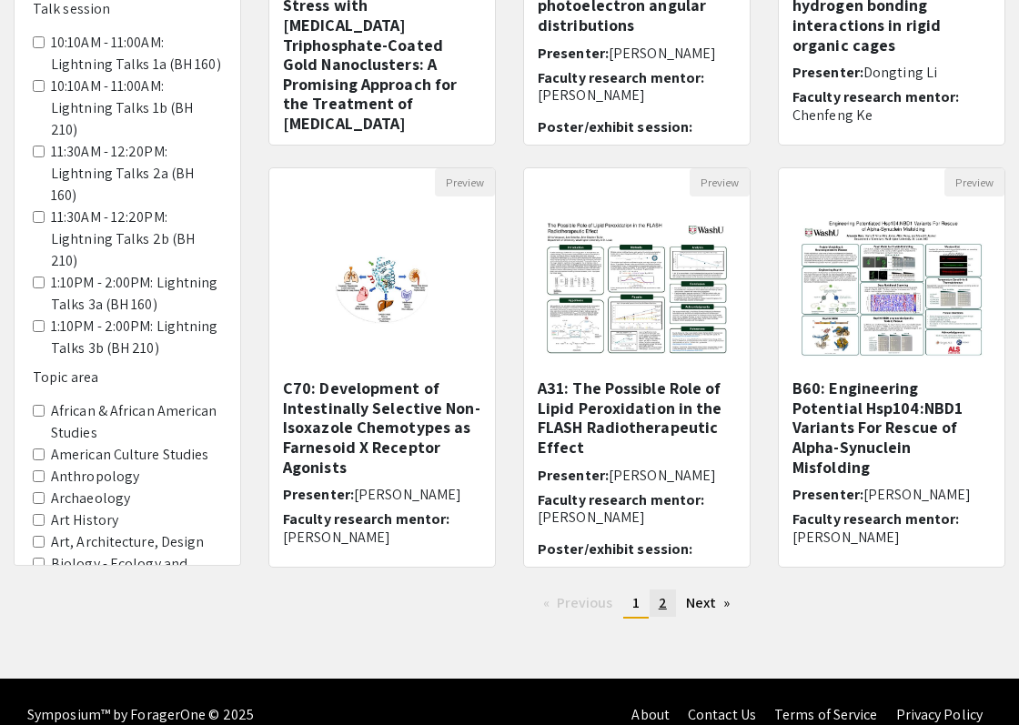
click at [655, 608] on link "page 2" at bounding box center [663, 603] width 26 height 27
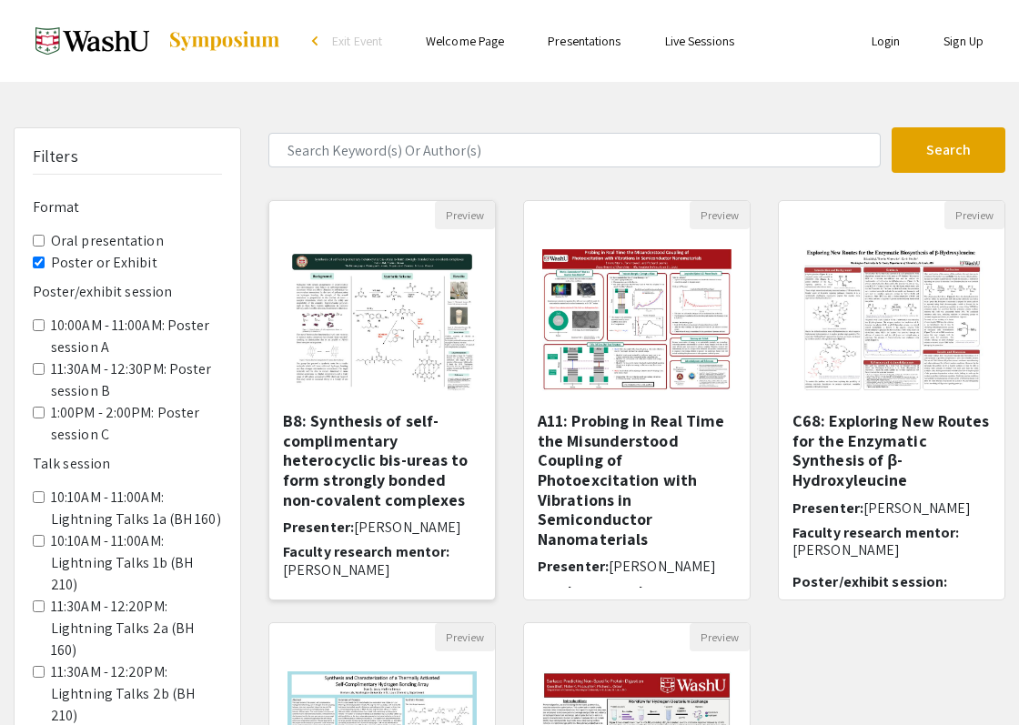
click at [417, 489] on h5 "B8: Synthesis of self-complimentary heterocyclic bis-ureas to form strongly bon…" at bounding box center [382, 460] width 198 height 98
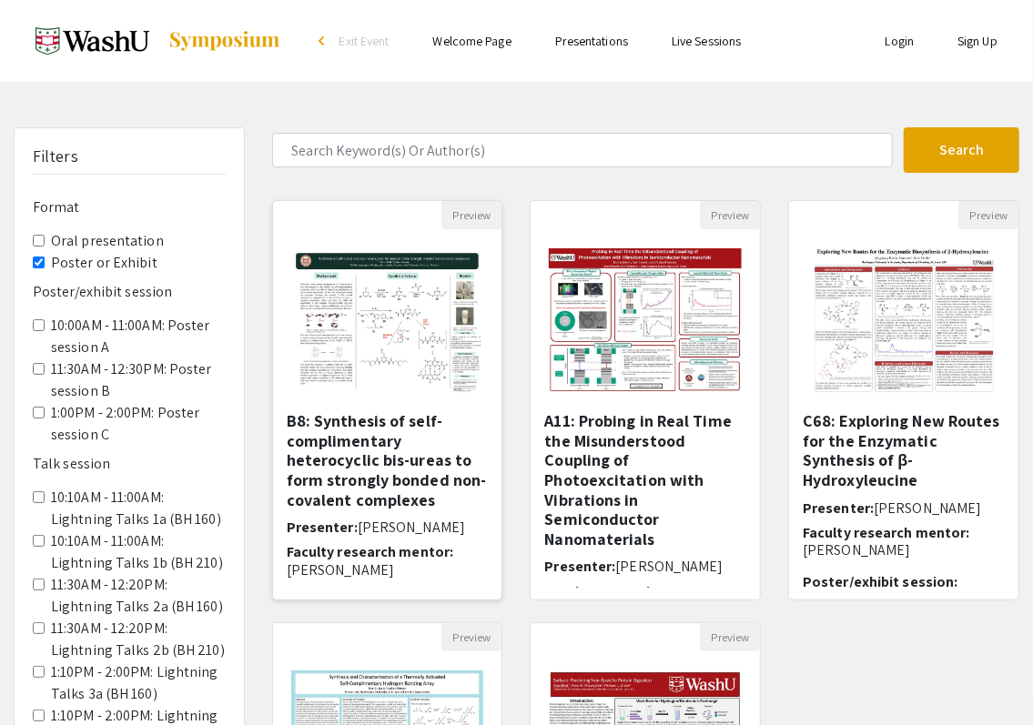
select select "custom"
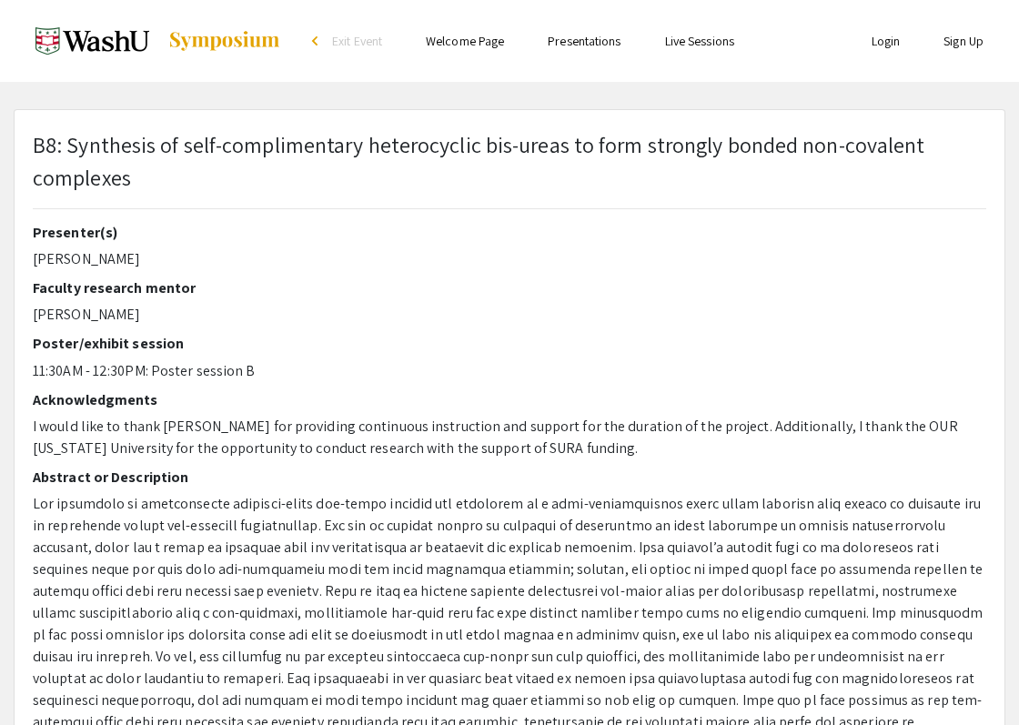
type input "0"
select select "custom"
type input "1"
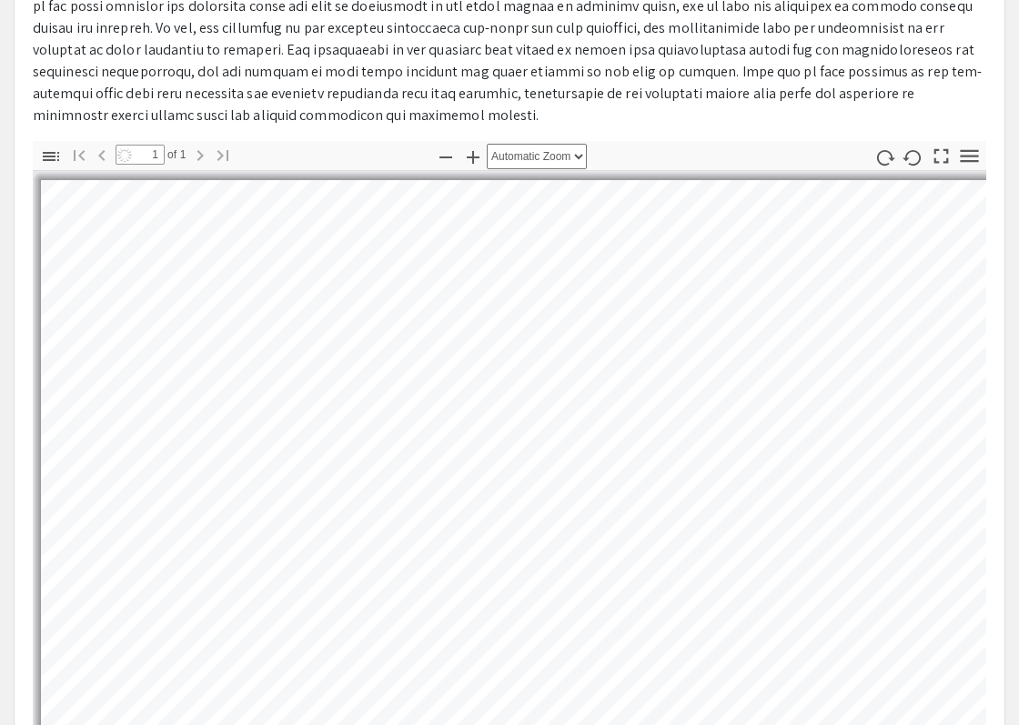
select select "auto"
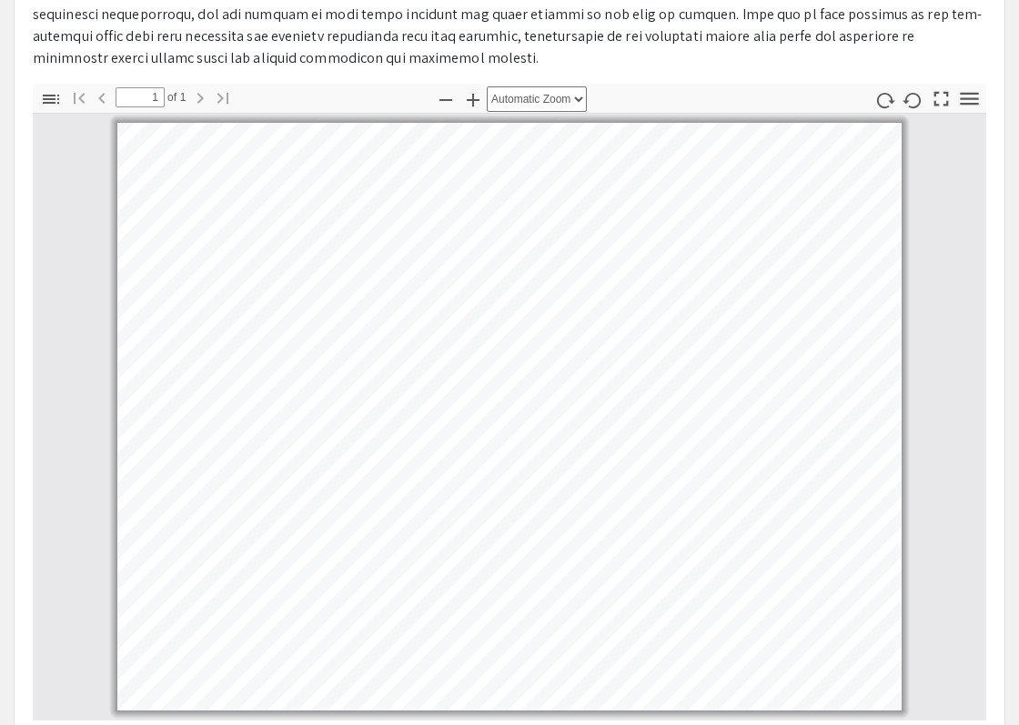
scroll to position [728, 0]
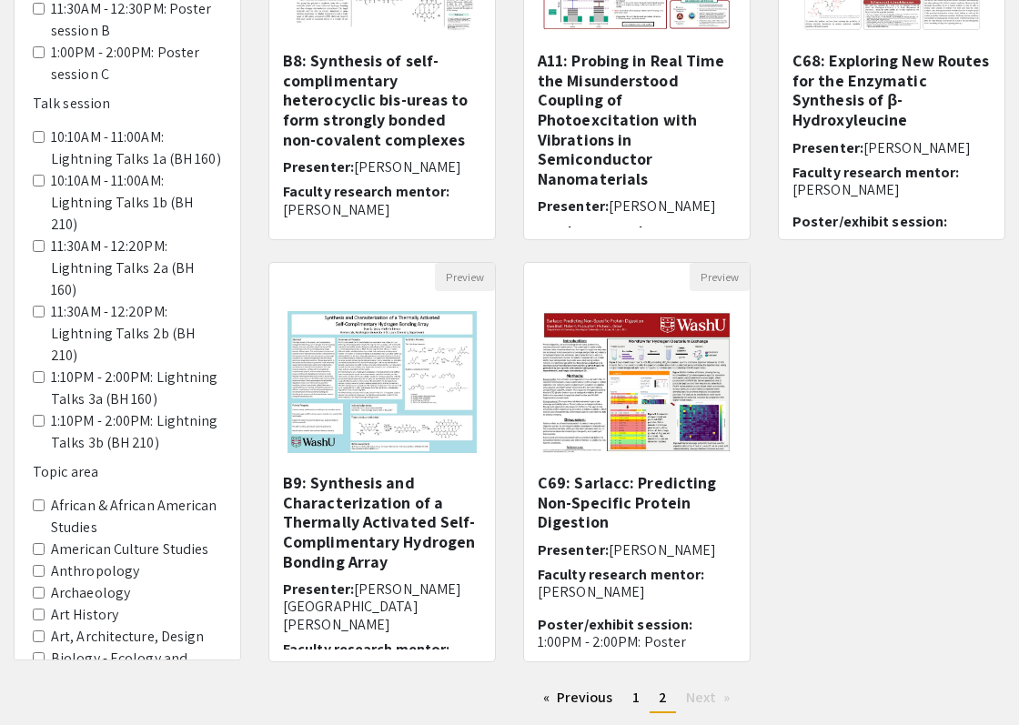
scroll to position [364, 0]
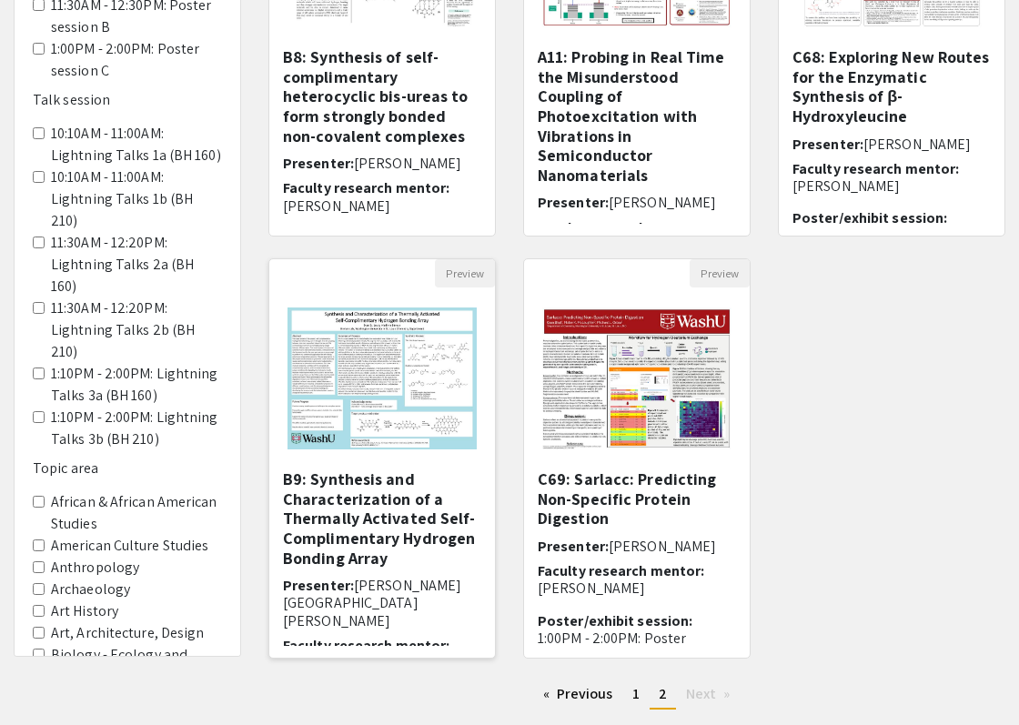
click at [415, 558] on h5 "B9: Synthesis and Characterization of a Thermally Activated Self-Complimentary …" at bounding box center [382, 518] width 198 height 98
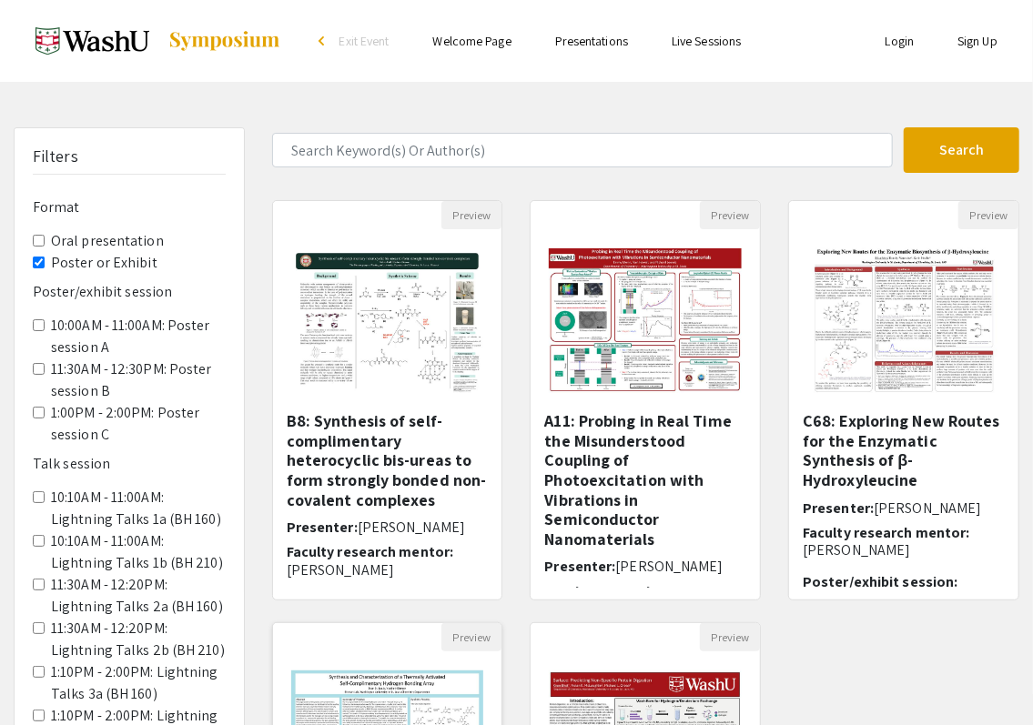
select select "custom"
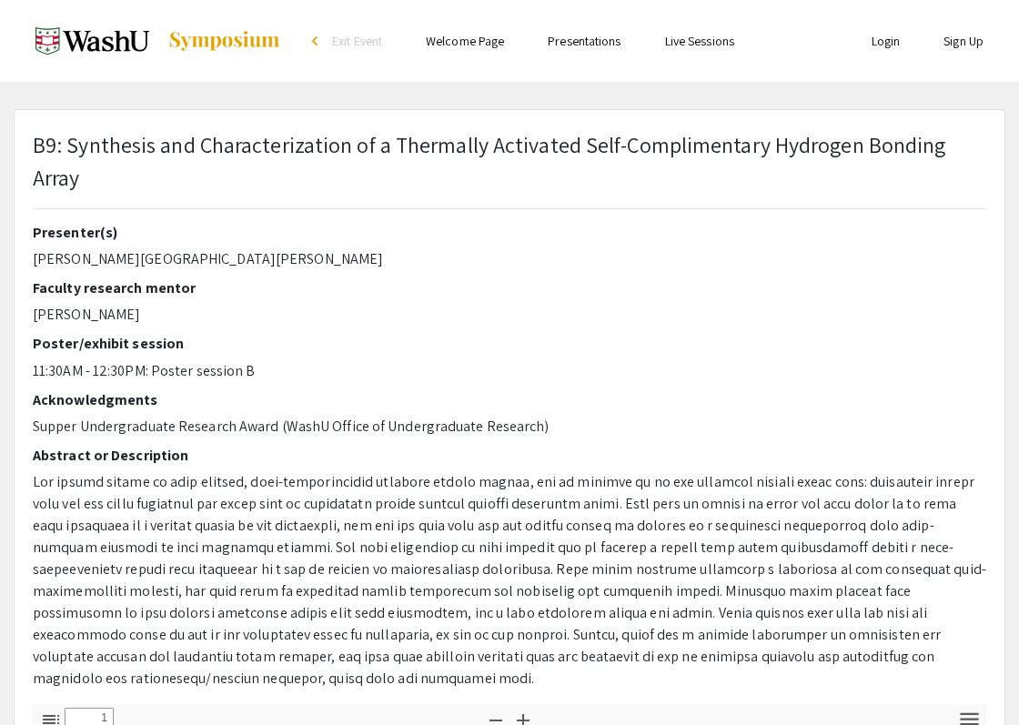
type input "0"
select select "custom"
type input "1"
select select "auto"
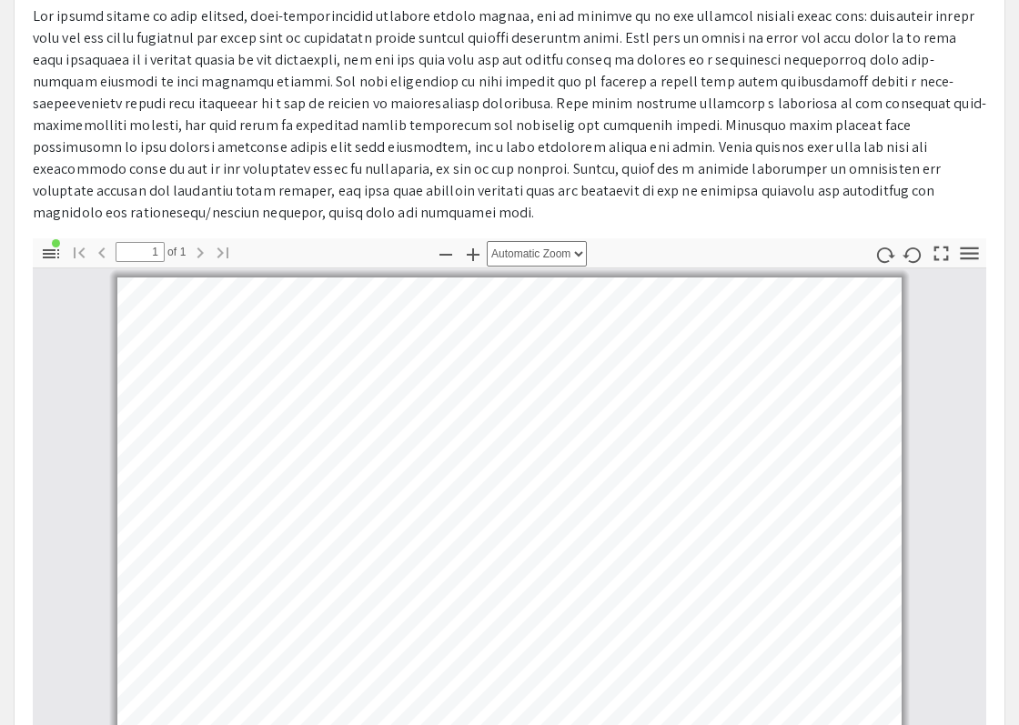
scroll to position [546, 0]
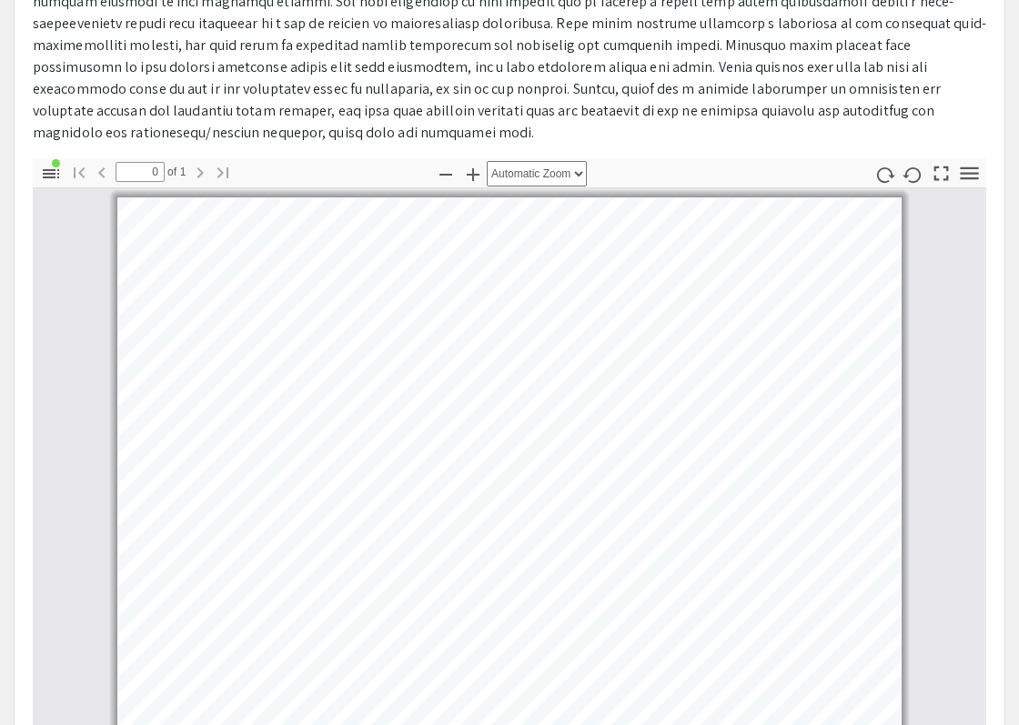
scroll to position [364, 0]
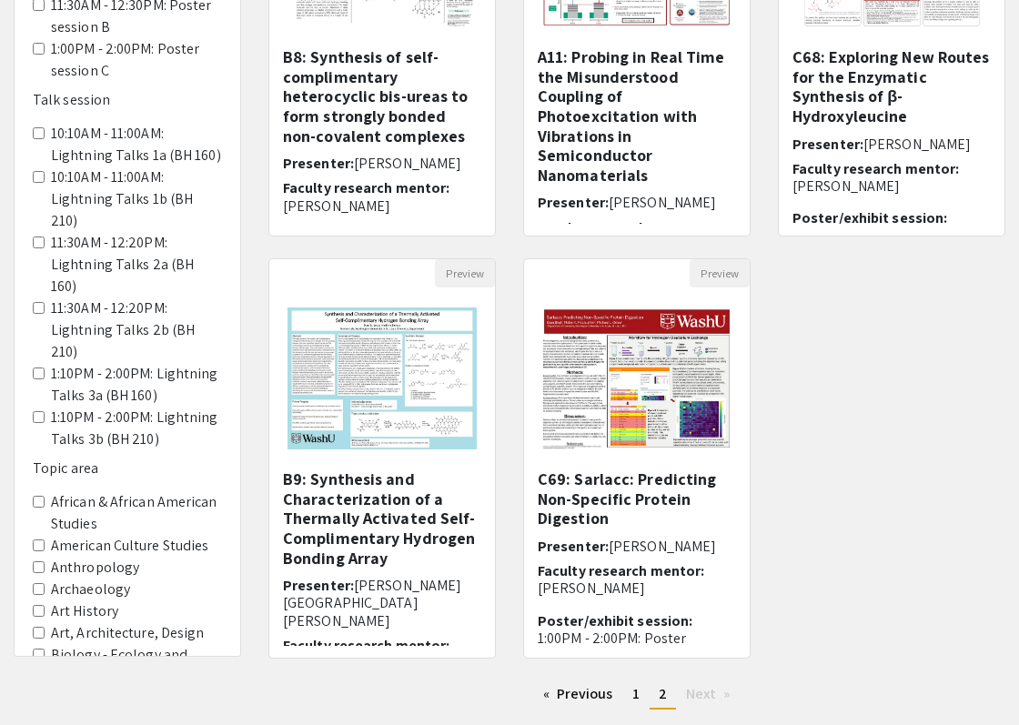
click at [628, 472] on h5 "C69: Sarlacc: Predicting Non-Specific Protein Digestion" at bounding box center [637, 498] width 198 height 59
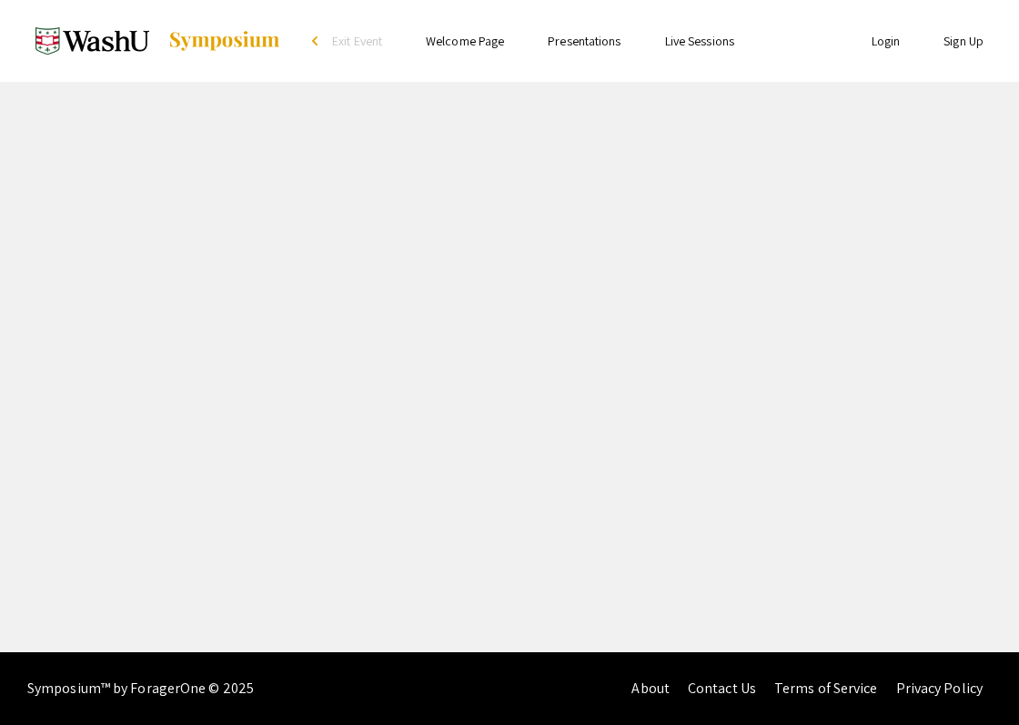
select select "custom"
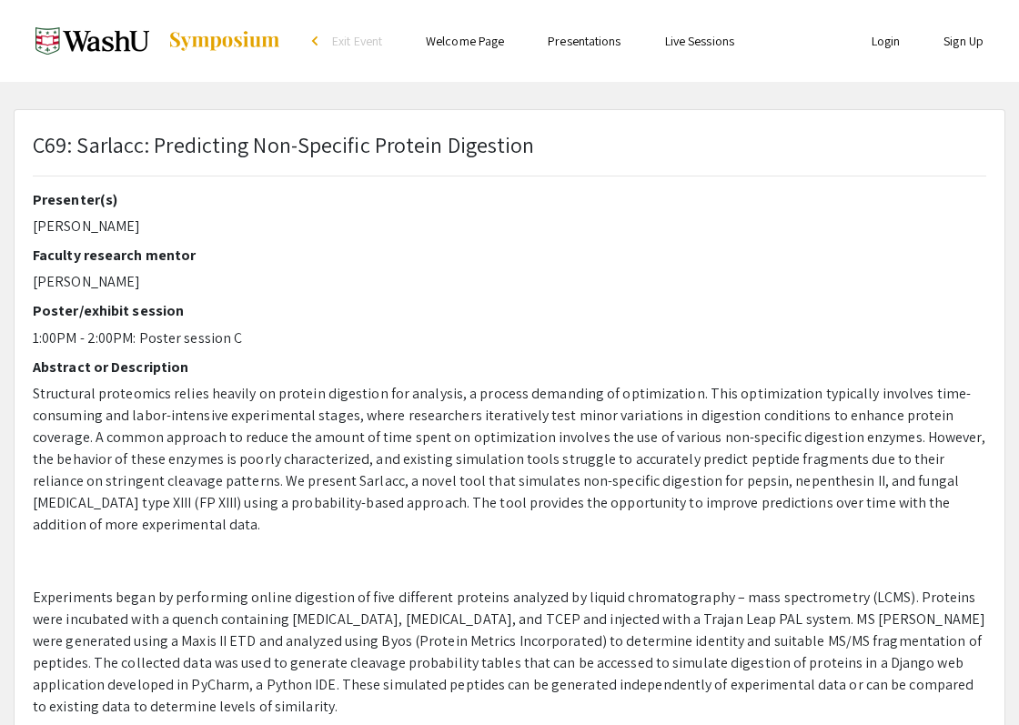
type input "1"
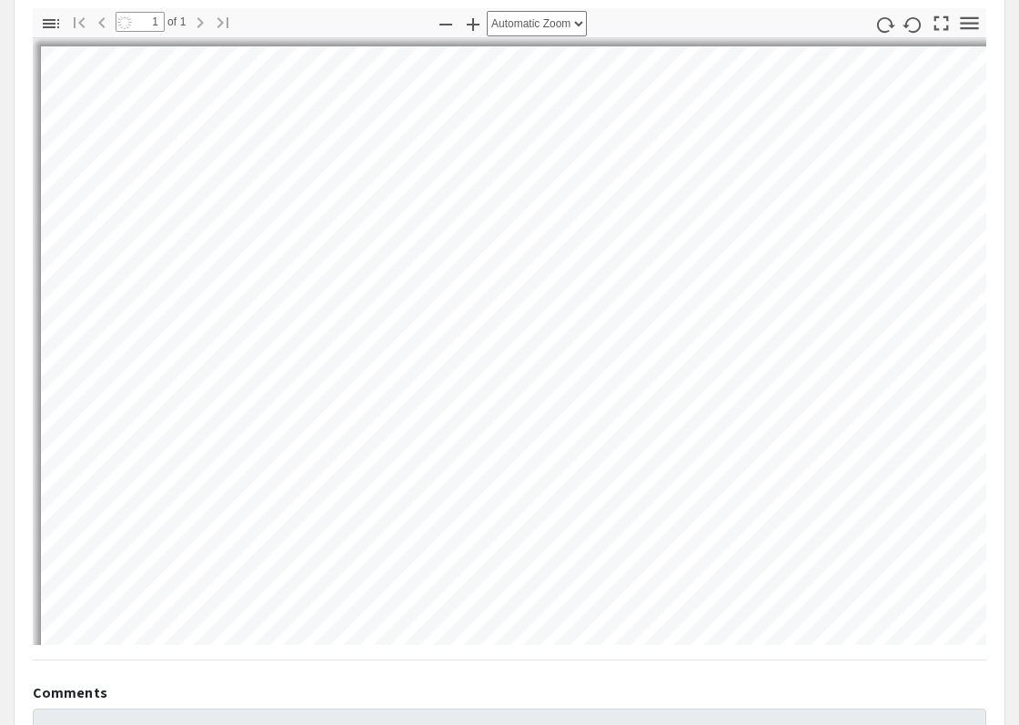
select select "auto"
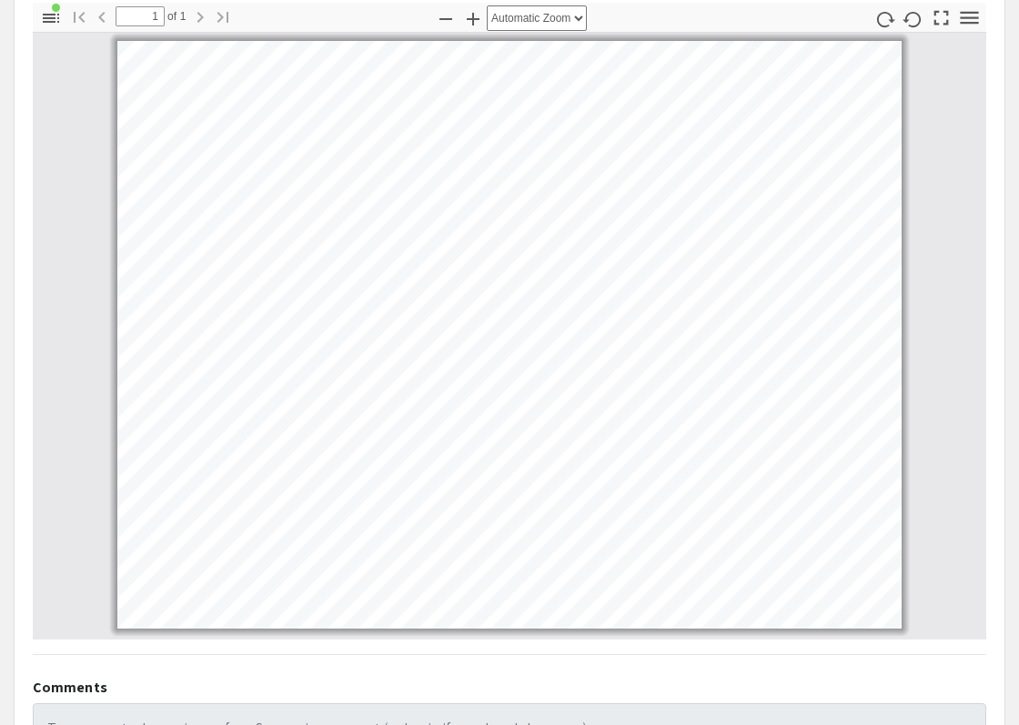
scroll to position [728, 0]
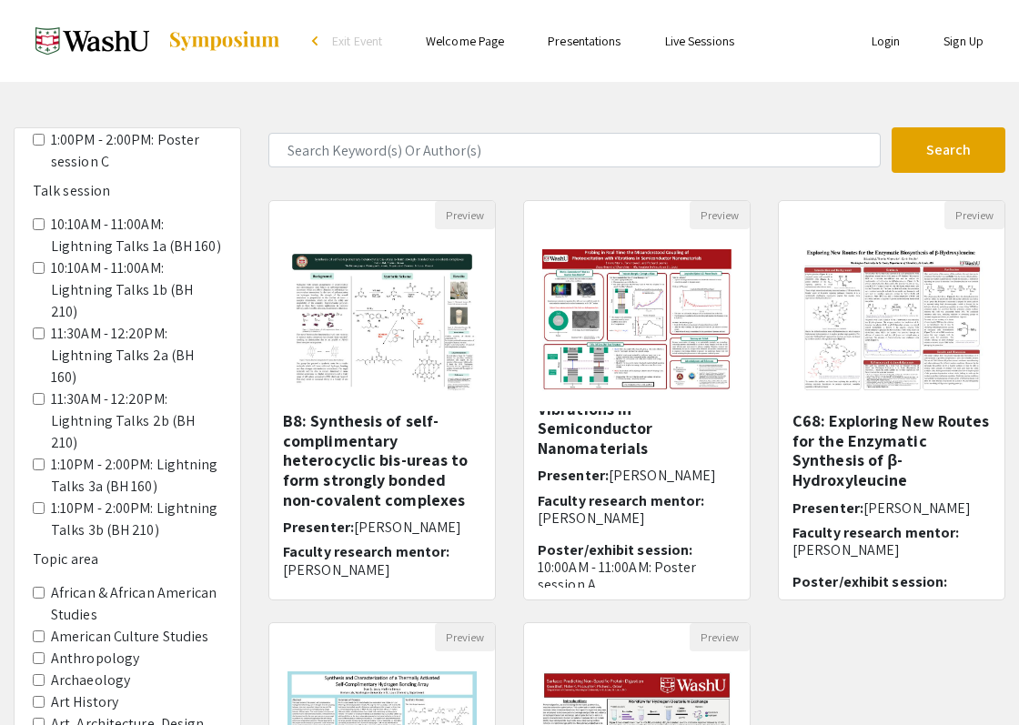
click at [686, 46] on link "Live Sessions" at bounding box center [699, 41] width 69 height 16
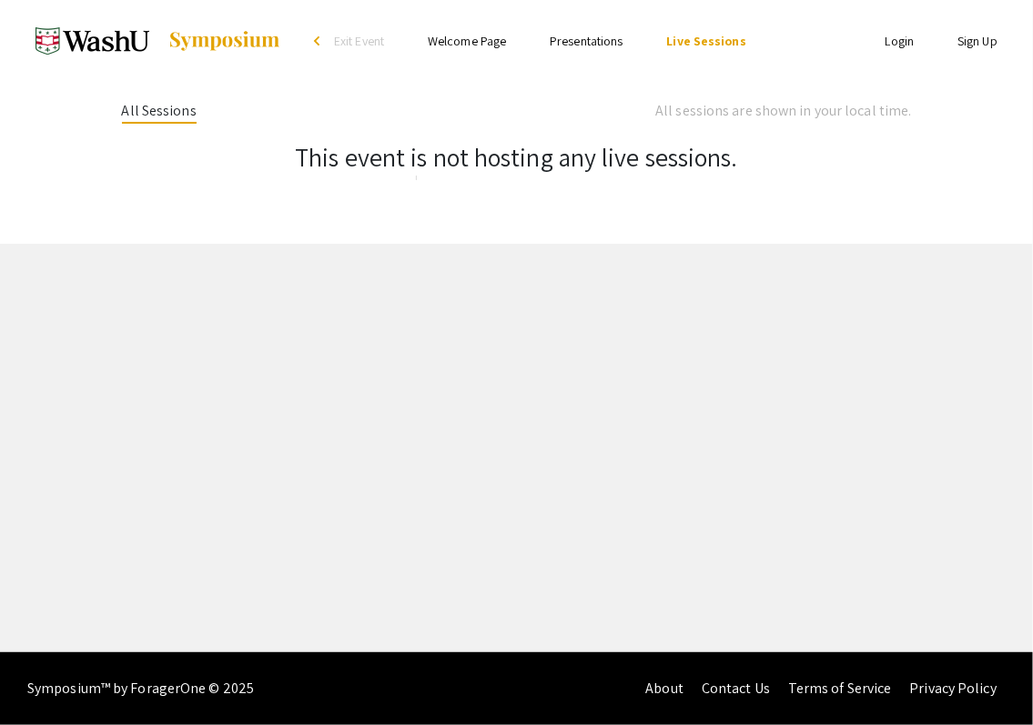
click at [504, 36] on link "Welcome Page" at bounding box center [467, 41] width 78 height 16
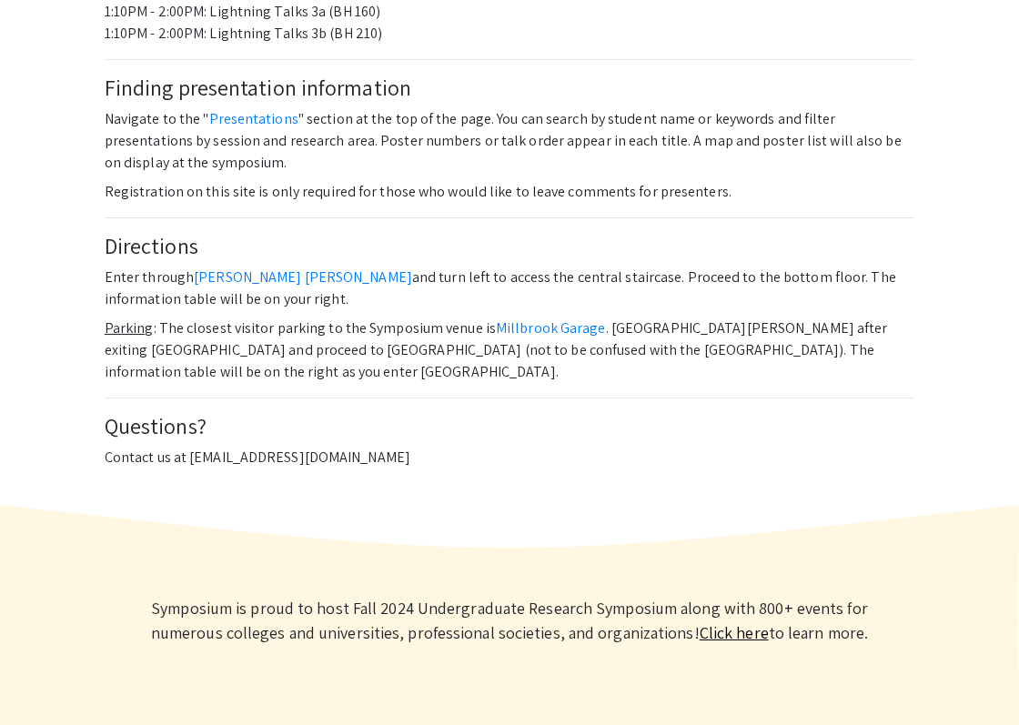
scroll to position [821, 0]
